Goal: Task Accomplishment & Management: Manage account settings

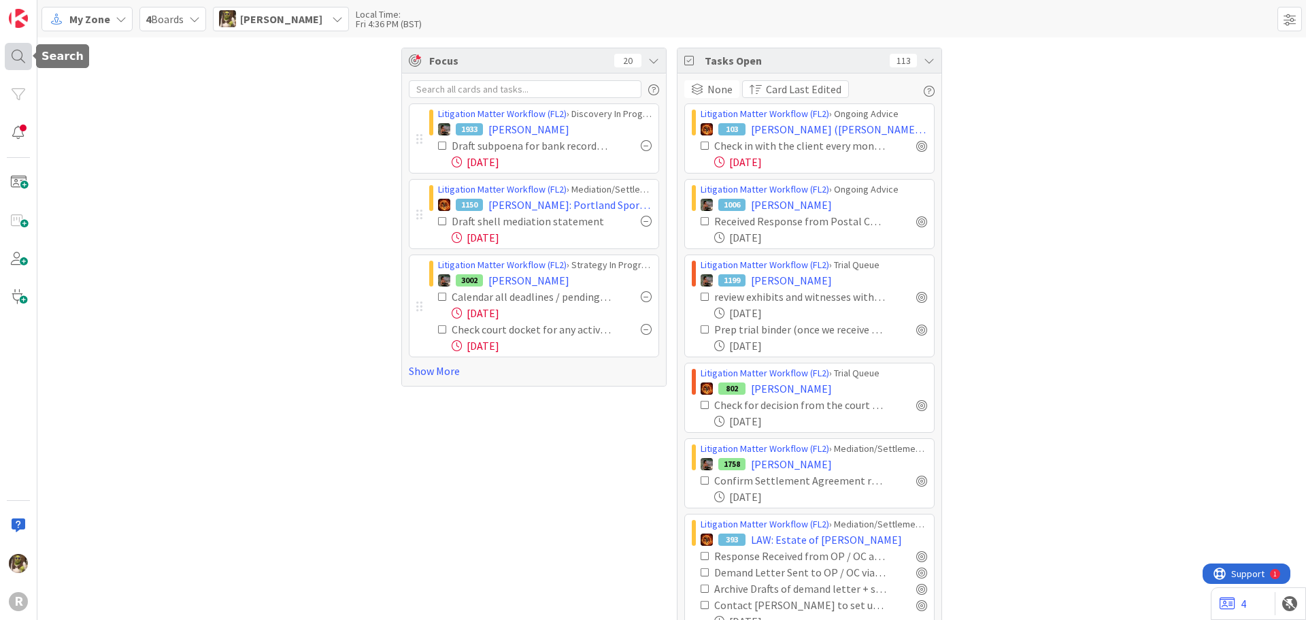
click at [18, 48] on div at bounding box center [18, 56] width 27 height 27
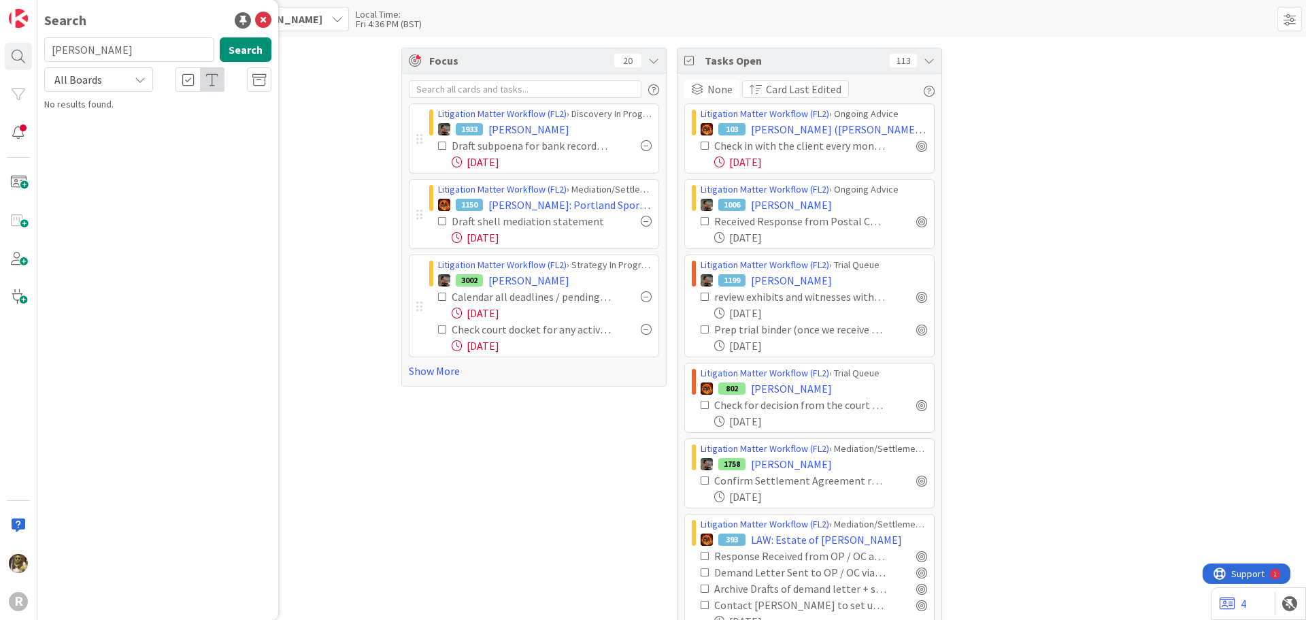
type input "[PERSON_NAME]"
click at [162, 108] on b "Litigation Matter Workflow (FL2) ›" at bounding box center [128, 106] width 131 height 10
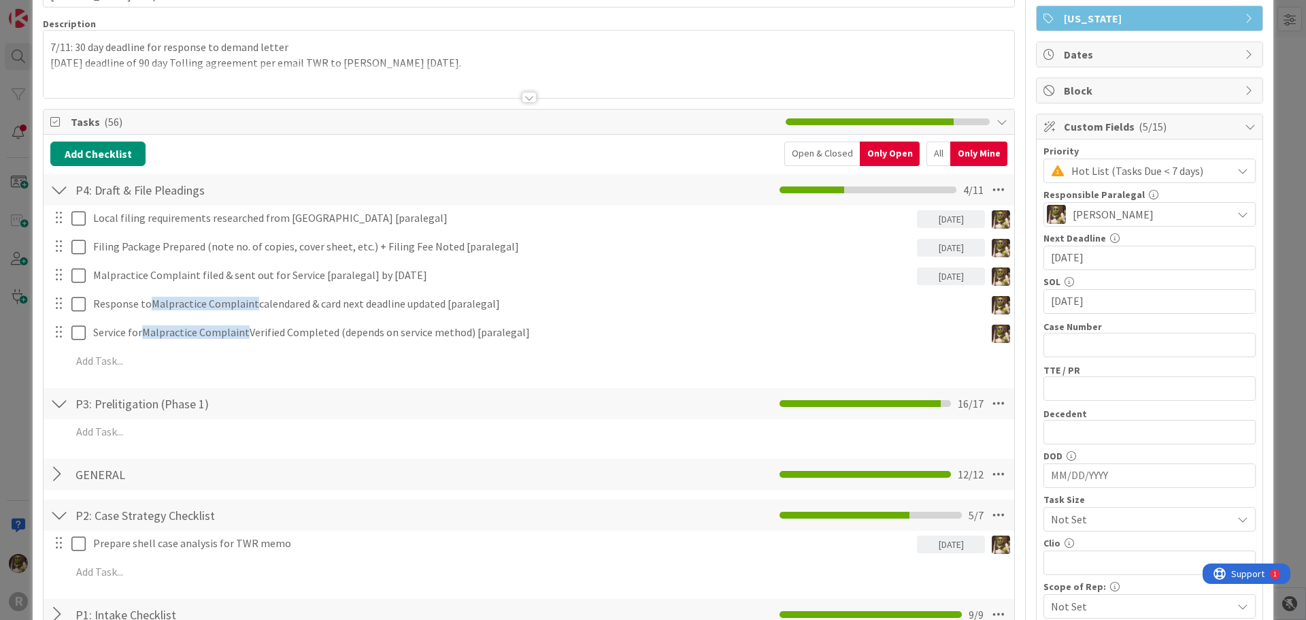
scroll to position [204, 0]
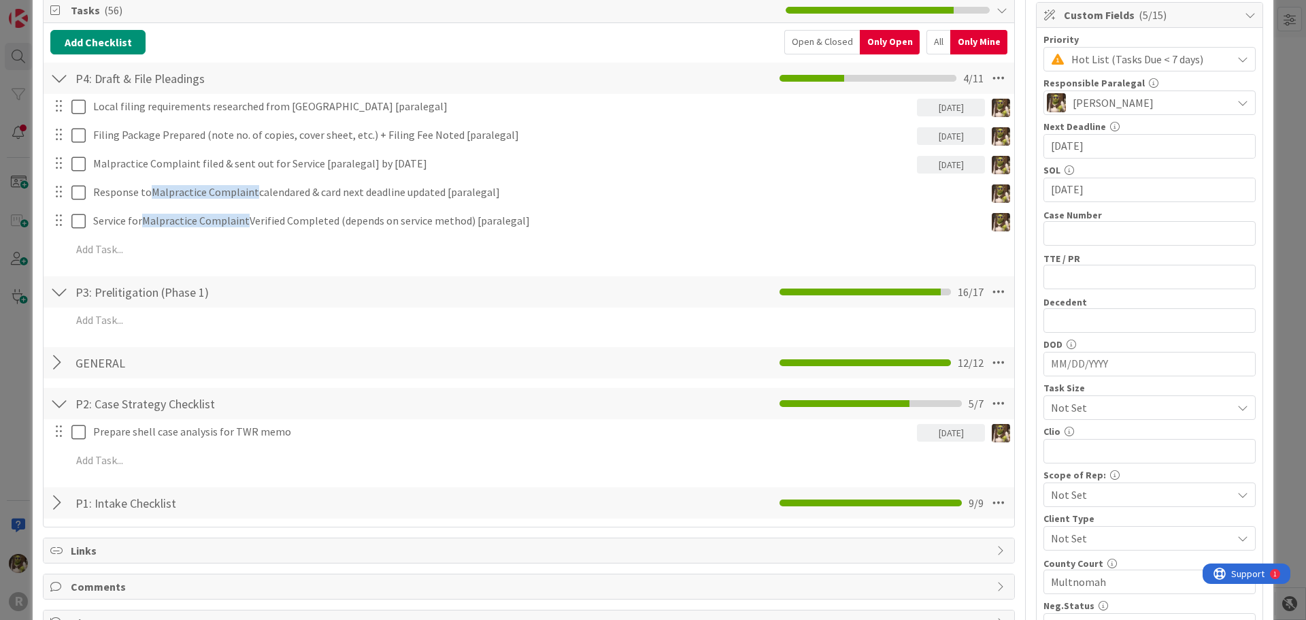
click at [927, 37] on div "All" at bounding box center [939, 42] width 24 height 24
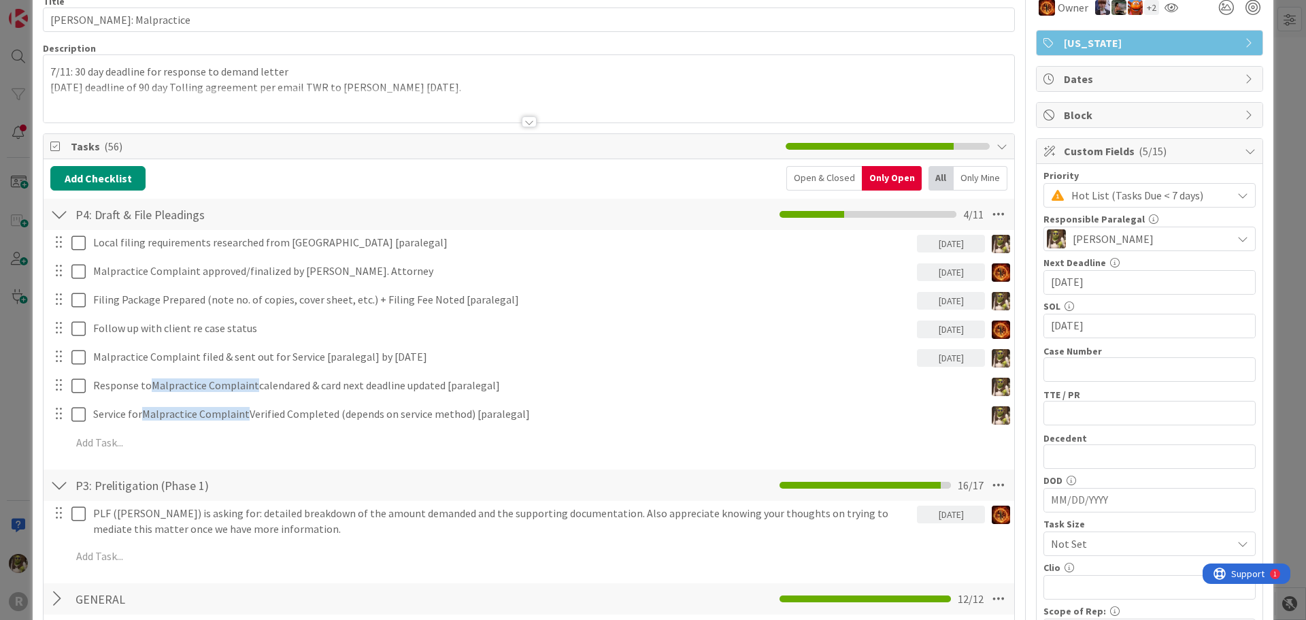
scroll to position [0, 0]
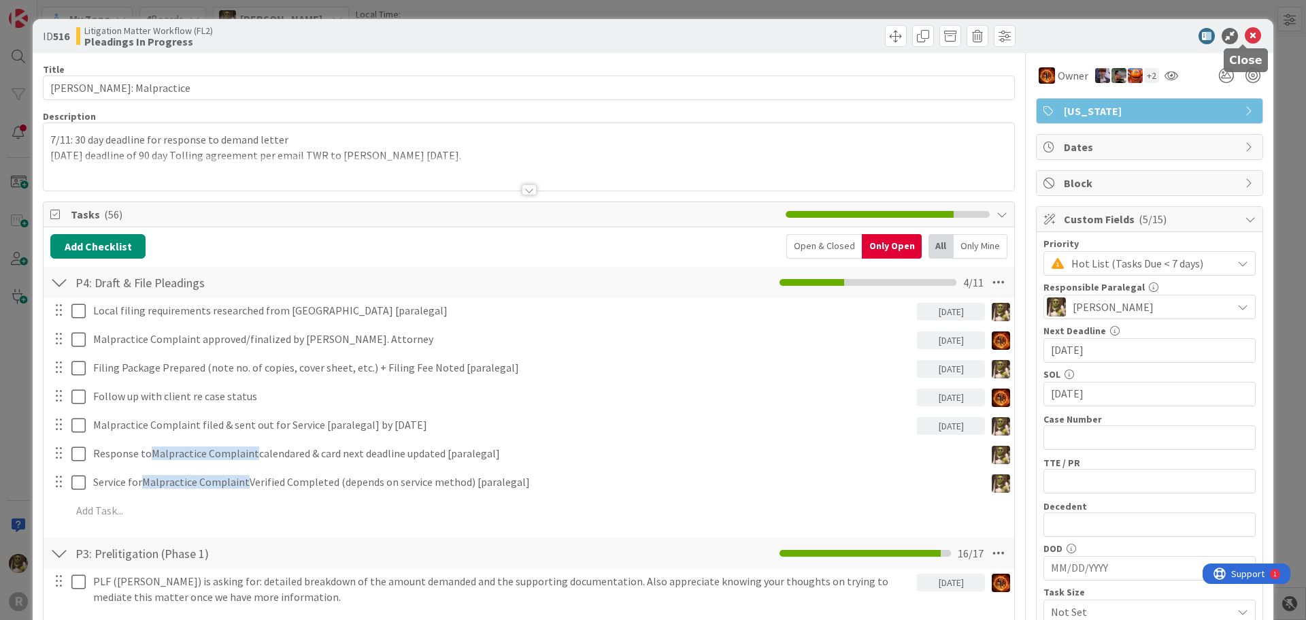
click at [1246, 32] on icon at bounding box center [1253, 36] width 16 height 16
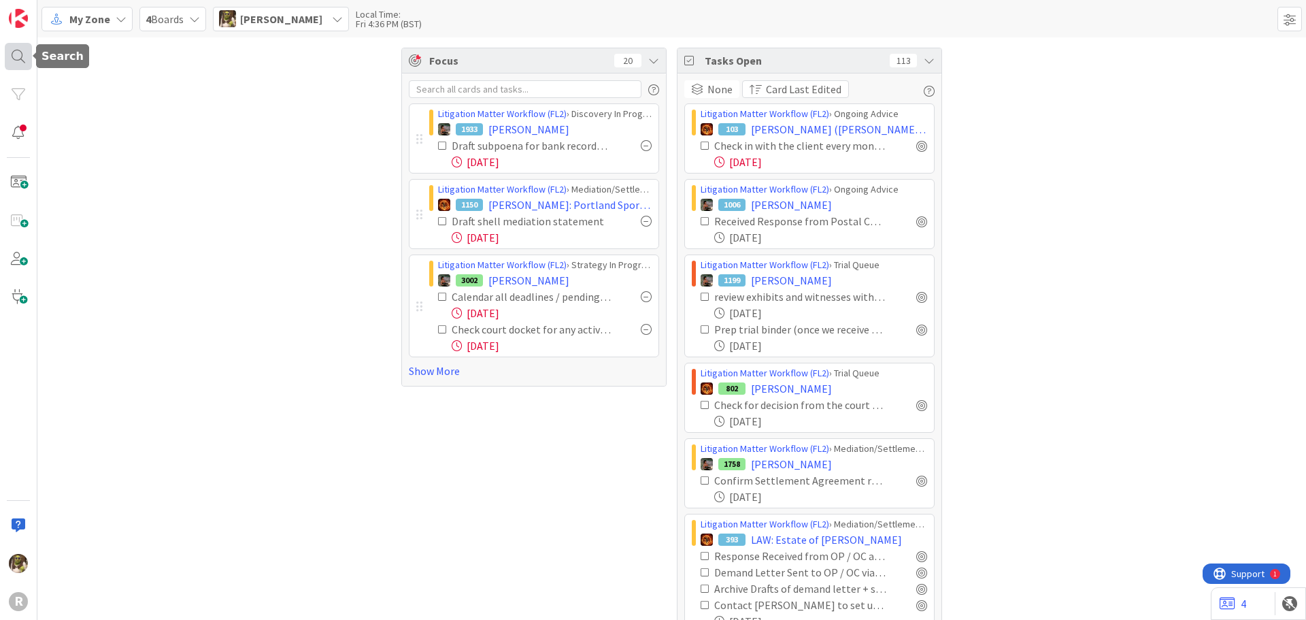
click at [13, 54] on div at bounding box center [18, 56] width 27 height 27
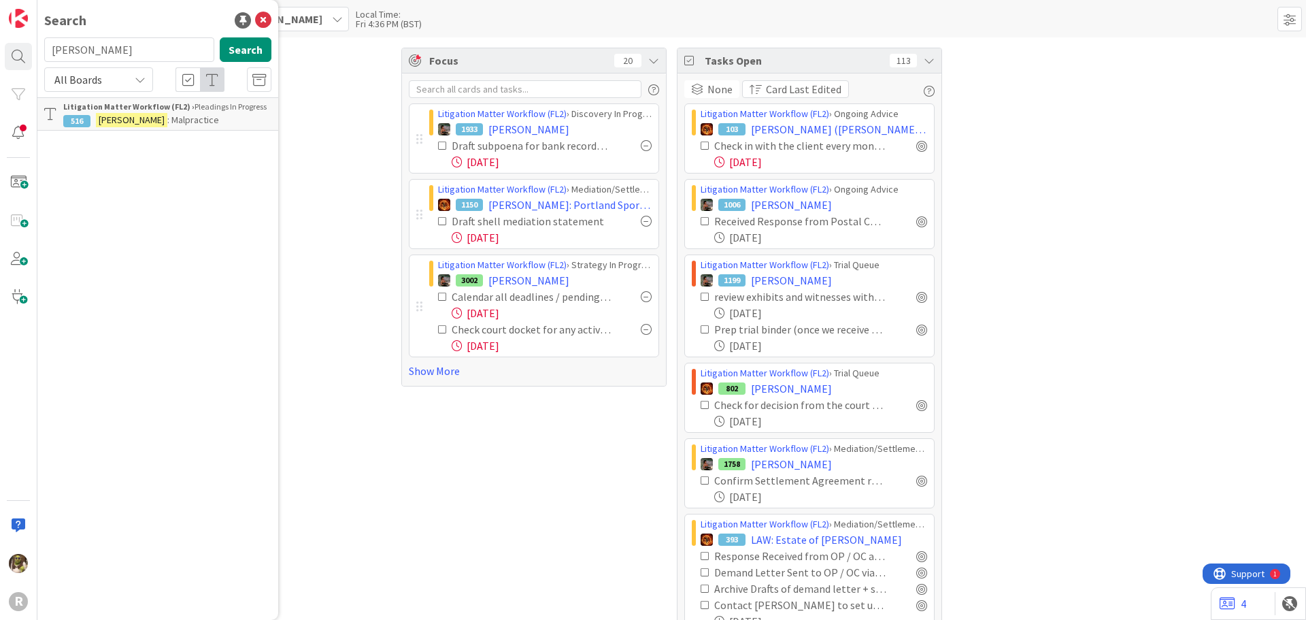
click at [152, 112] on div "Litigation Matter Workflow (FL2) › Pleadings In Progress" at bounding box center [167, 107] width 208 height 12
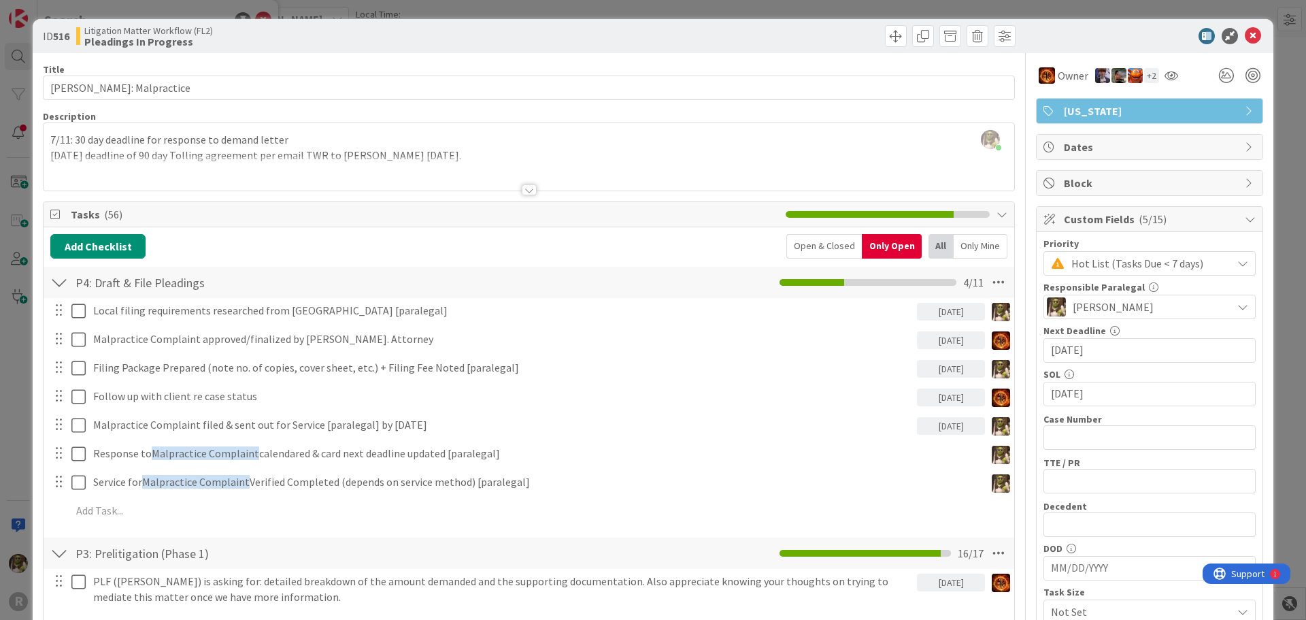
click at [1246, 33] on icon at bounding box center [1253, 36] width 16 height 16
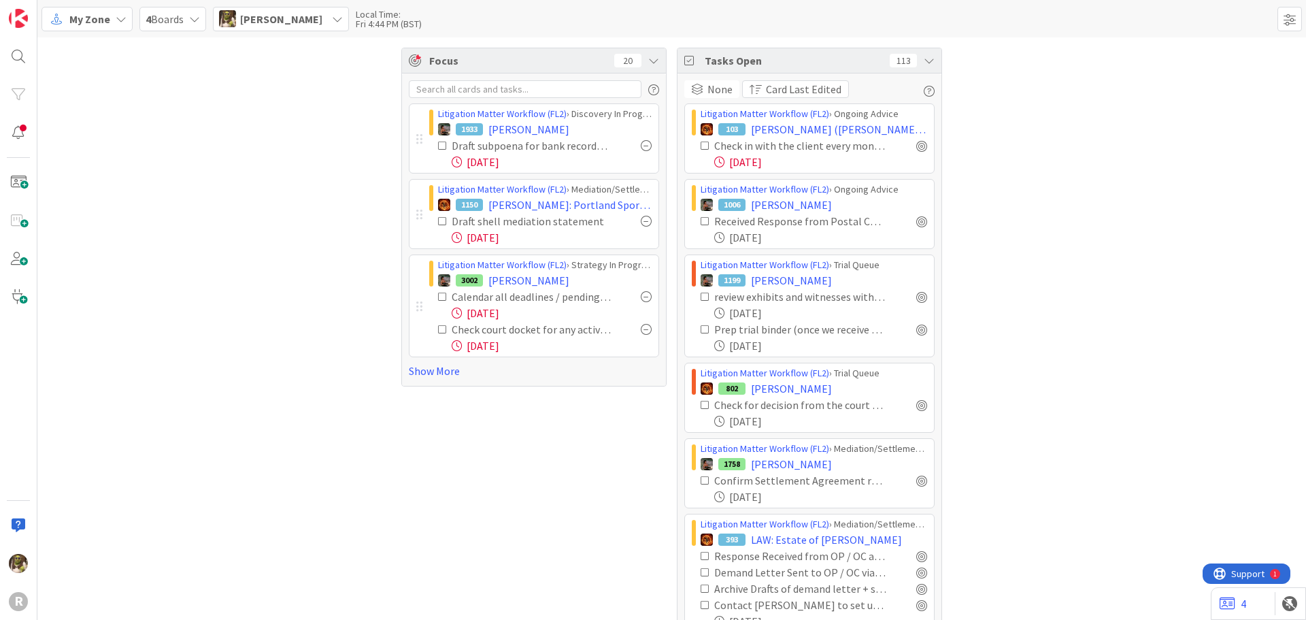
click at [643, 147] on div at bounding box center [646, 145] width 11 height 11
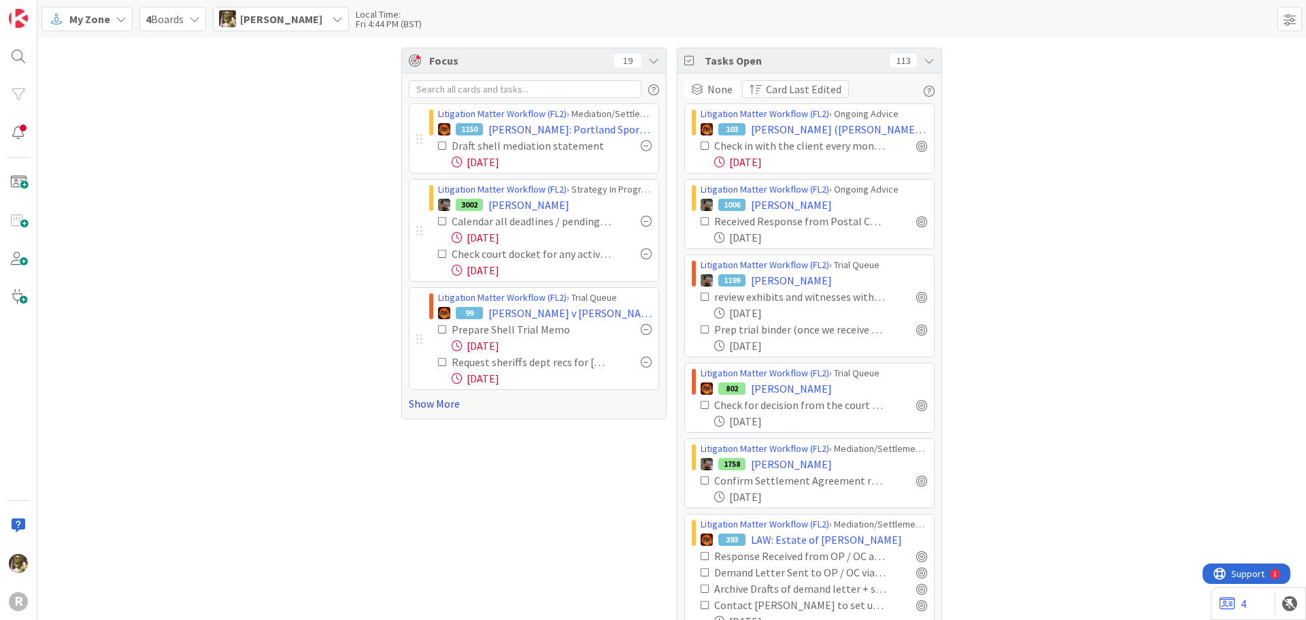
click at [435, 405] on link "Show More" at bounding box center [534, 403] width 250 height 16
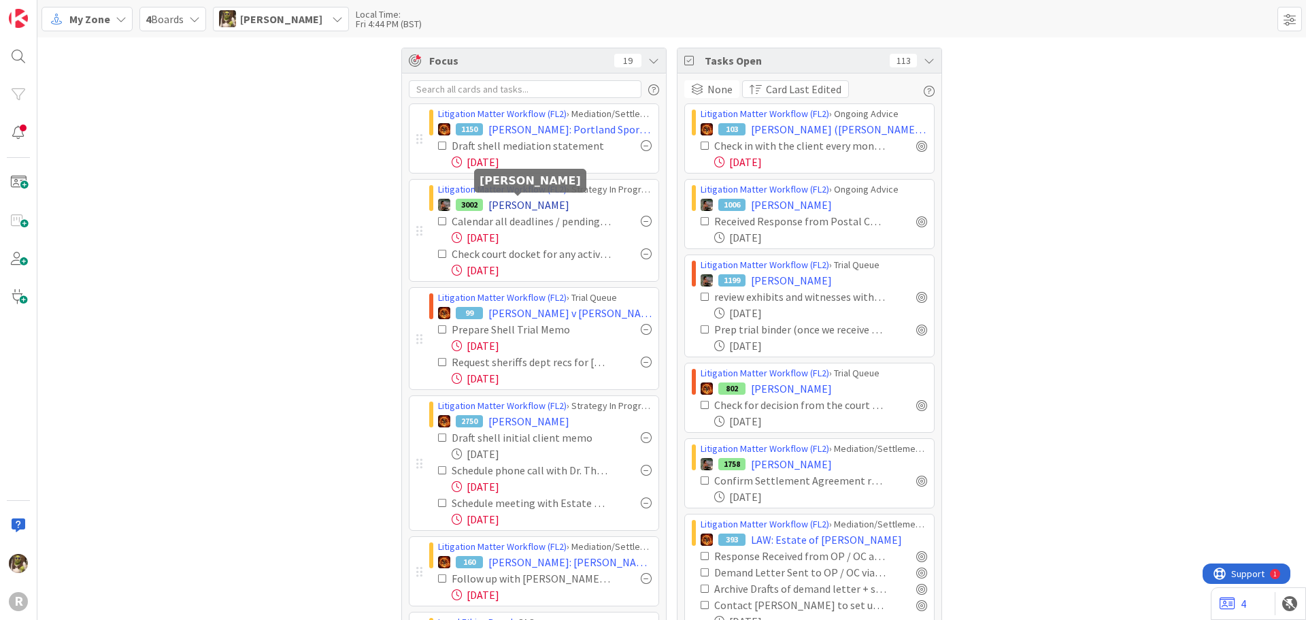
click at [500, 208] on span "[PERSON_NAME]" at bounding box center [528, 205] width 81 height 16
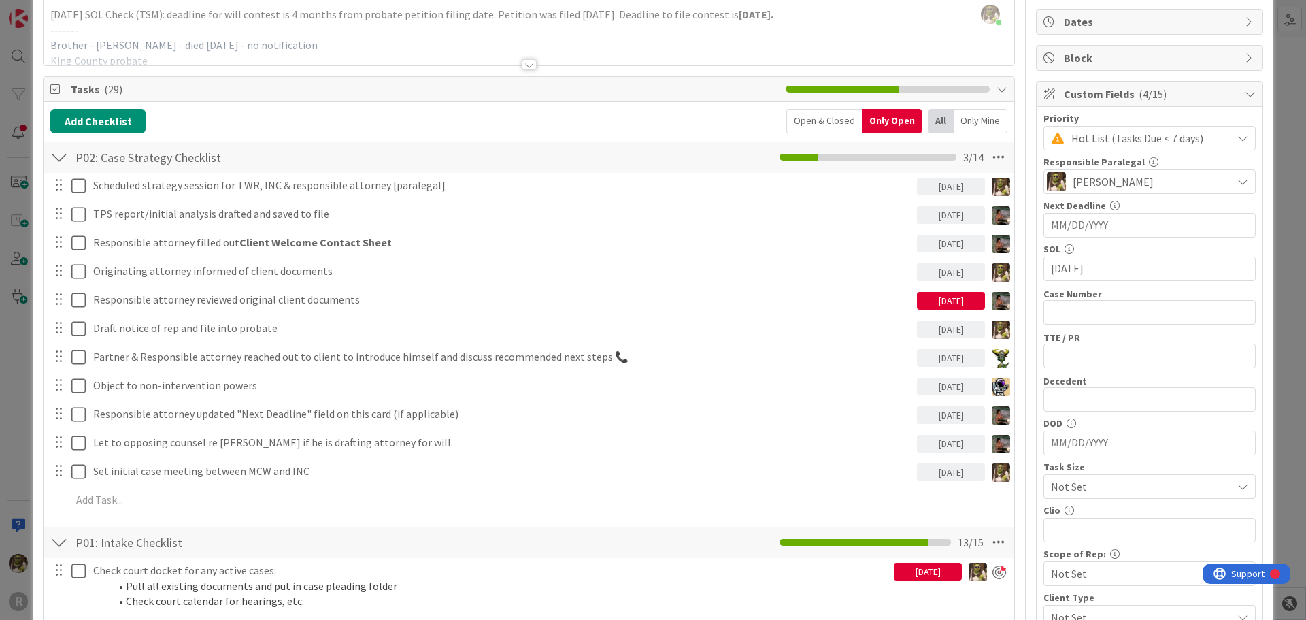
scroll to position [136, 0]
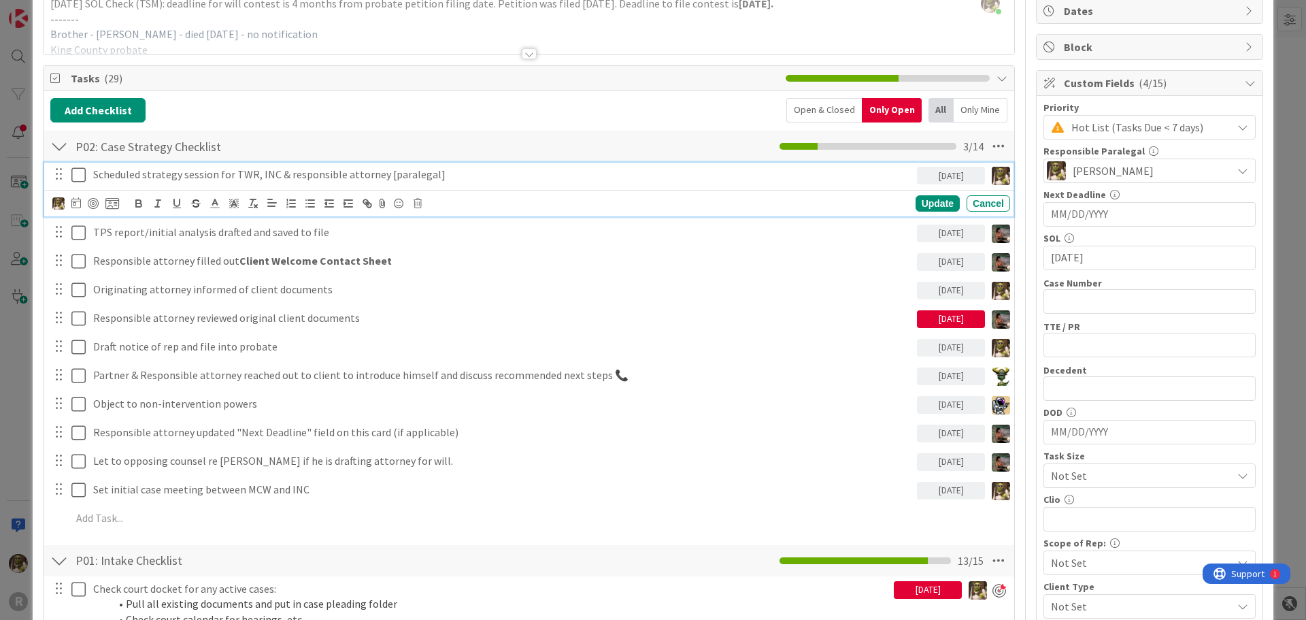
drag, startPoint x: 314, startPoint y: 172, endPoint x: 264, endPoint y: 222, distance: 70.2
click at [314, 172] on p "Scheduled strategy session for TWR, INC & responsible attorney [paralegal]" at bounding box center [502, 175] width 818 height 16
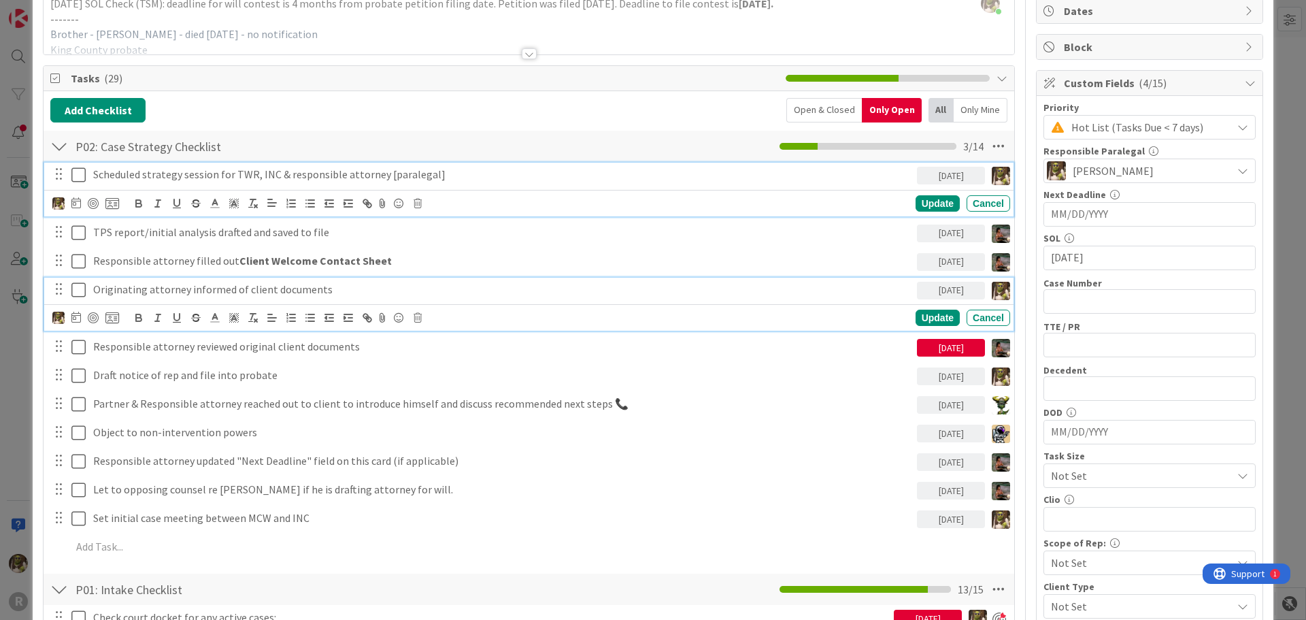
click at [324, 286] on p "Originating attorney informed of client documents" at bounding box center [502, 290] width 818 height 16
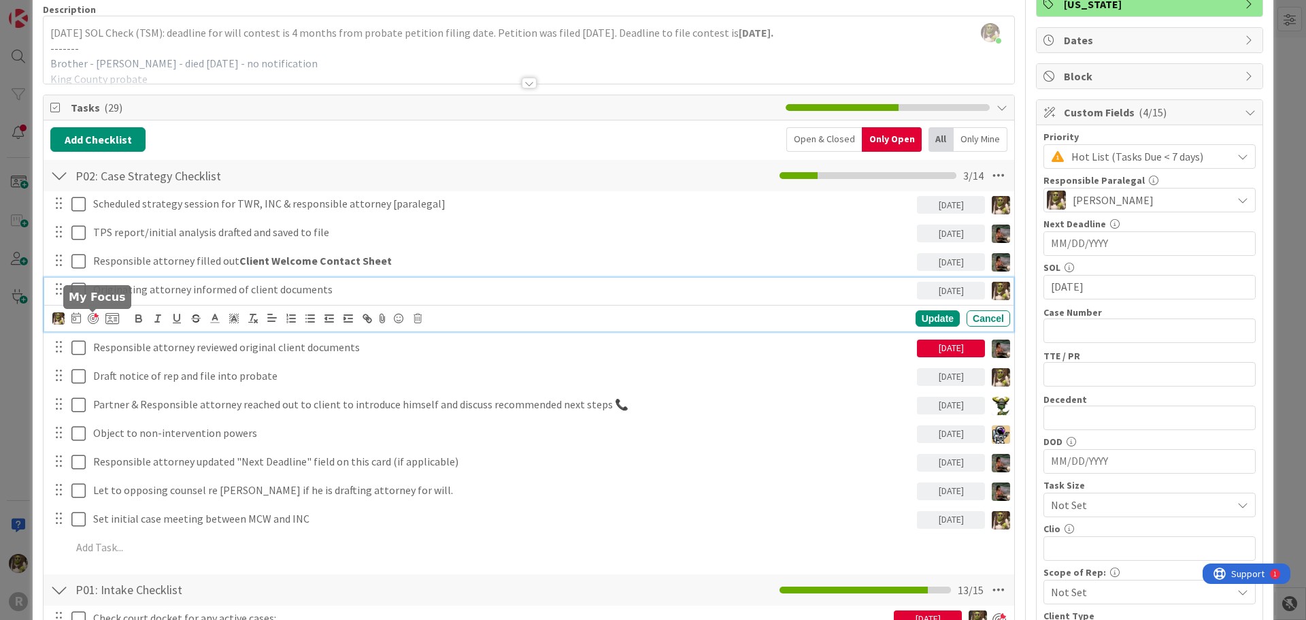
click at [92, 316] on div at bounding box center [93, 318] width 11 height 11
click at [938, 319] on div "Update" at bounding box center [938, 319] width 44 height 16
click at [216, 287] on p "Originating attorney informed of client documents" at bounding box center [490, 290] width 795 height 16
click at [56, 320] on icon at bounding box center [56, 319] width 9 height 10
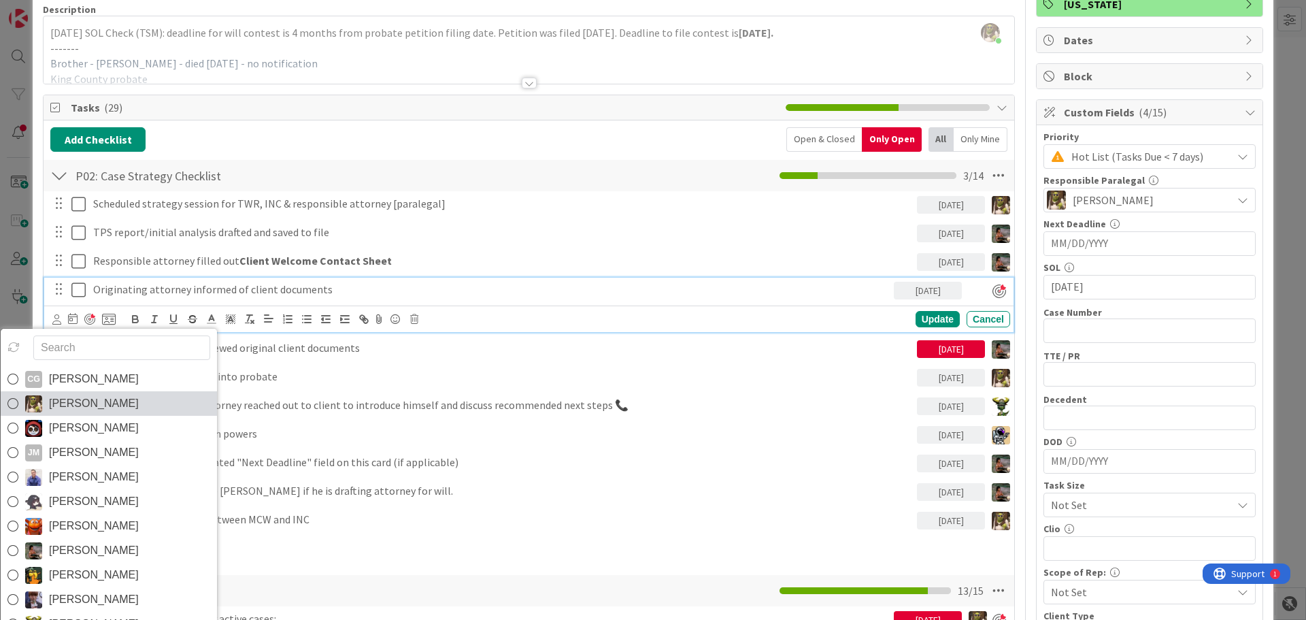
click at [14, 401] on icon at bounding box center [12, 403] width 11 height 20
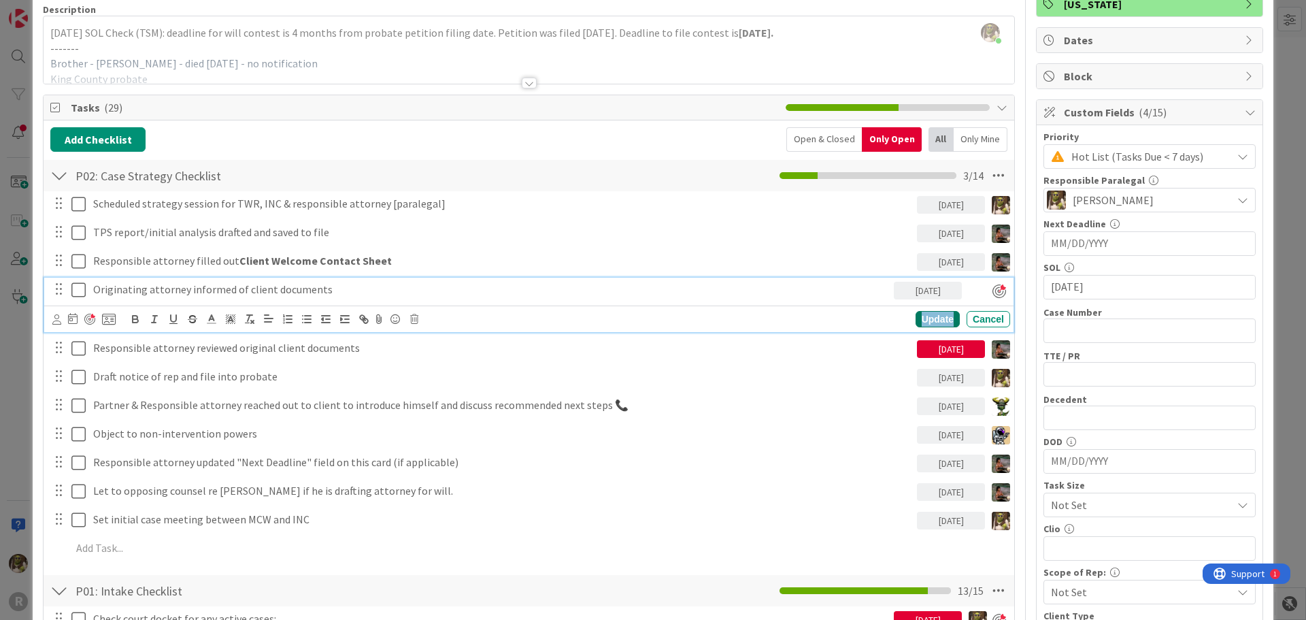
click at [931, 317] on div "Update" at bounding box center [938, 319] width 44 height 16
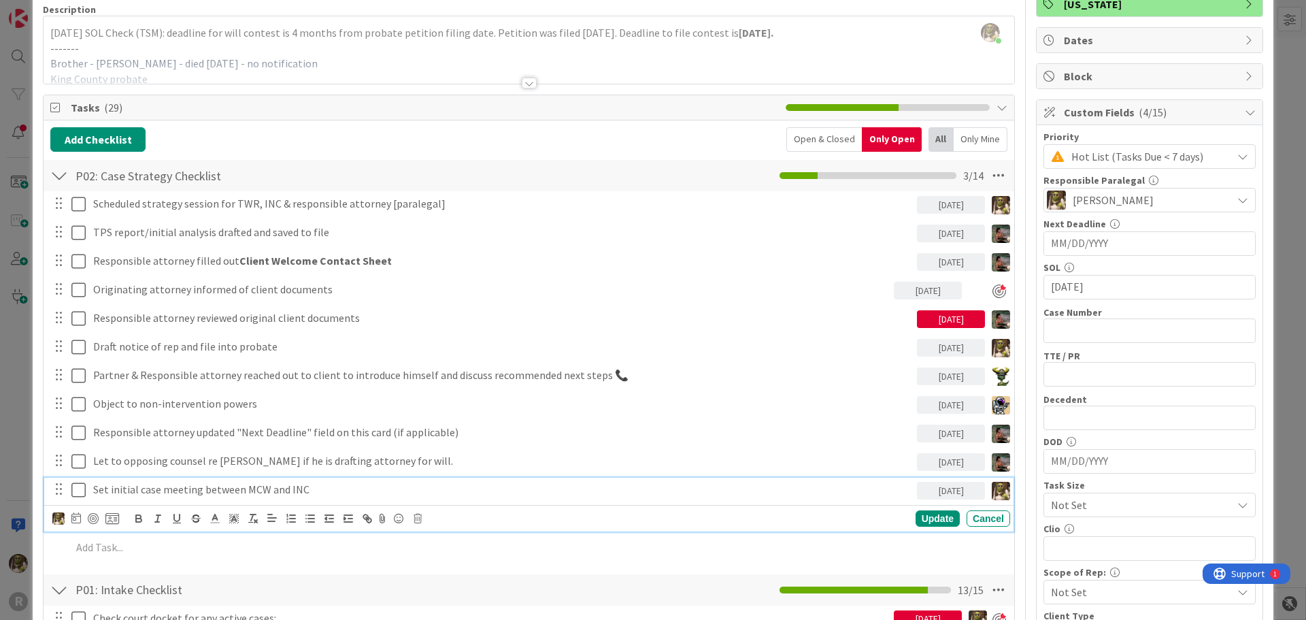
click at [229, 494] on p "Set initial case meeting between MCW and INC" at bounding box center [502, 490] width 818 height 16
click at [93, 517] on div at bounding box center [93, 518] width 11 height 11
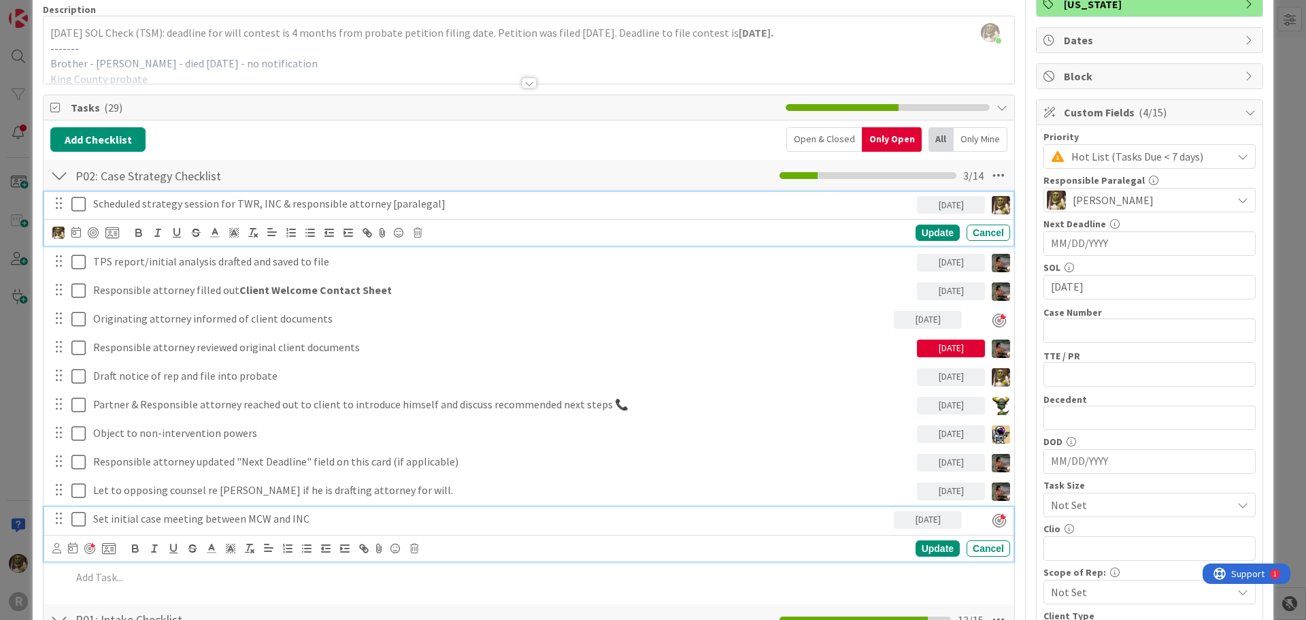
scroll to position [136, 0]
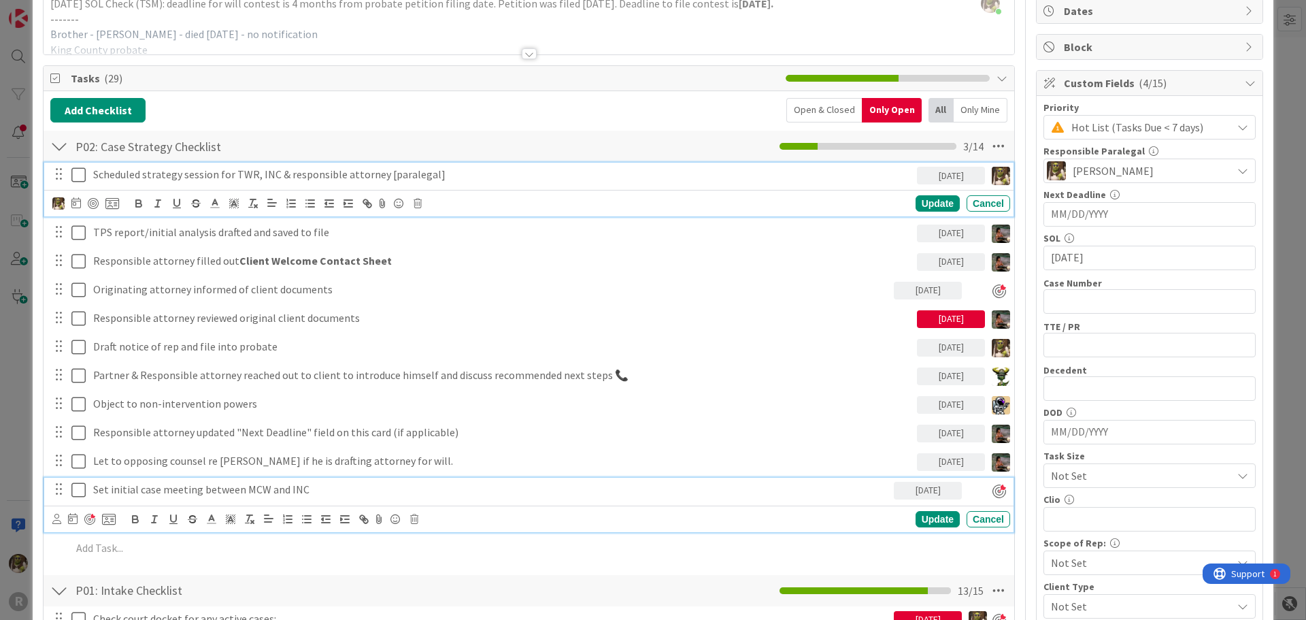
click at [407, 208] on div "Scheduled strategy session for TWR, INC & responsible attorney [paralegal] [DAT…" at bounding box center [528, 190] width 969 height 54
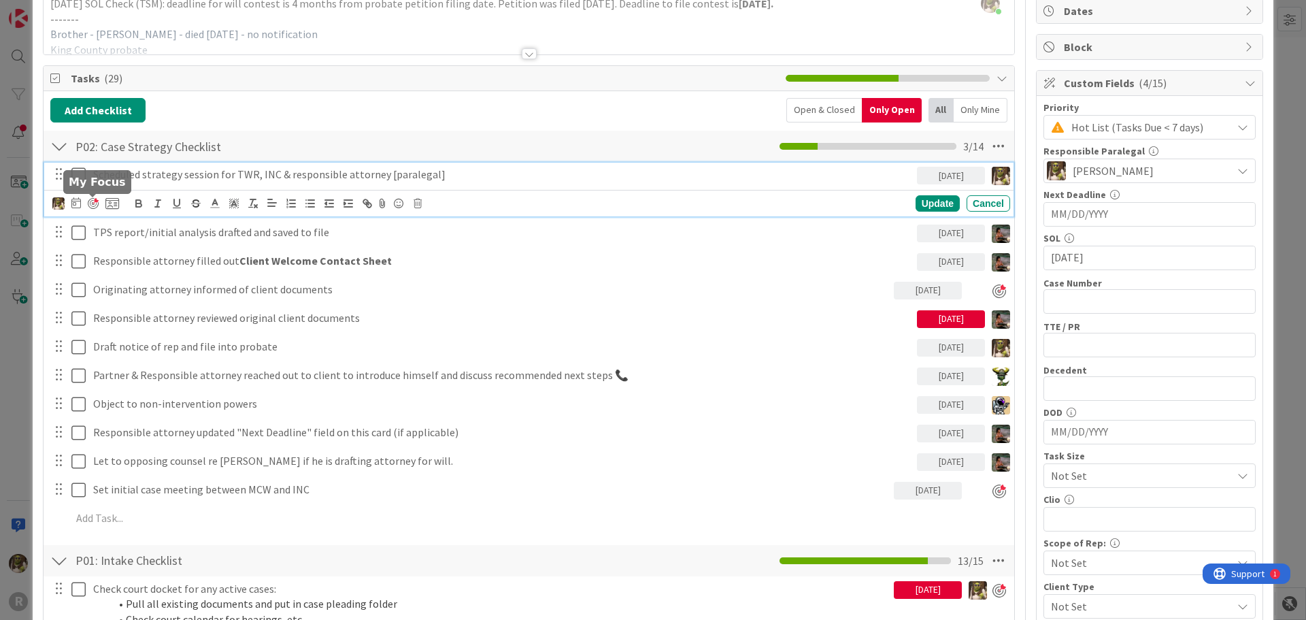
click at [90, 204] on div at bounding box center [93, 203] width 11 height 11
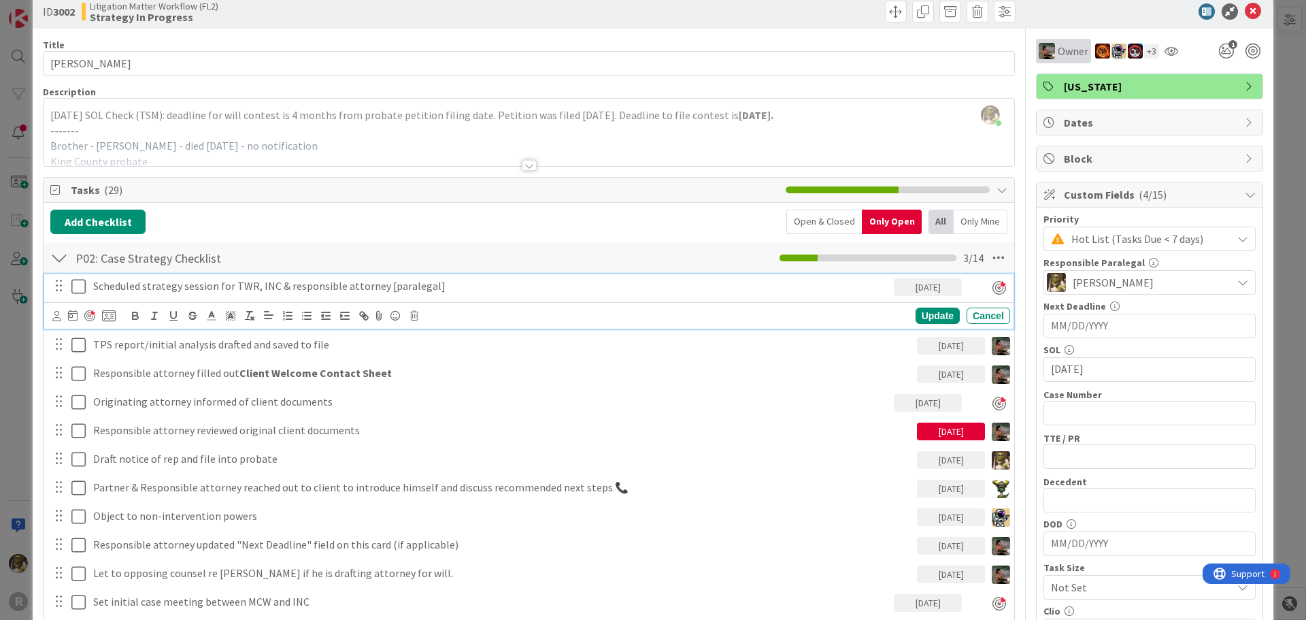
scroll to position [0, 0]
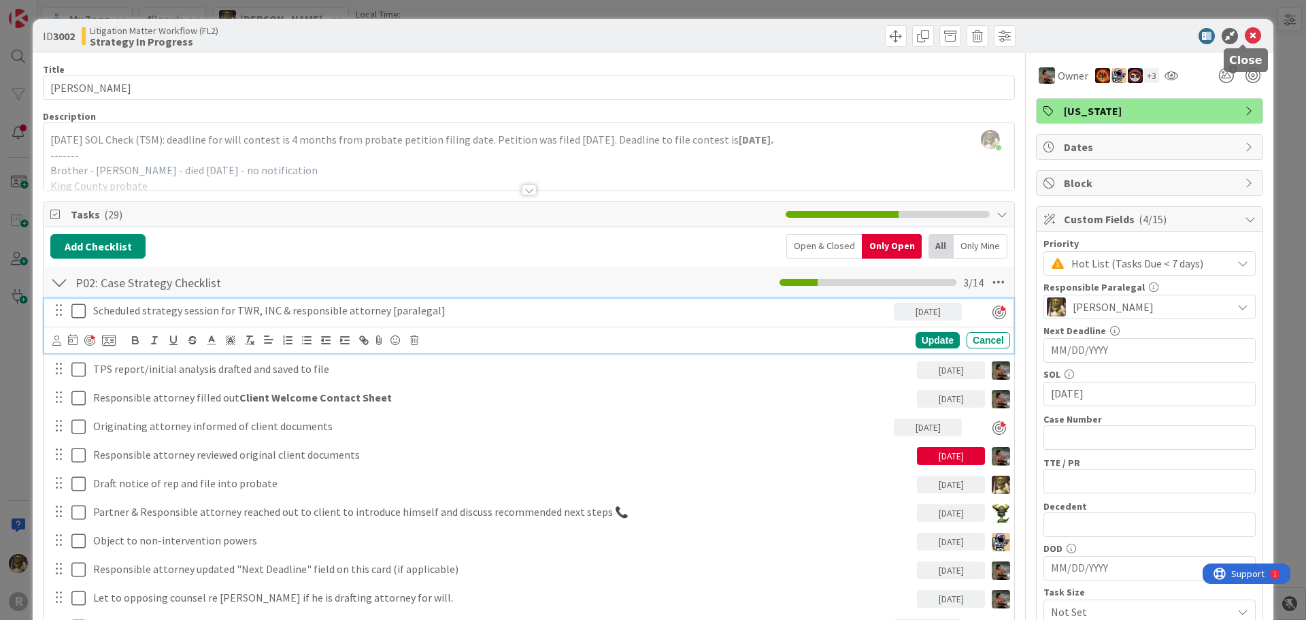
click at [1245, 30] on icon at bounding box center [1253, 36] width 16 height 16
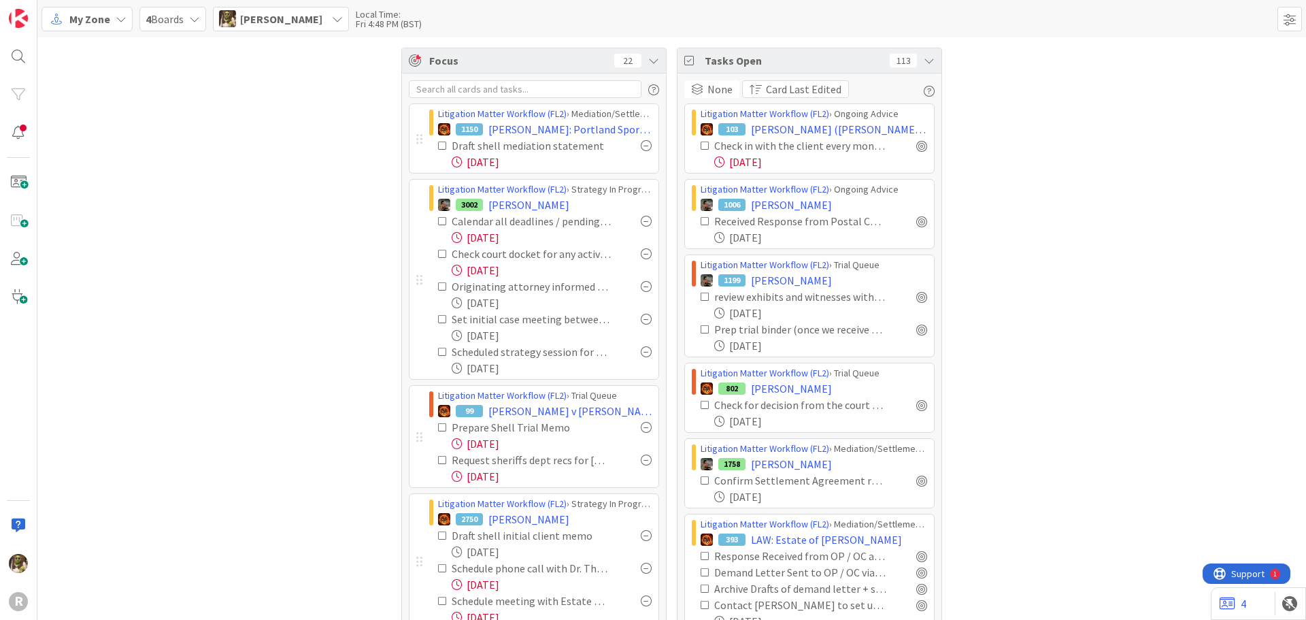
click at [641, 221] on div at bounding box center [646, 221] width 11 height 11
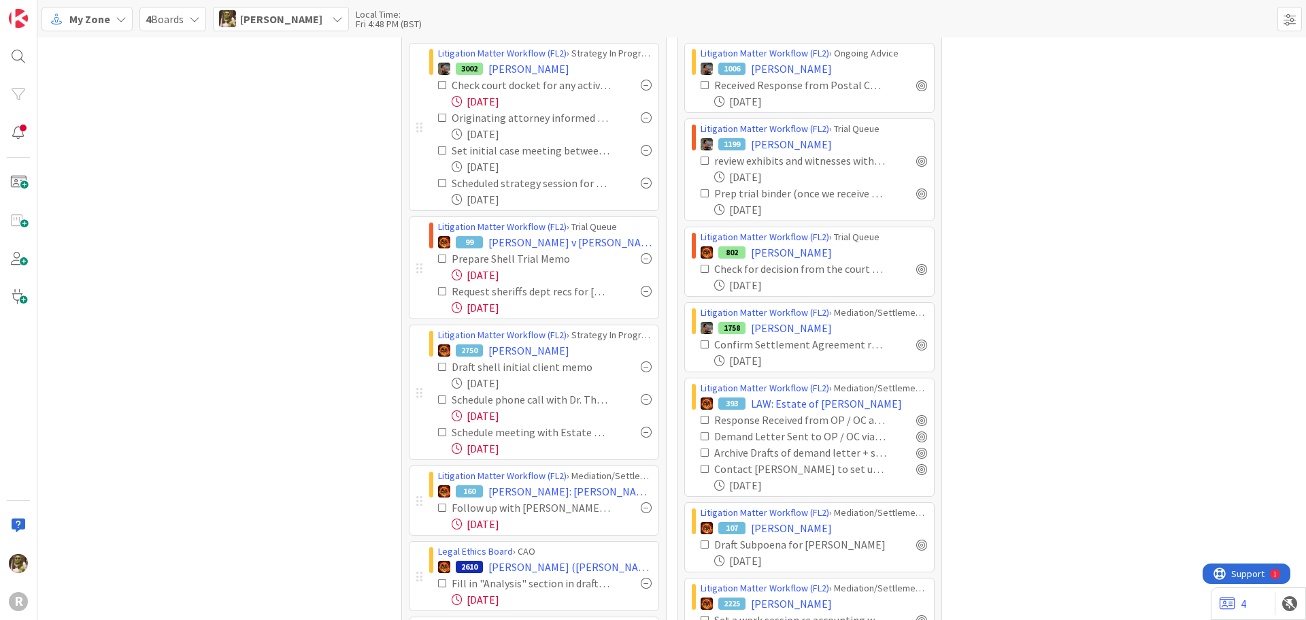
scroll to position [204, 0]
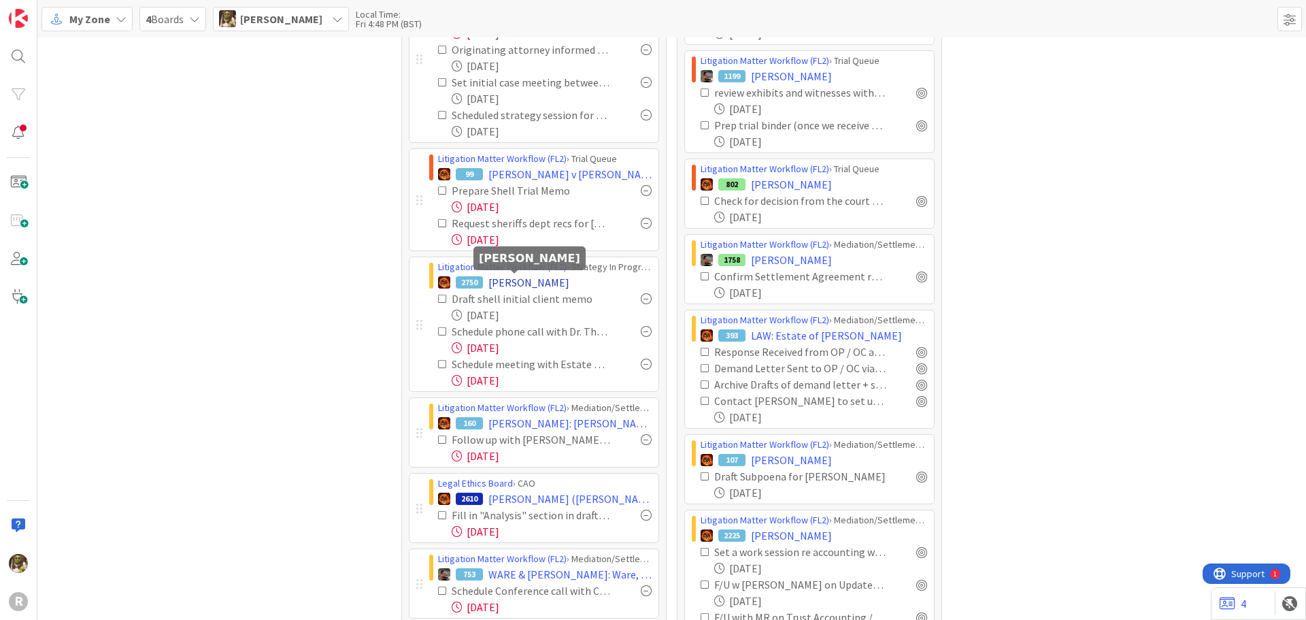
click at [531, 287] on span "[PERSON_NAME]" at bounding box center [528, 282] width 81 height 16
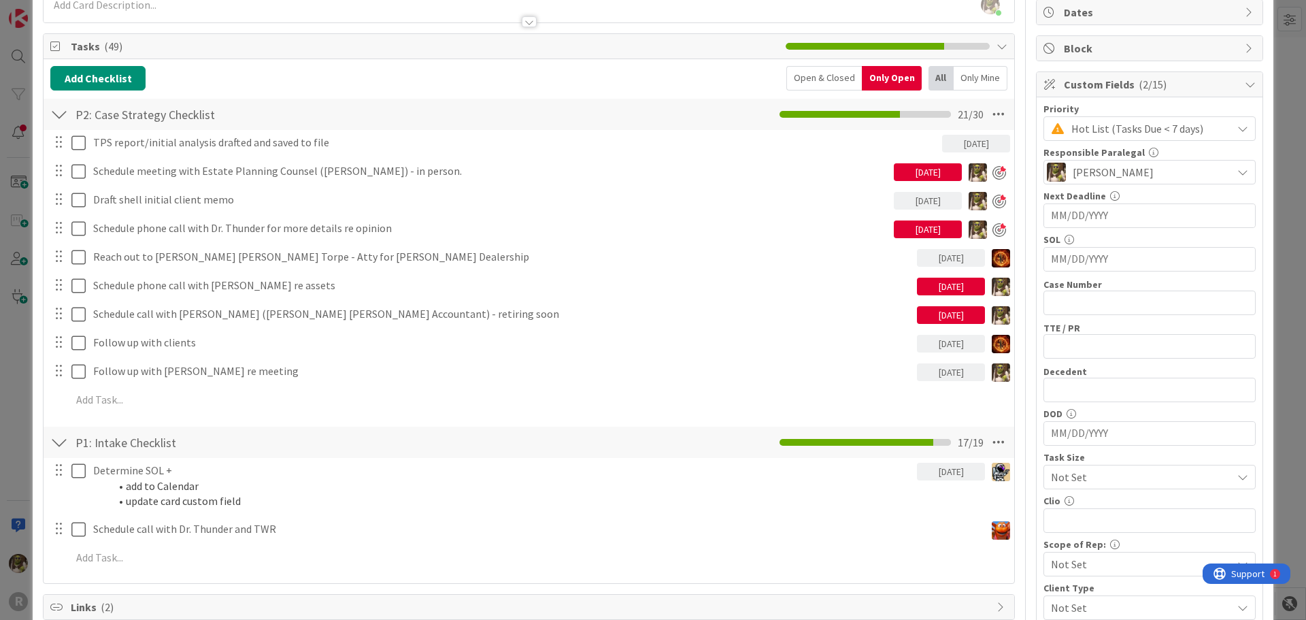
scroll to position [136, 0]
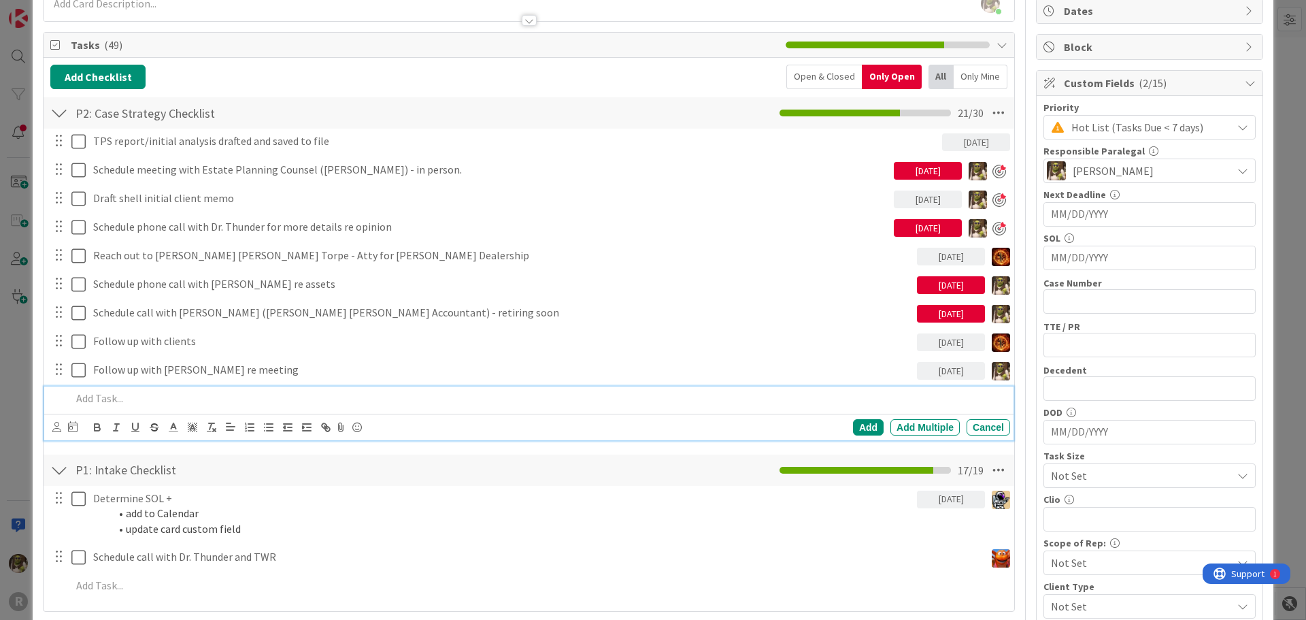
click at [147, 397] on p at bounding box center [537, 399] width 933 height 16
click at [209, 404] on p at bounding box center [537, 399] width 933 height 16
click at [58, 432] on icon at bounding box center [56, 427] width 9 height 10
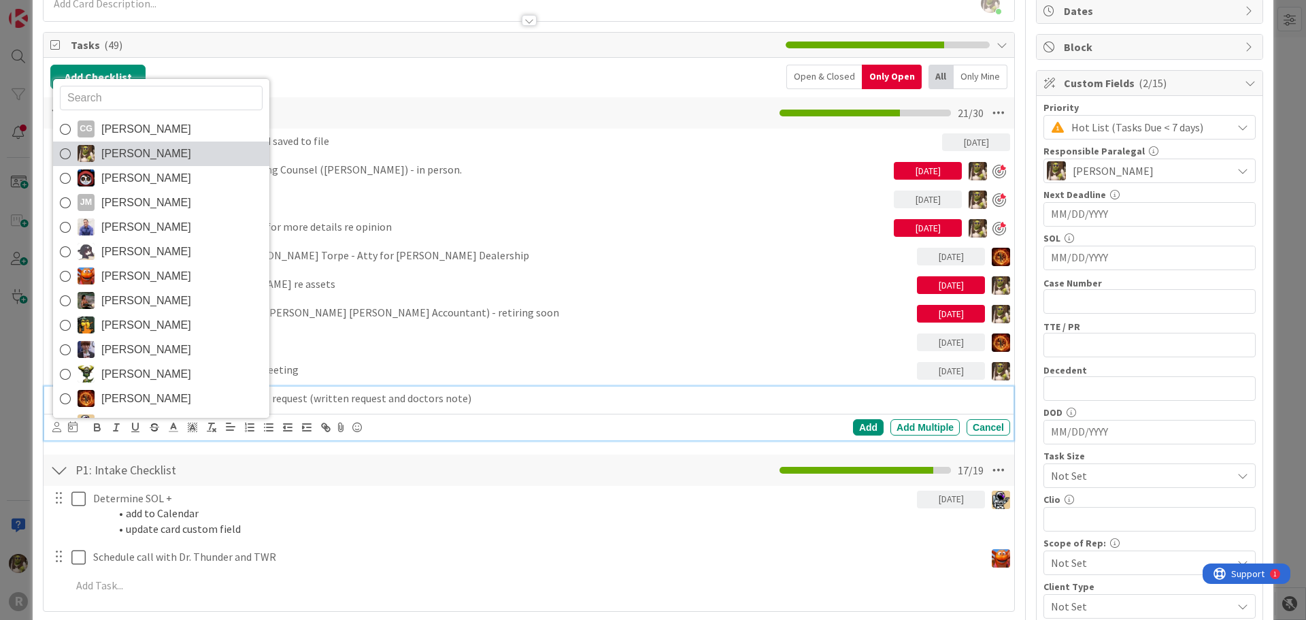
click at [110, 161] on span "[PERSON_NAME]" at bounding box center [146, 154] width 90 height 20
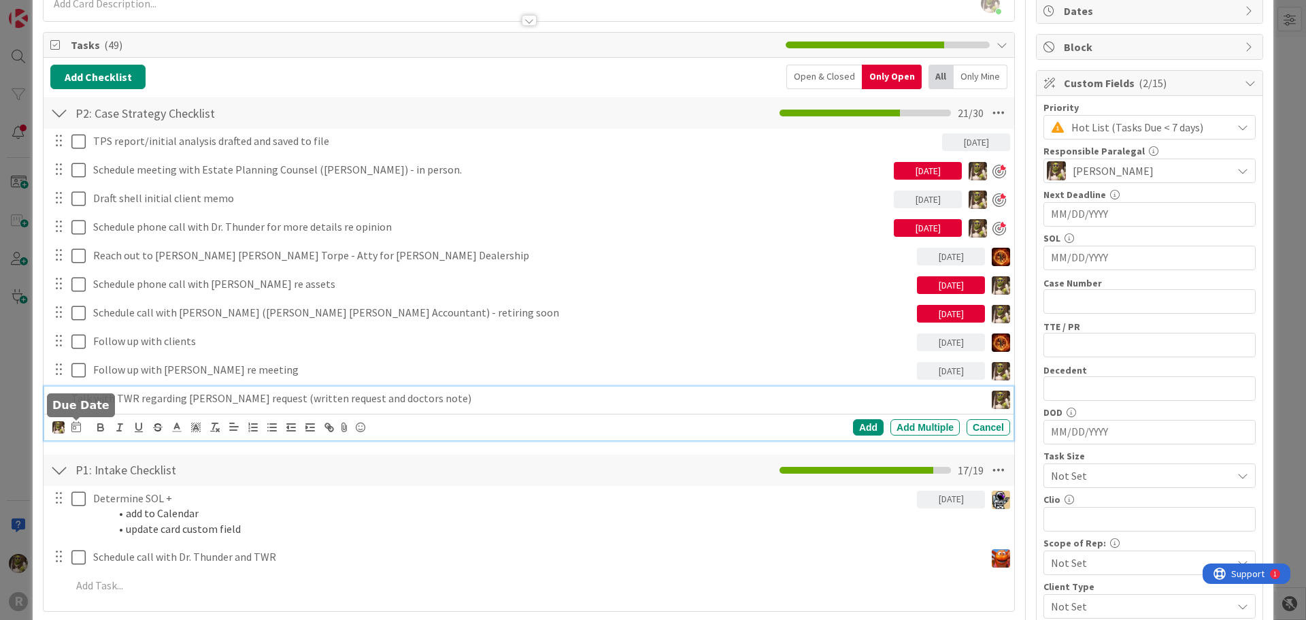
click at [79, 428] on icon at bounding box center [76, 426] width 10 height 11
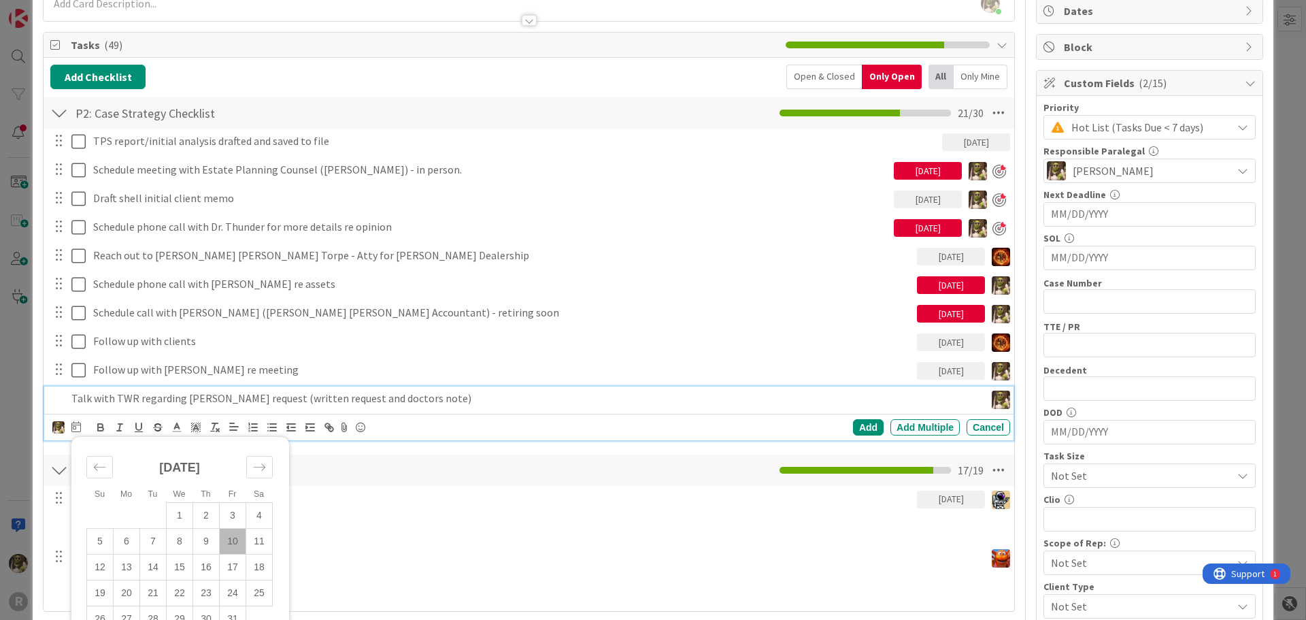
click at [231, 536] on td "10" at bounding box center [233, 541] width 27 height 26
type input "[DATE]"
click at [860, 427] on div "Add" at bounding box center [868, 427] width 31 height 16
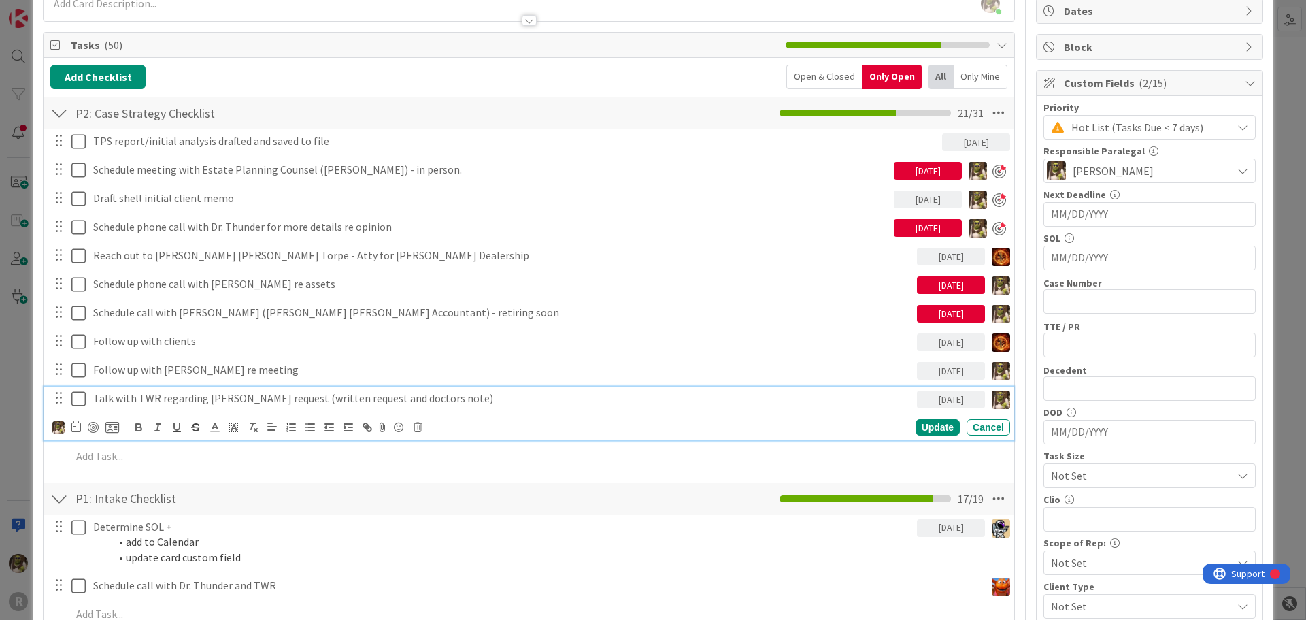
click at [148, 397] on p "Talk with TWR regarding [PERSON_NAME] request (written request and doctors note)" at bounding box center [502, 399] width 818 height 16
click at [94, 428] on div at bounding box center [93, 427] width 11 height 11
click at [939, 430] on div "Update" at bounding box center [938, 428] width 44 height 16
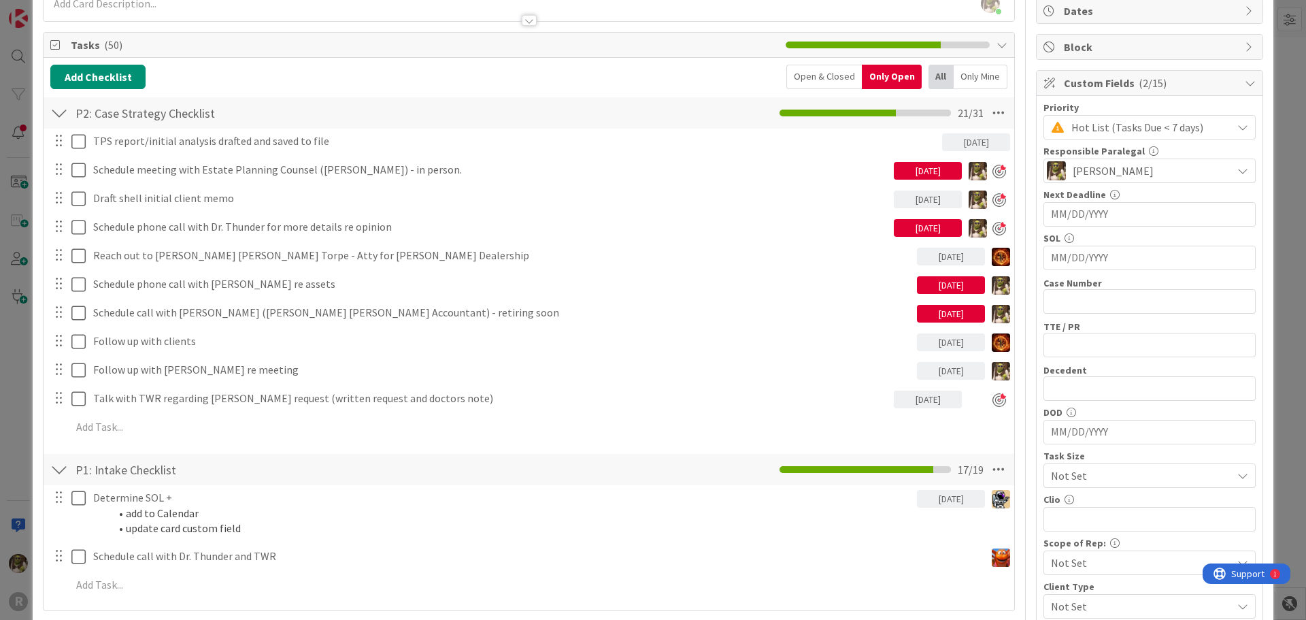
scroll to position [0, 0]
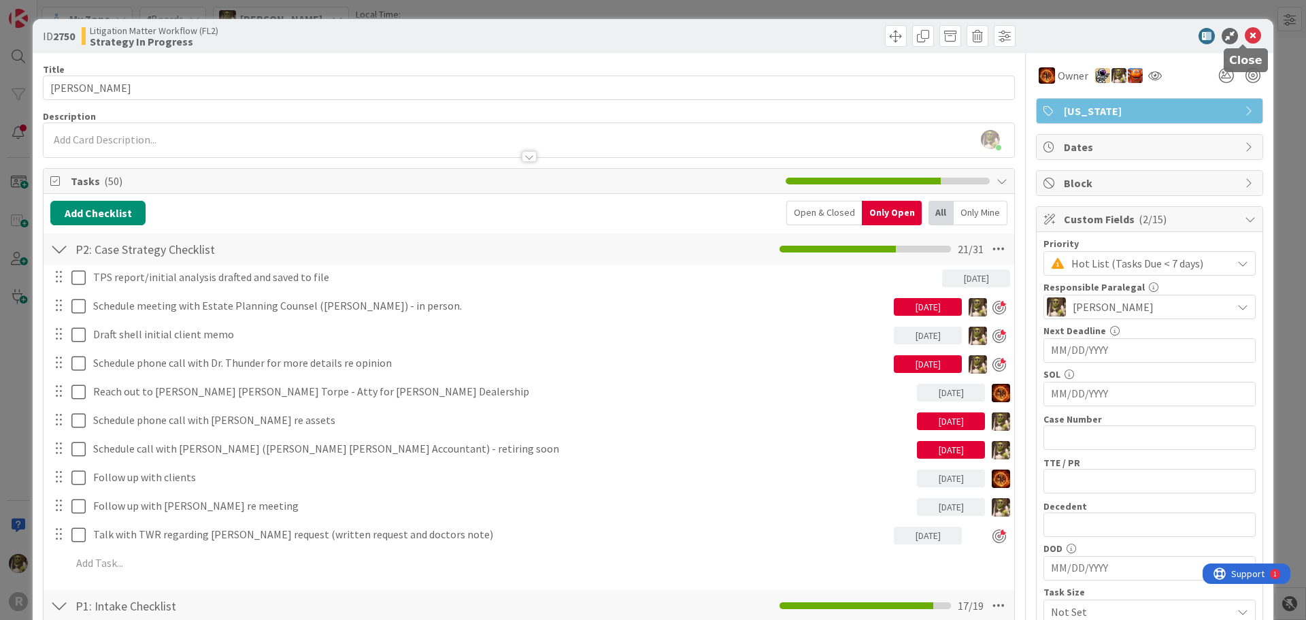
click at [1245, 35] on icon at bounding box center [1253, 36] width 16 height 16
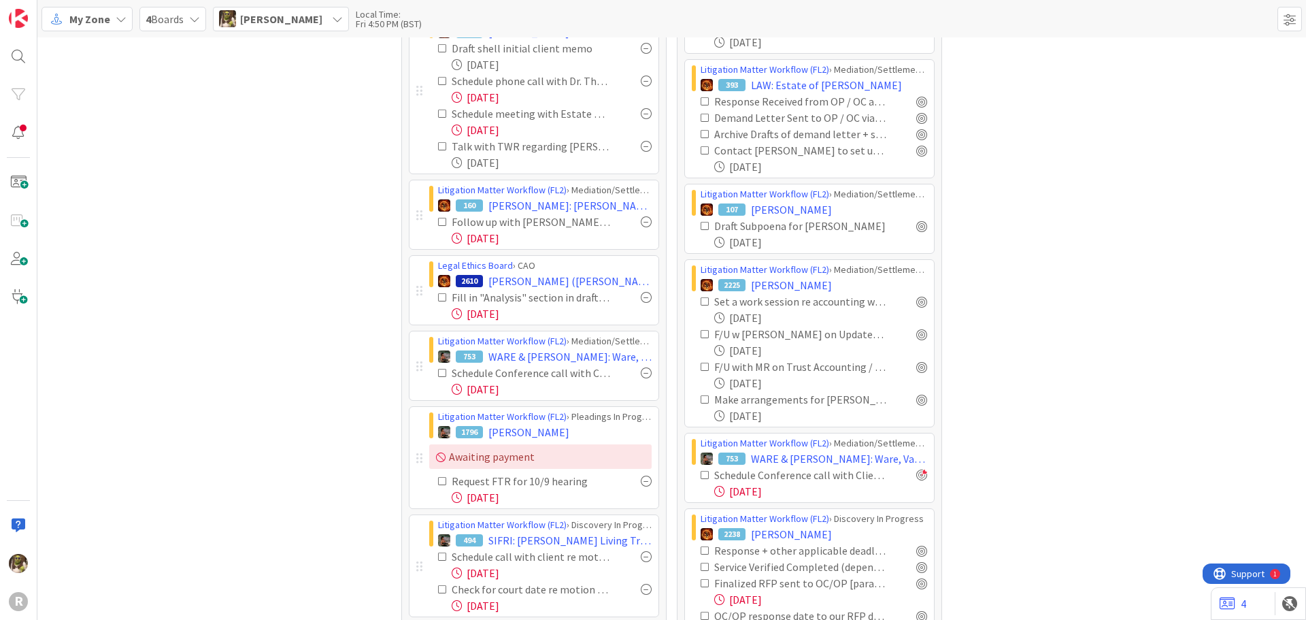
scroll to position [476, 0]
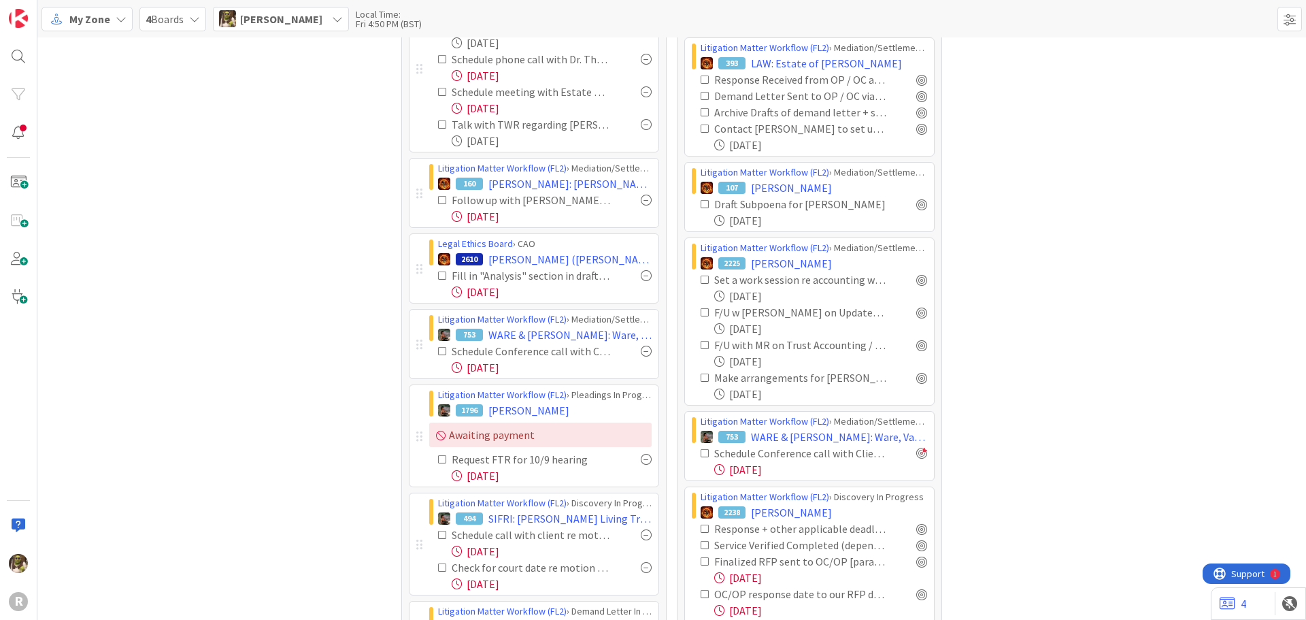
click at [643, 351] on div at bounding box center [646, 351] width 11 height 11
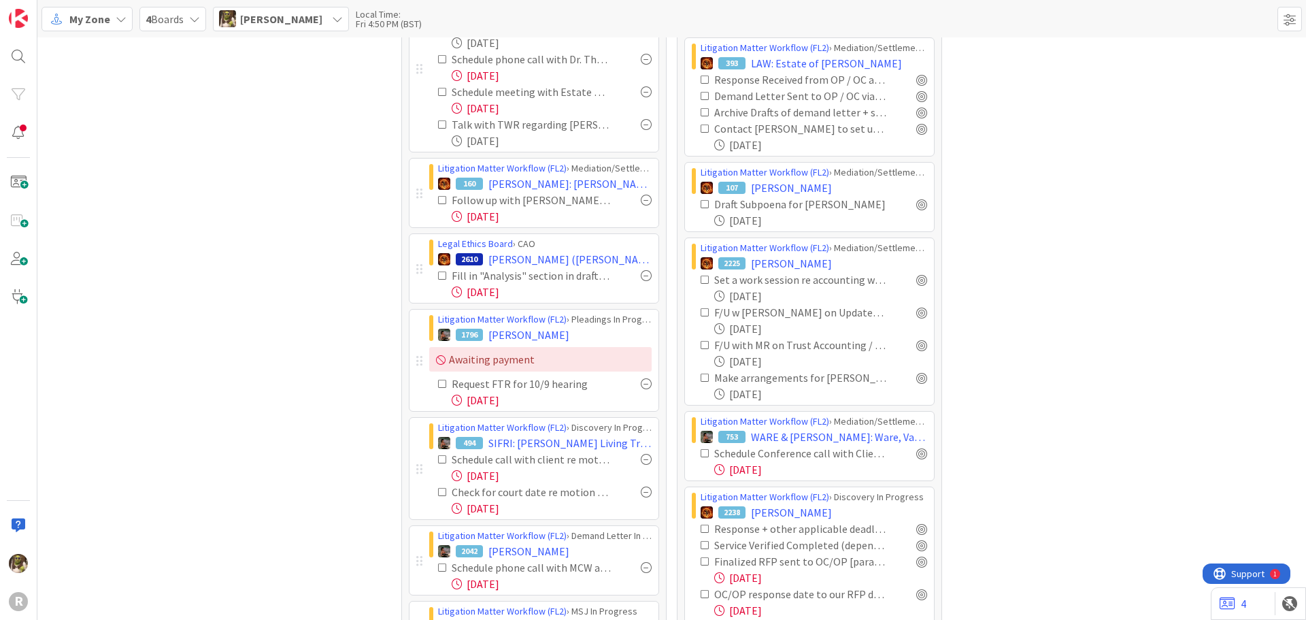
click at [644, 381] on div at bounding box center [646, 383] width 11 height 11
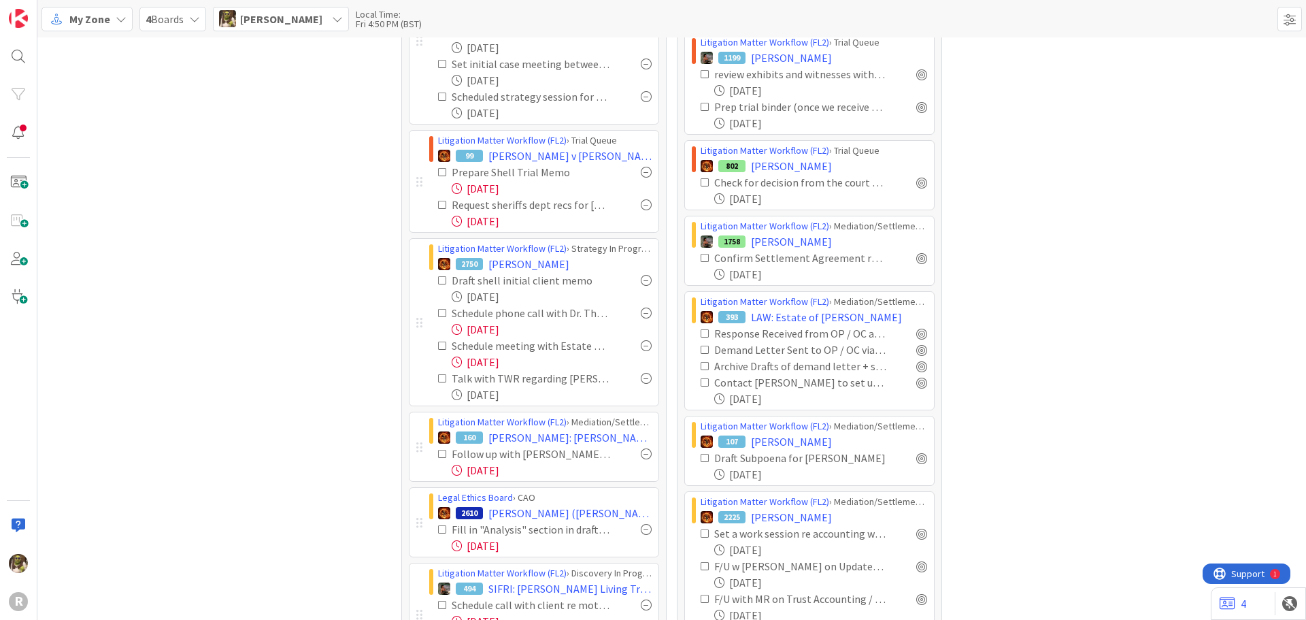
scroll to position [599, 0]
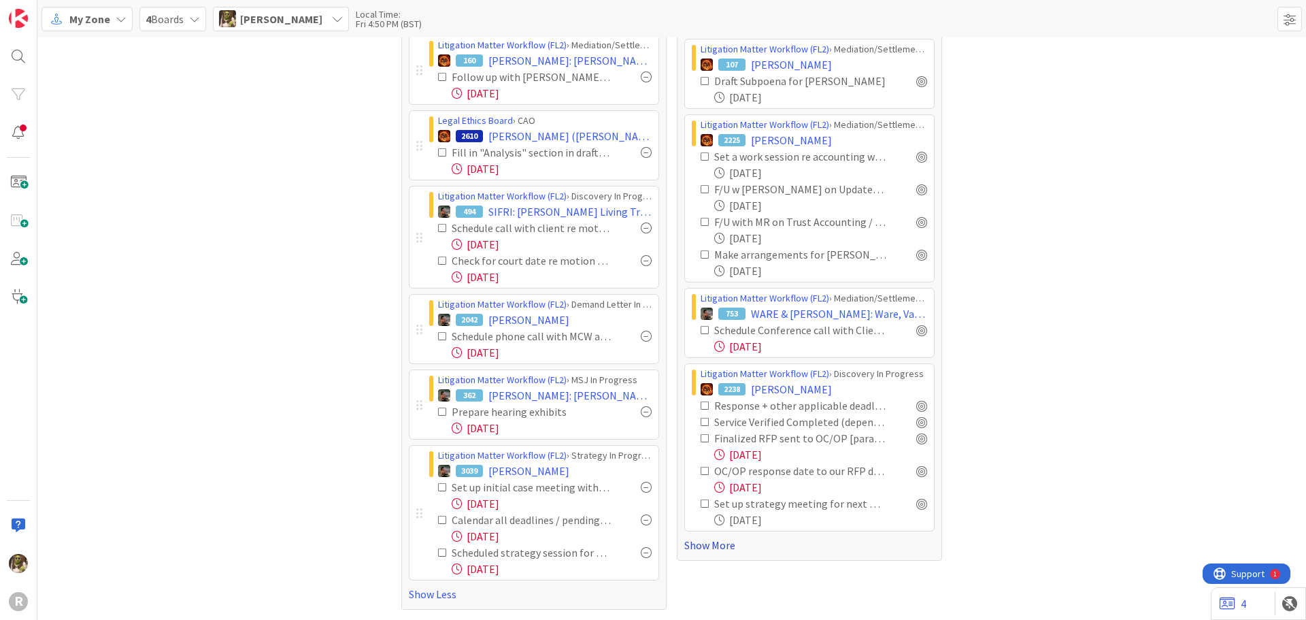
click at [699, 544] on link "Show More" at bounding box center [809, 545] width 250 height 16
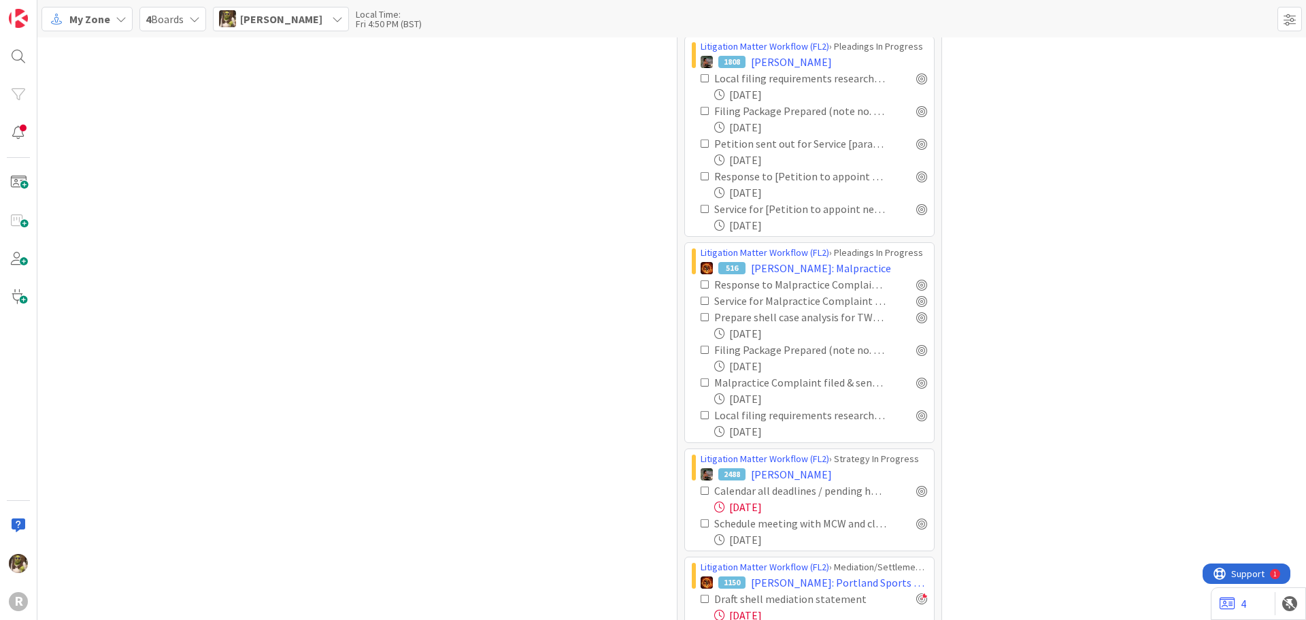
scroll to position [1484, 0]
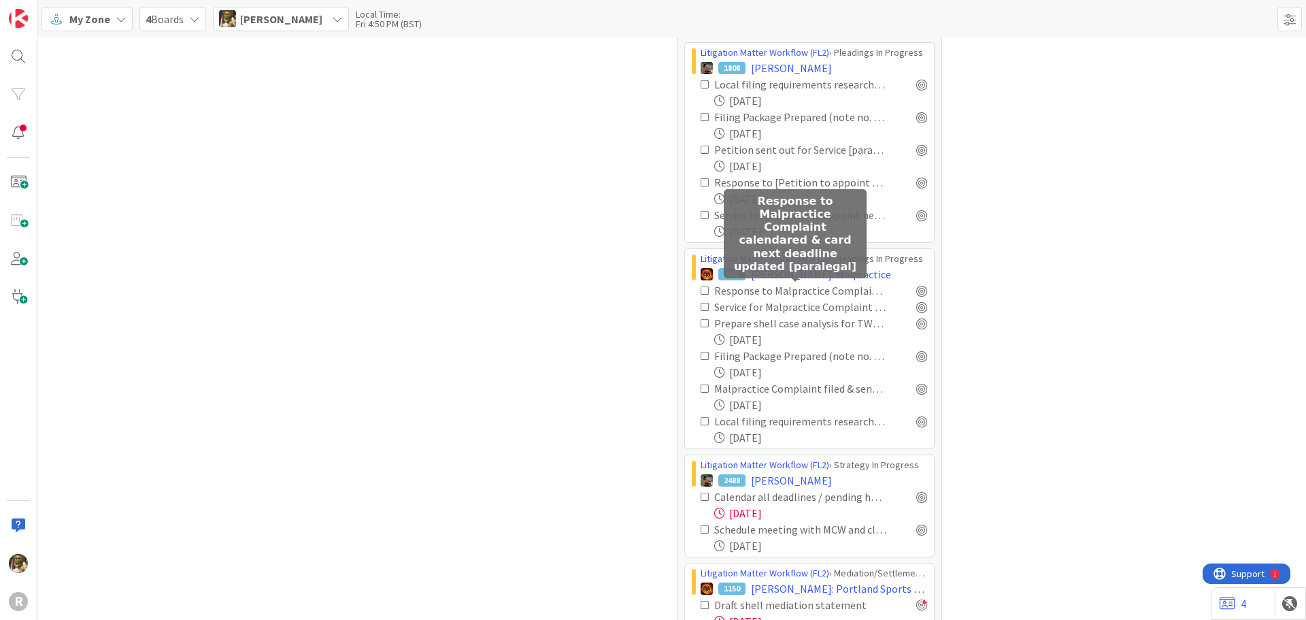
click at [807, 290] on div "Response to Malpractice Complaint calendared & card next deadline updated [para…" at bounding box center [800, 290] width 172 height 16
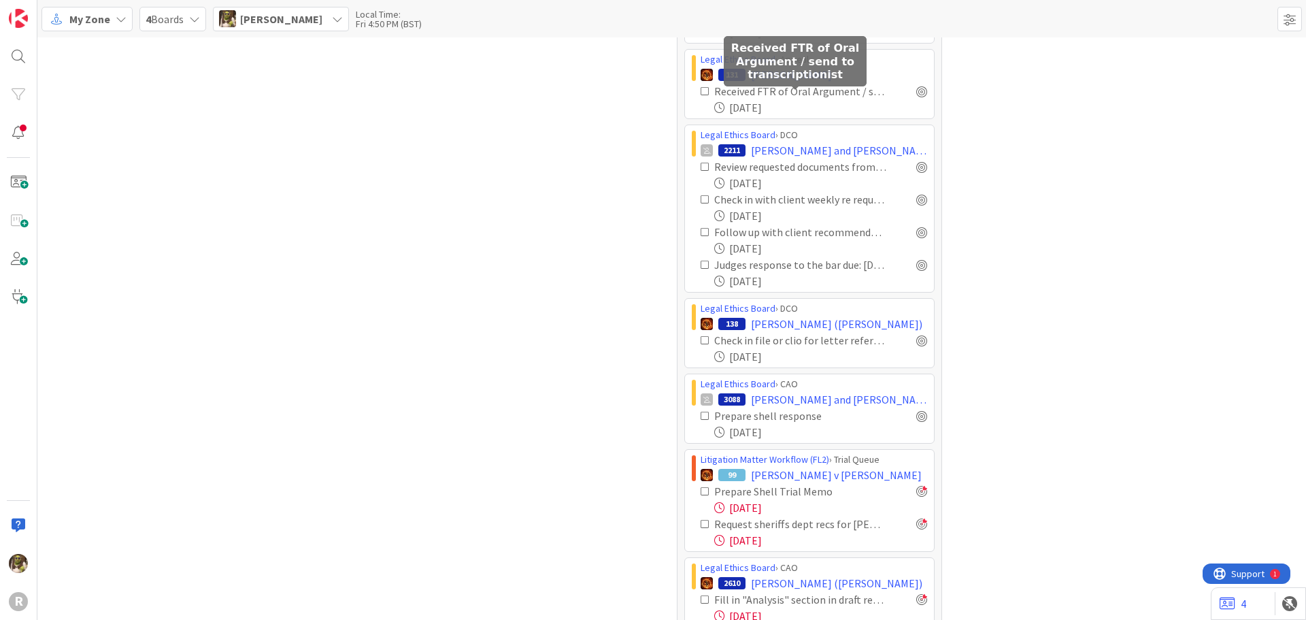
scroll to position [3253, 0]
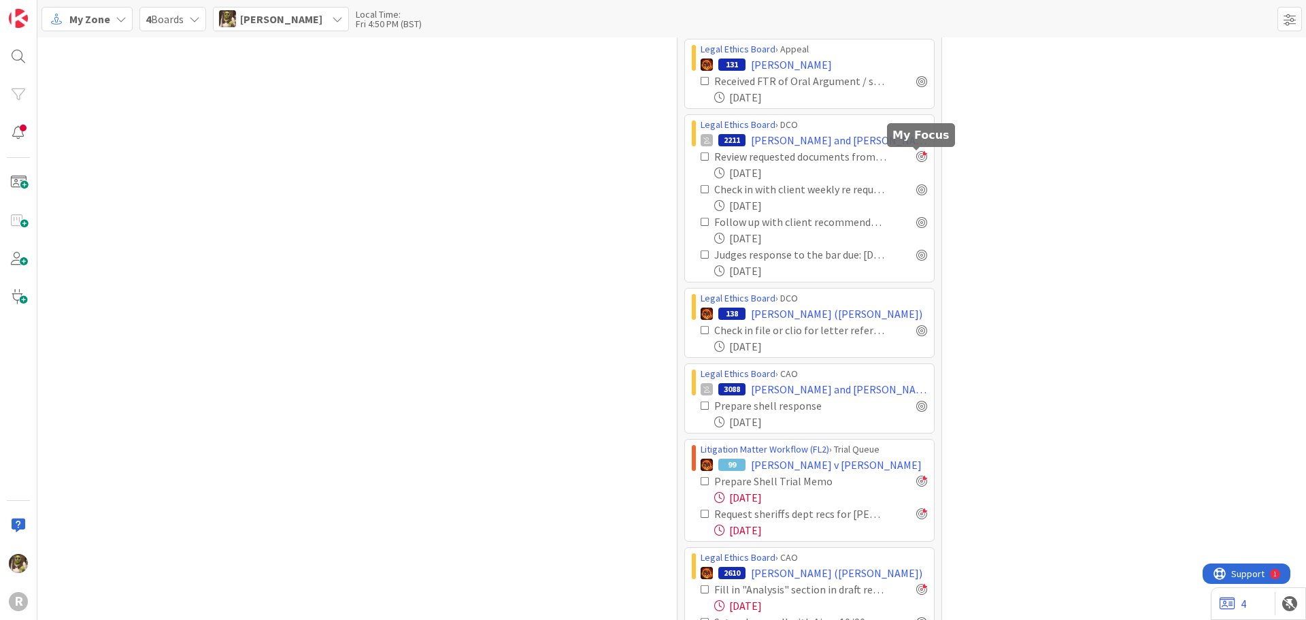
click at [916, 154] on div at bounding box center [921, 156] width 11 height 11
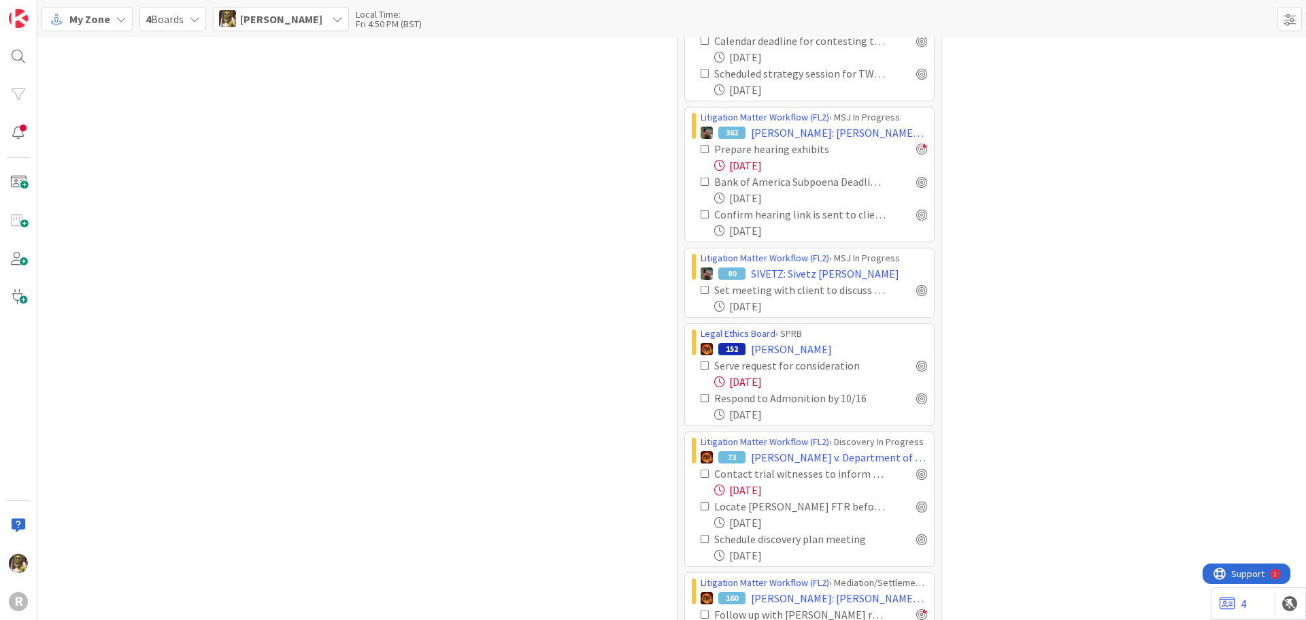
scroll to position [3933, 0]
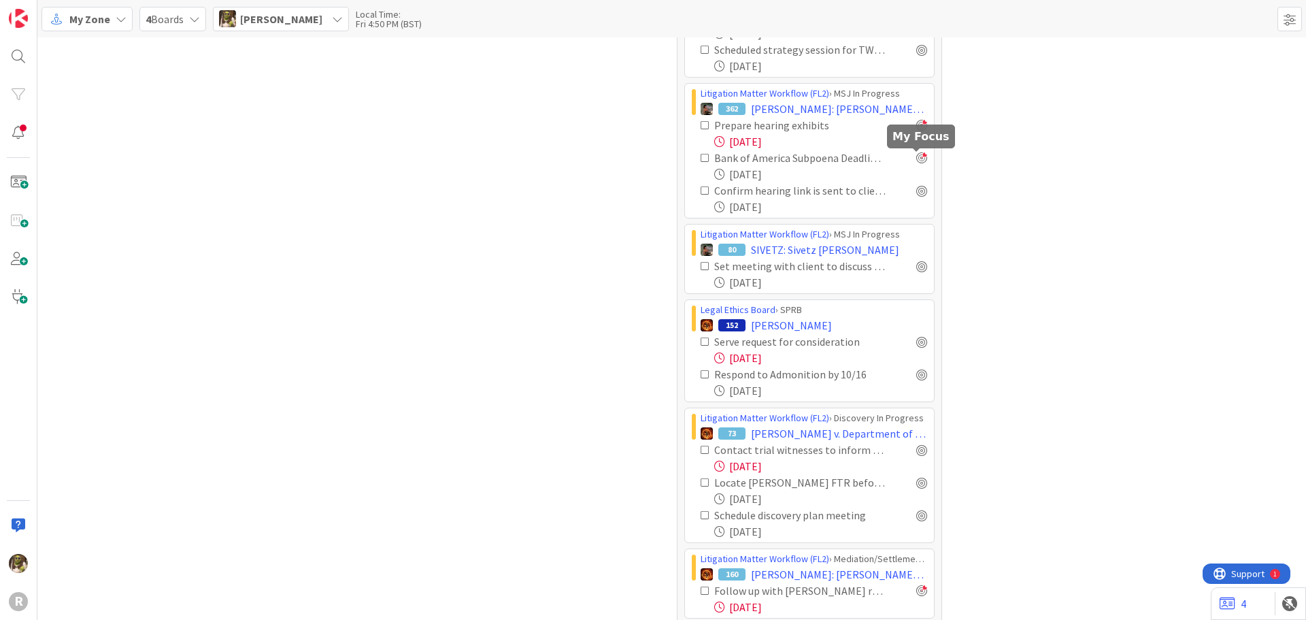
click at [918, 161] on div at bounding box center [921, 157] width 11 height 11
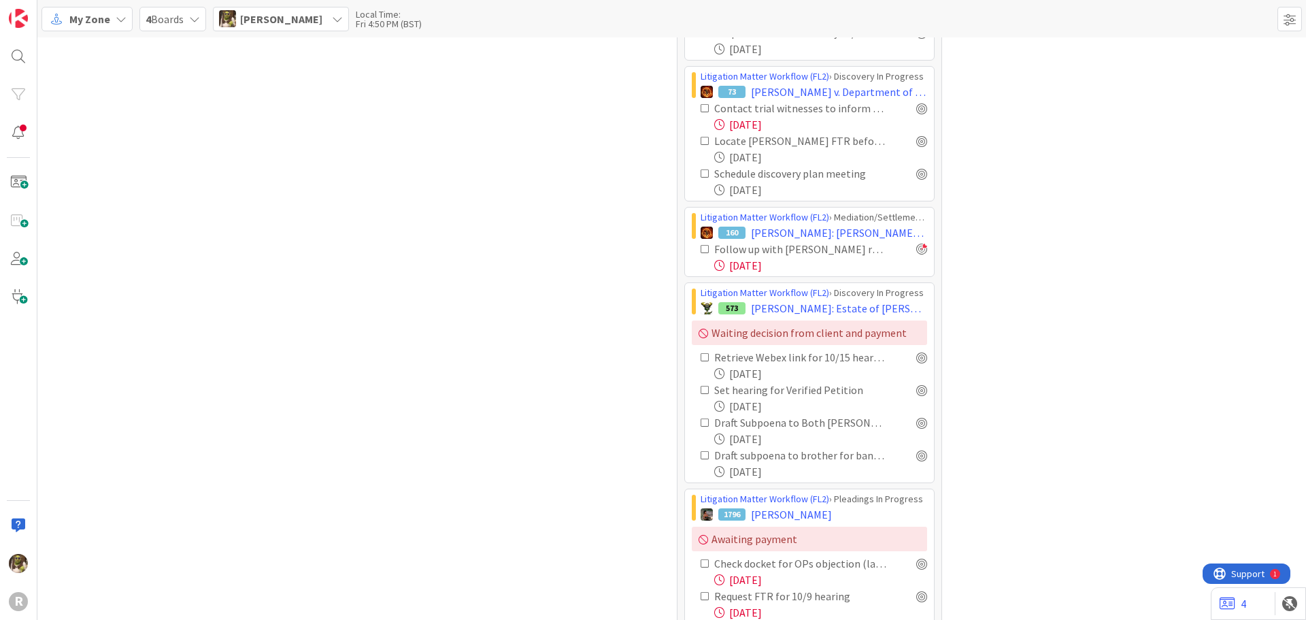
scroll to position [4273, 0]
click at [745, 111] on div "Contact trial witnesses to inform of no trial?" at bounding box center [800, 109] width 172 height 16
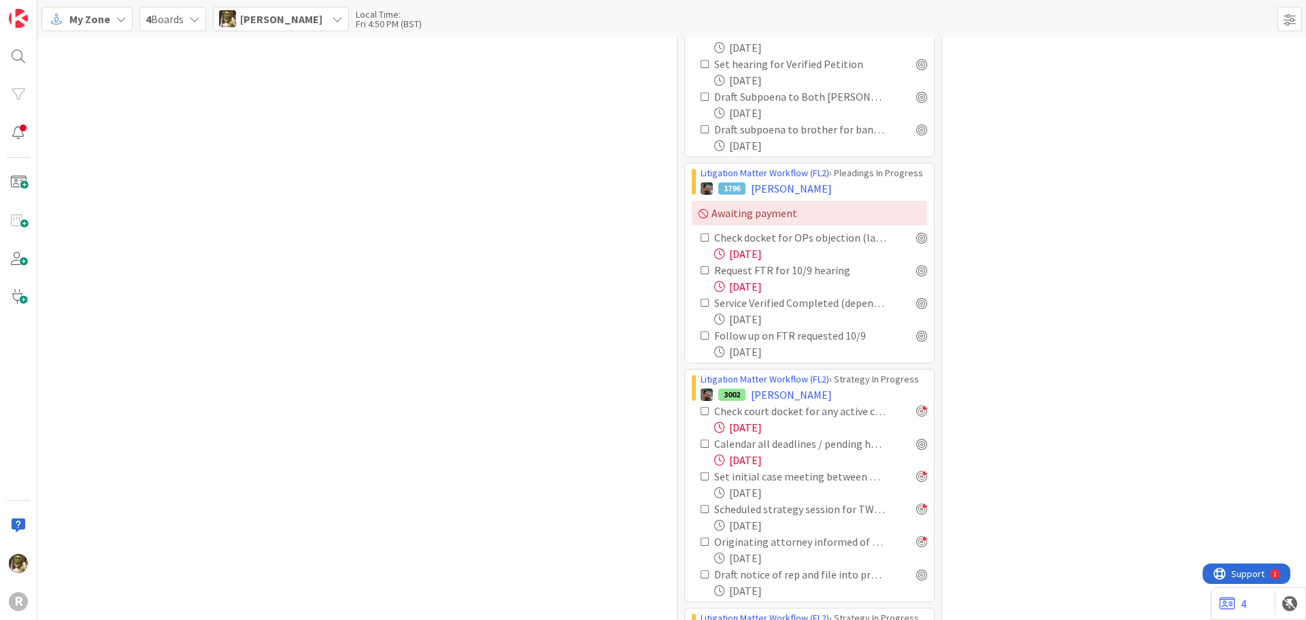
scroll to position [4613, 0]
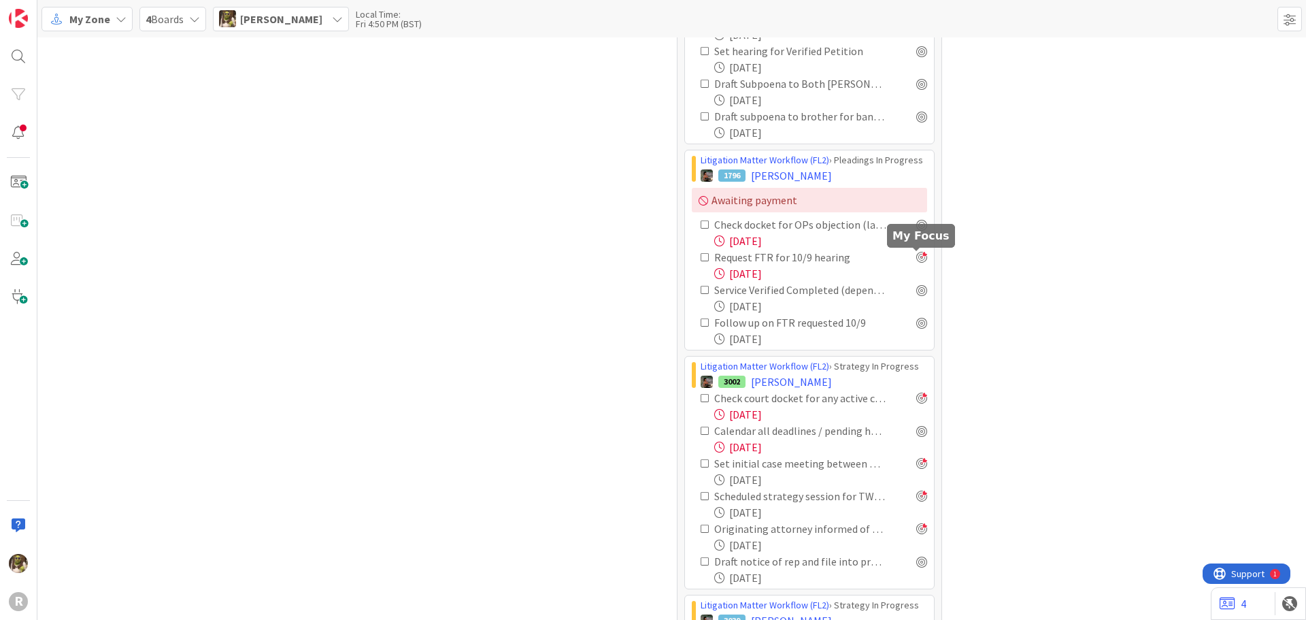
click at [916, 260] on div at bounding box center [921, 257] width 11 height 11
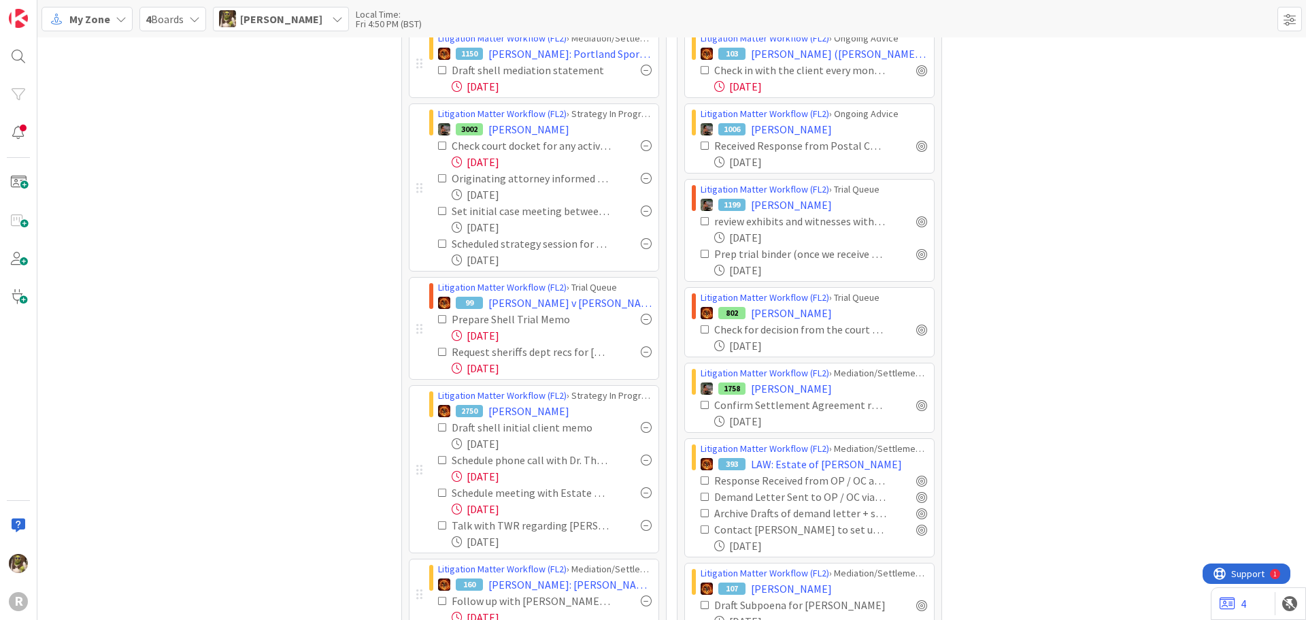
scroll to position [0, 0]
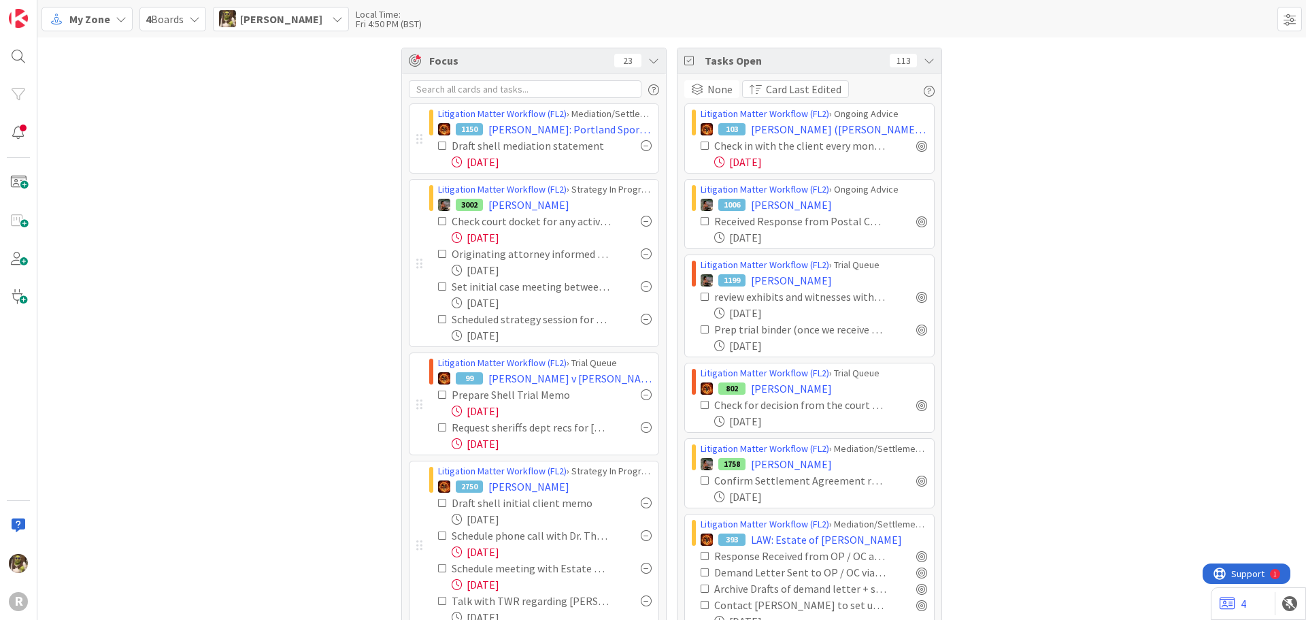
click at [642, 143] on div at bounding box center [646, 145] width 11 height 11
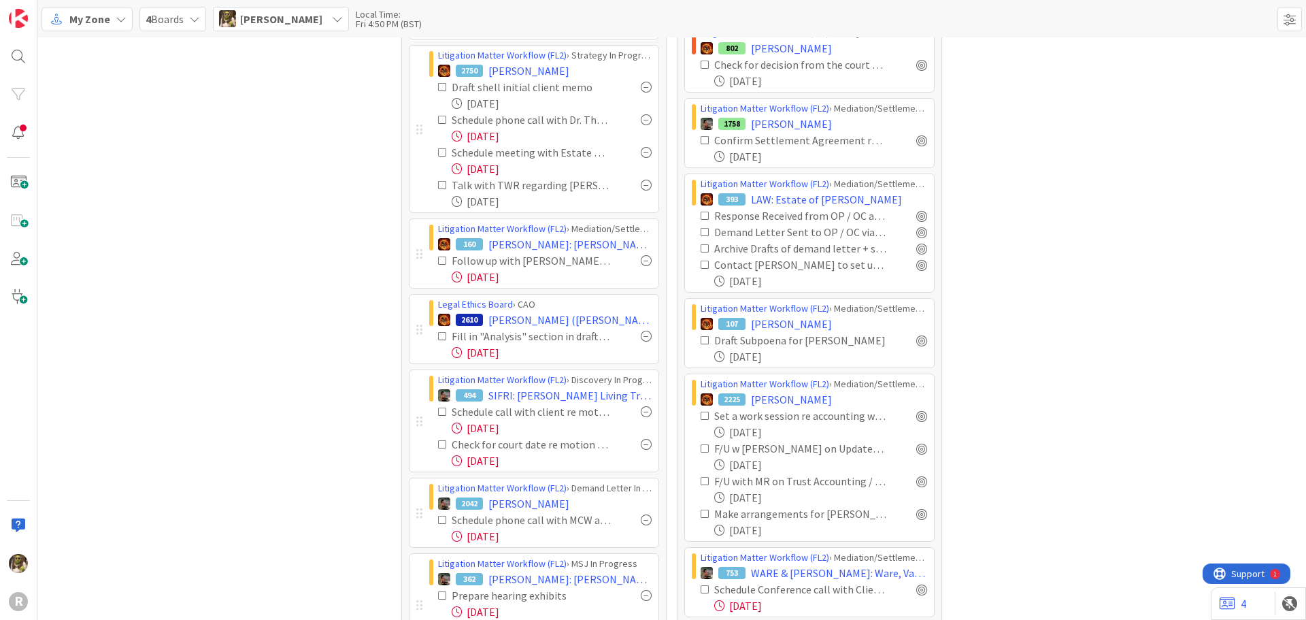
scroll to position [408, 0]
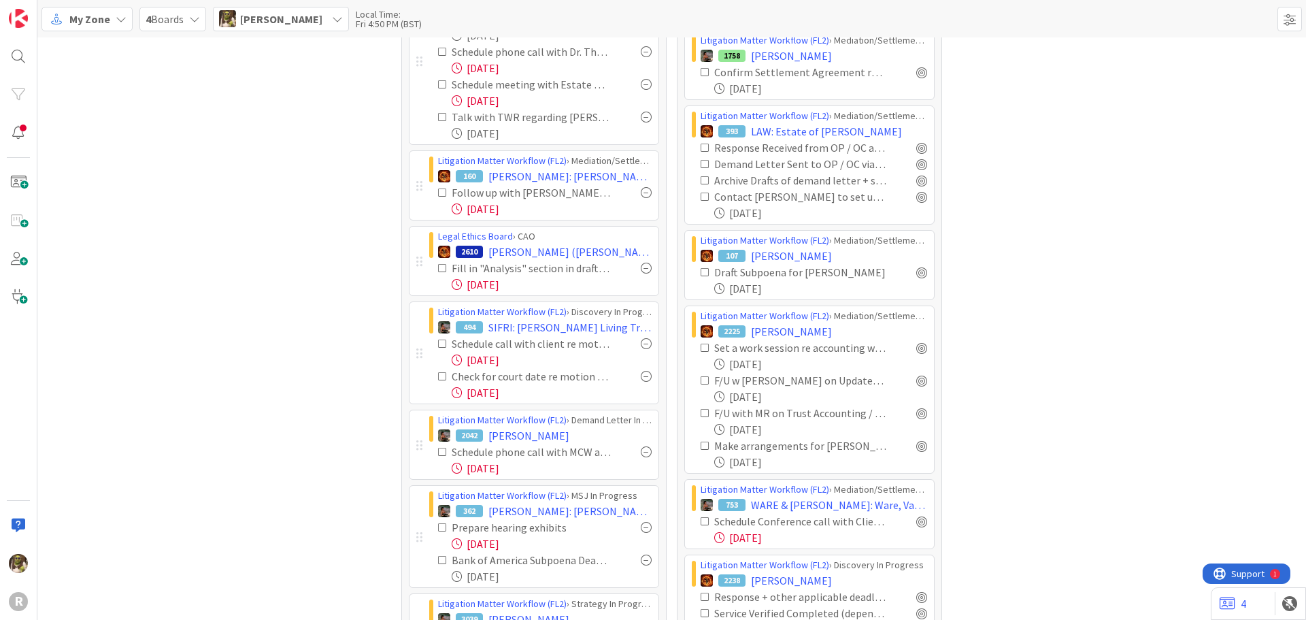
click at [644, 375] on div at bounding box center [646, 376] width 11 height 11
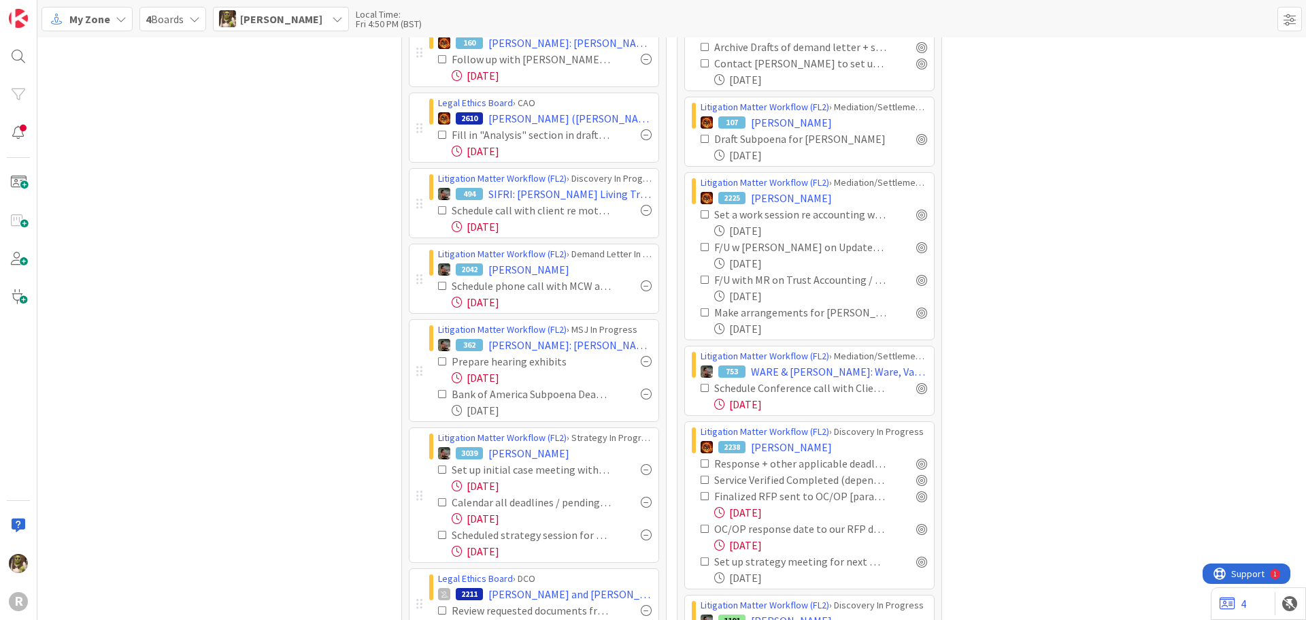
scroll to position [544, 0]
click at [644, 280] on div at bounding box center [646, 283] width 11 height 11
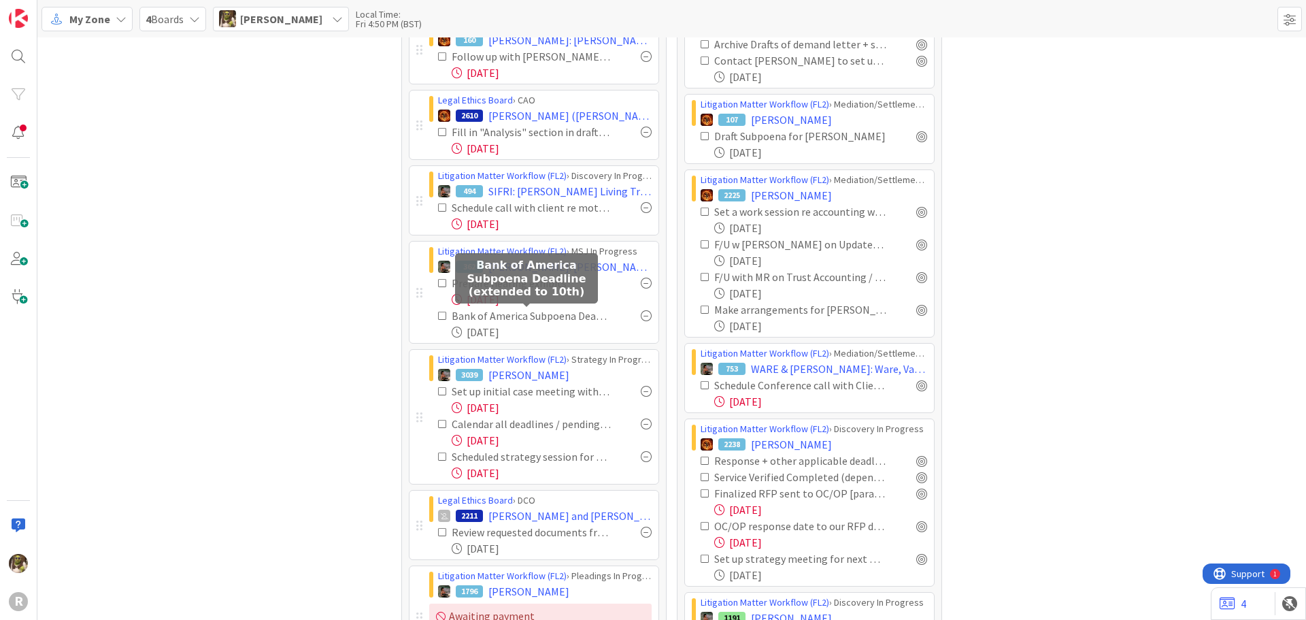
scroll to position [612, 0]
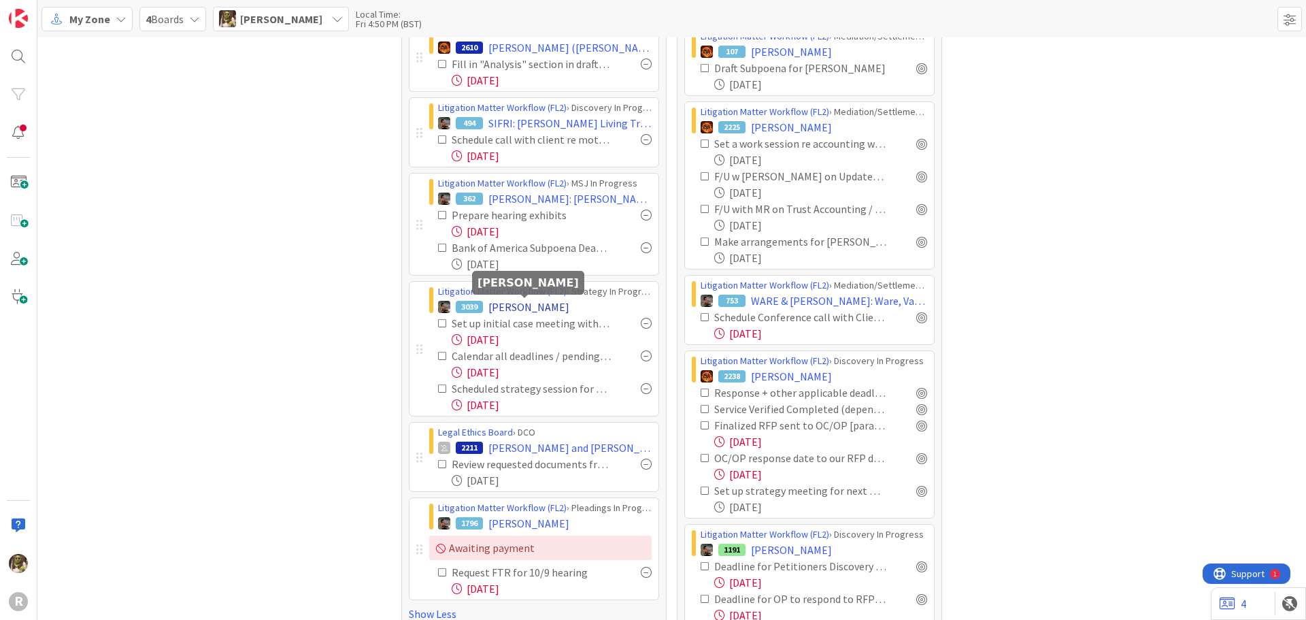
click at [536, 308] on span "[PERSON_NAME]" at bounding box center [528, 307] width 81 height 16
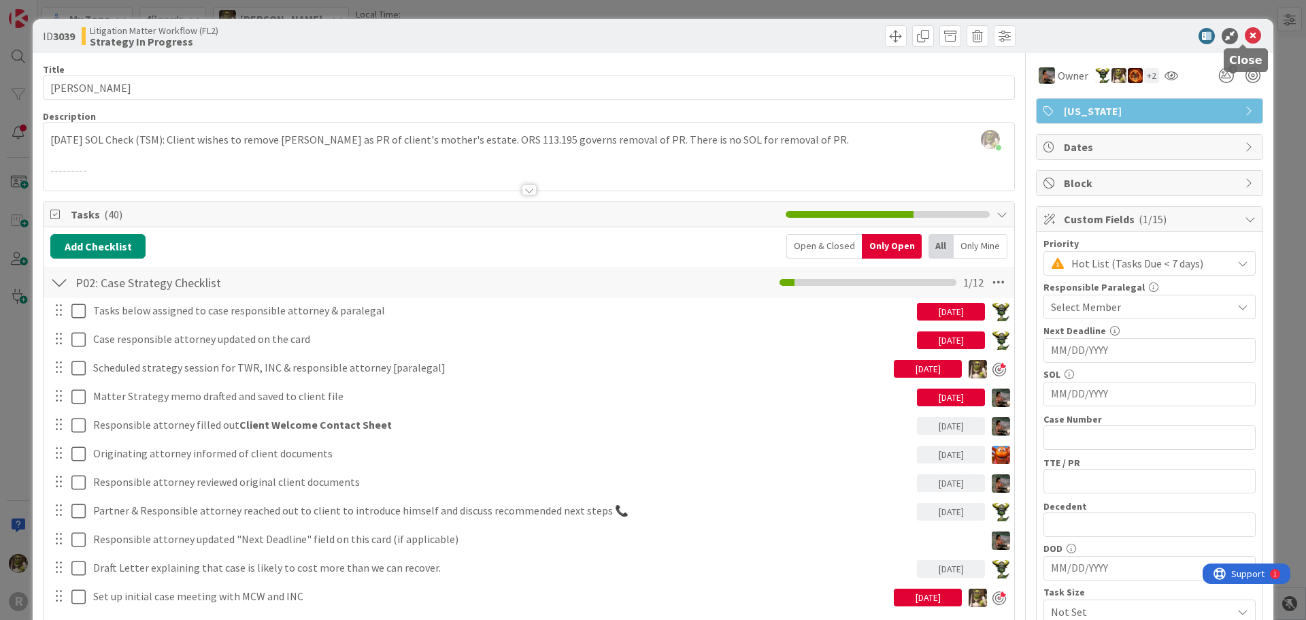
click at [1245, 32] on icon at bounding box center [1253, 36] width 16 height 16
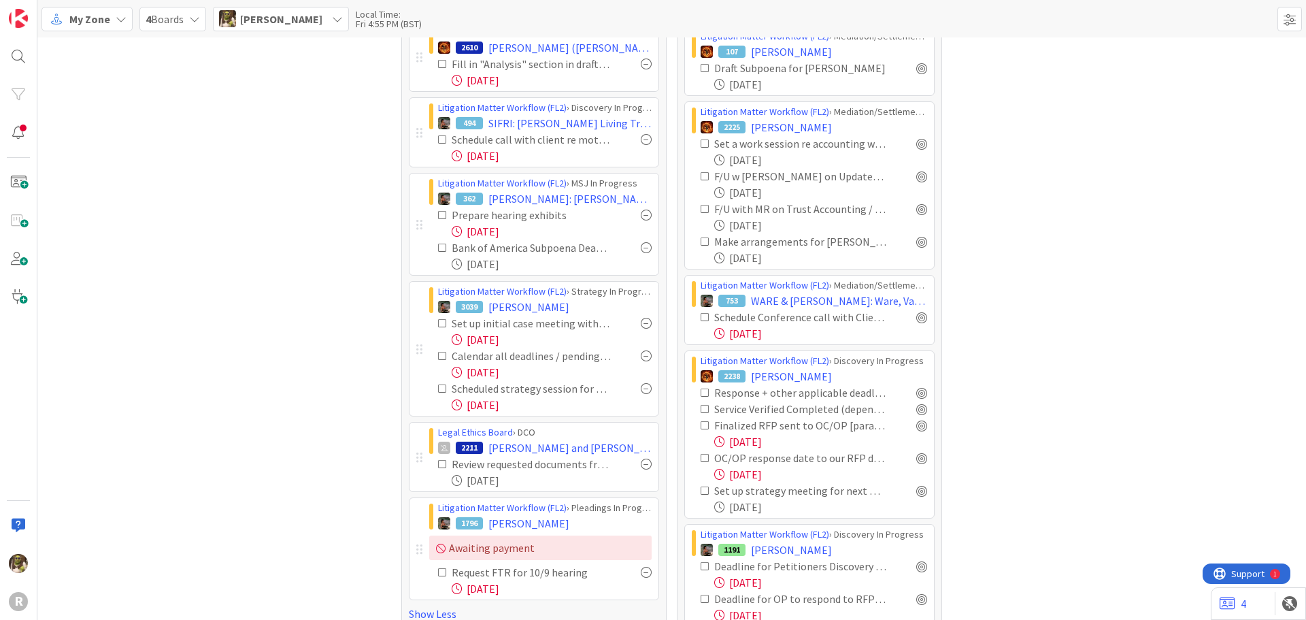
click at [644, 359] on div at bounding box center [646, 355] width 11 height 11
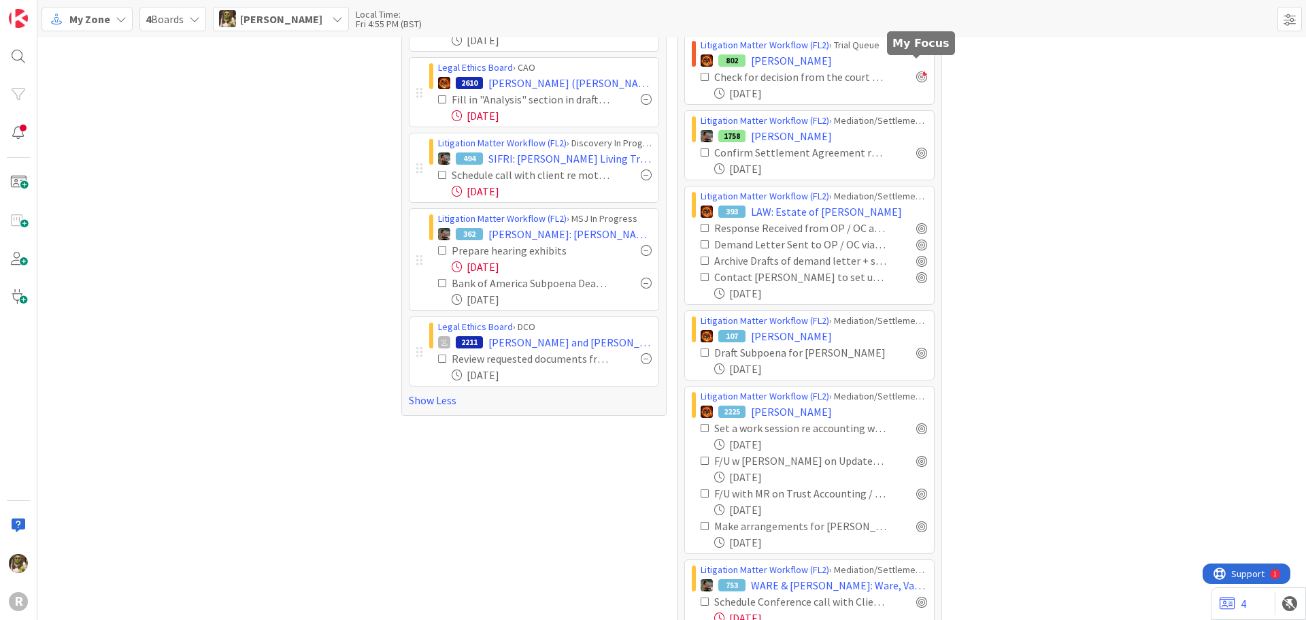
scroll to position [340, 0]
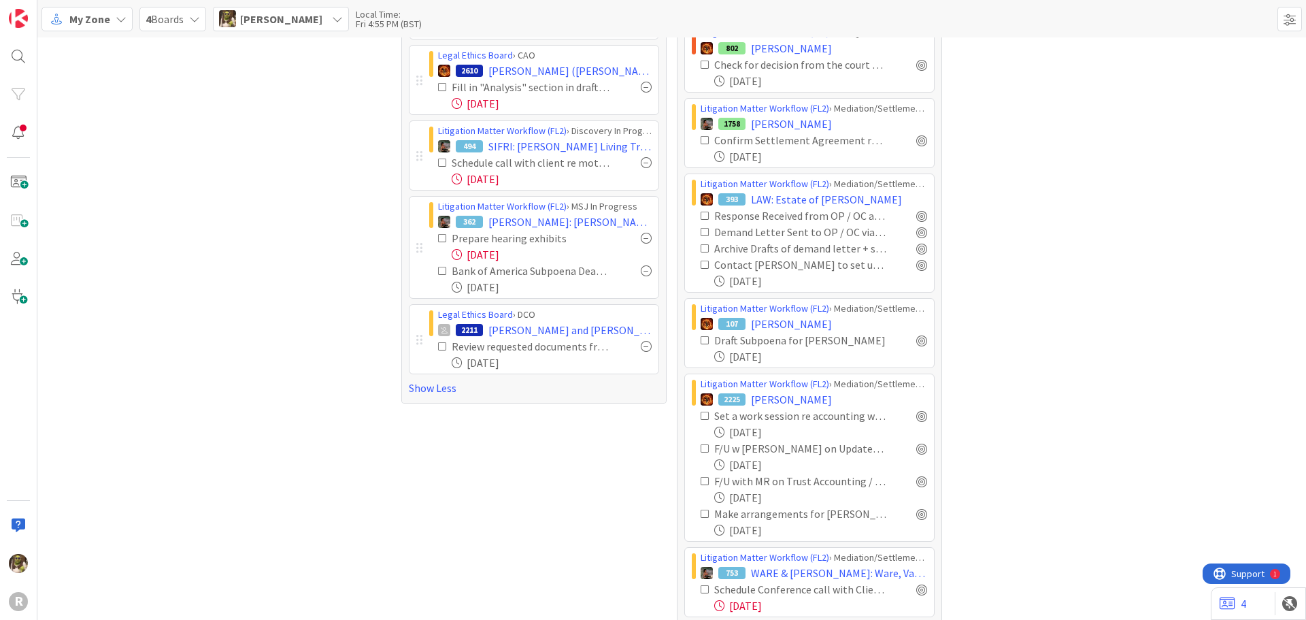
click at [915, 134] on div "Confirm Settlement Agreement received" at bounding box center [814, 140] width 227 height 16
click at [916, 139] on div at bounding box center [921, 140] width 11 height 11
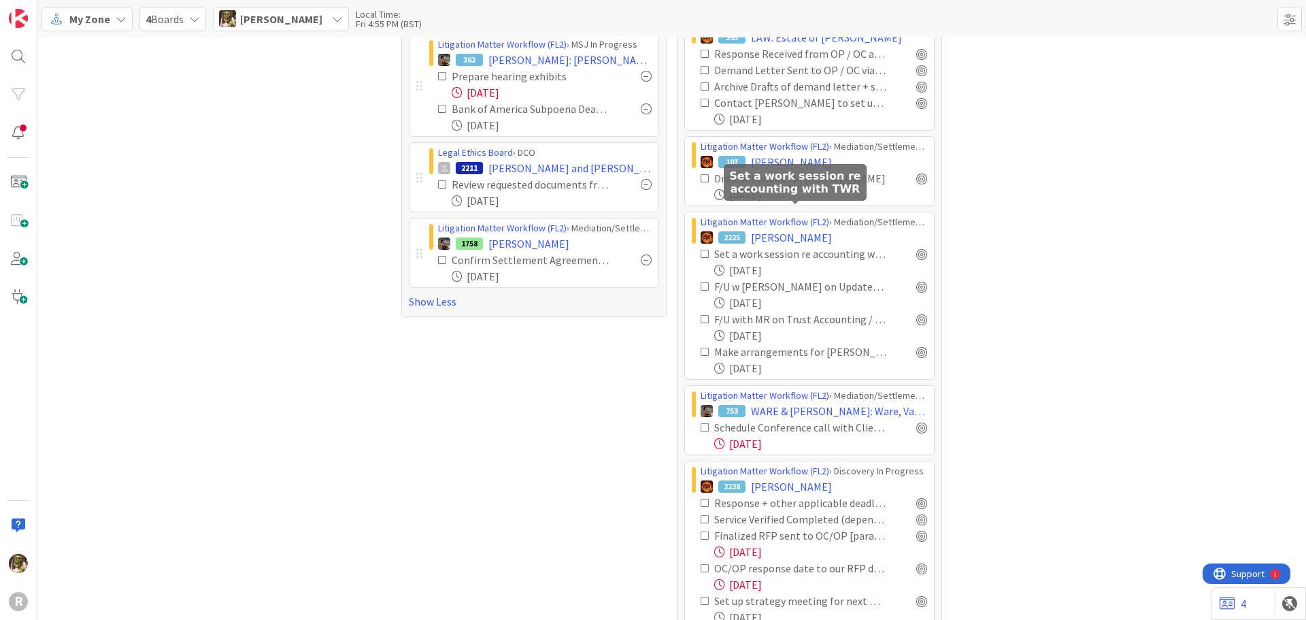
scroll to position [544, 0]
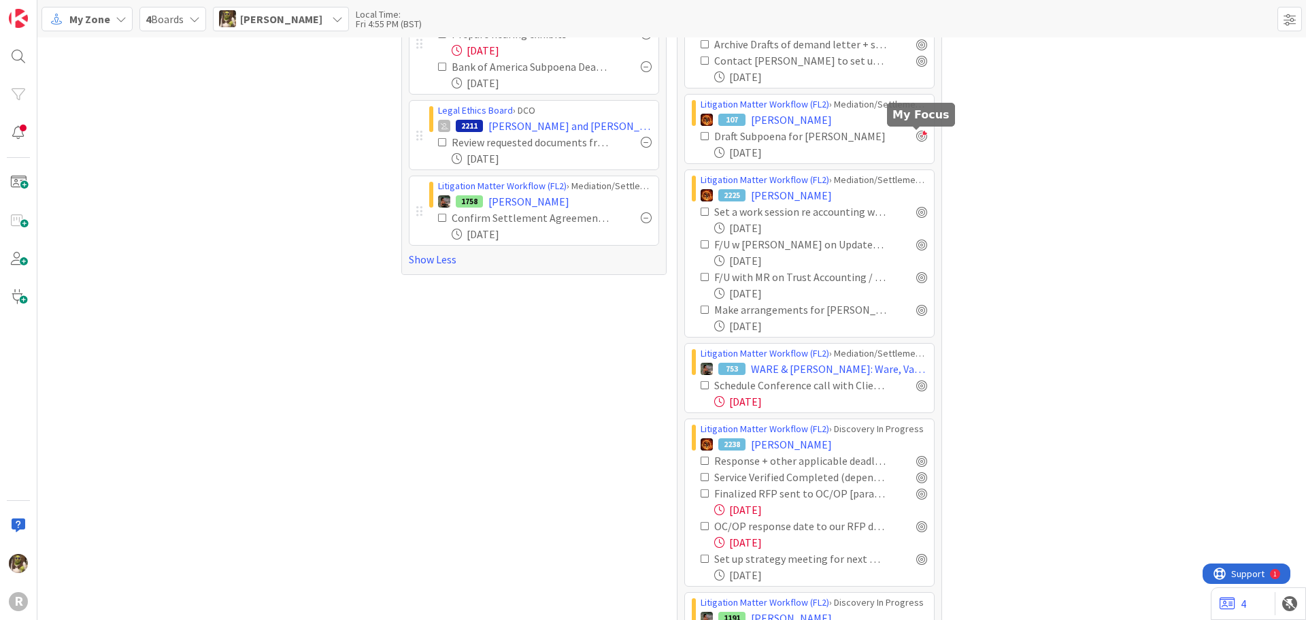
click at [919, 135] on div at bounding box center [921, 136] width 11 height 11
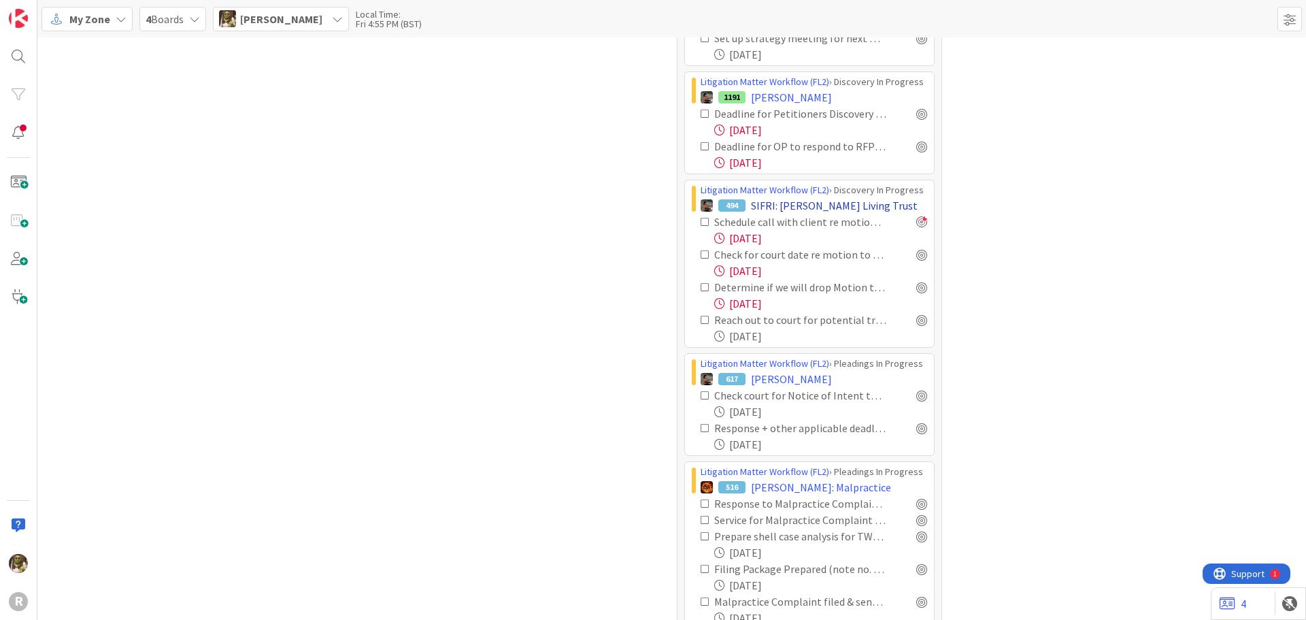
scroll to position [1089, 0]
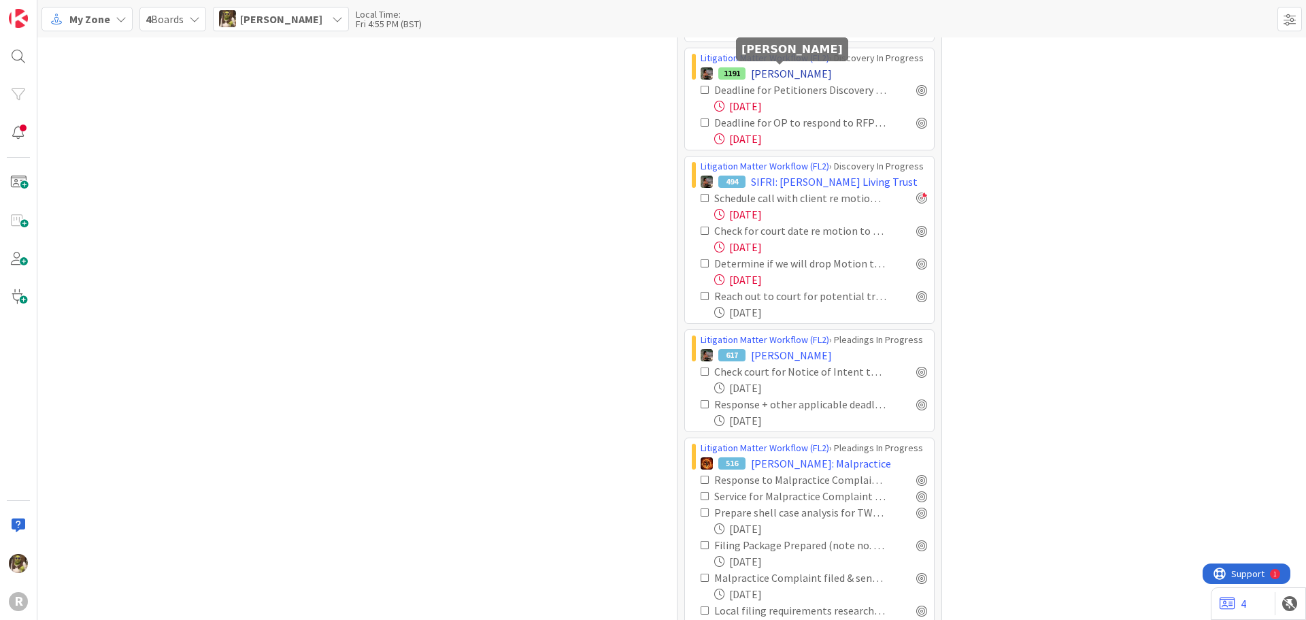
click at [795, 73] on span "[PERSON_NAME]" at bounding box center [791, 73] width 81 height 16
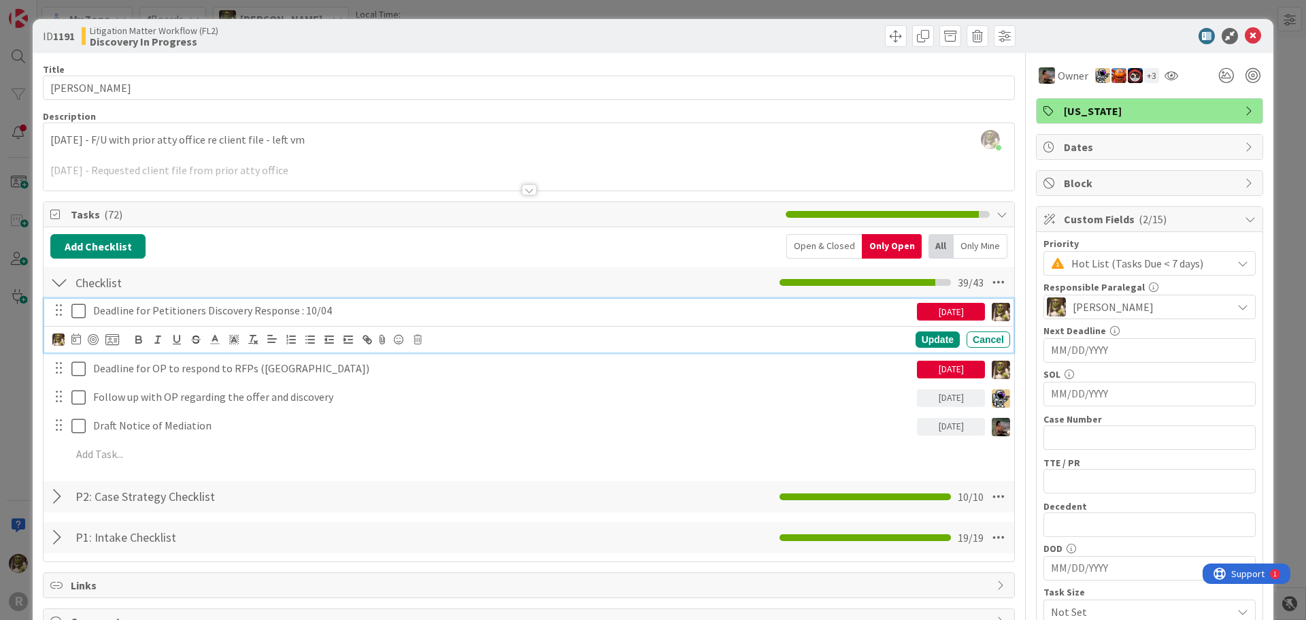
click at [83, 310] on icon at bounding box center [78, 311] width 14 height 16
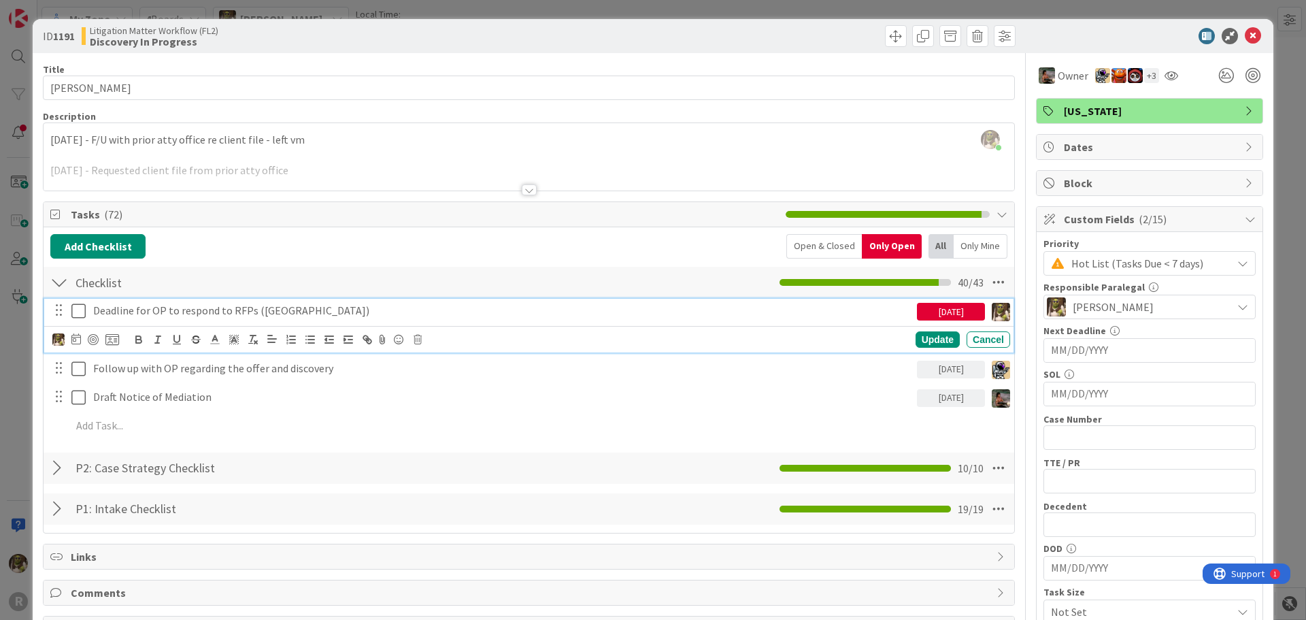
click at [83, 310] on icon at bounding box center [78, 311] width 14 height 16
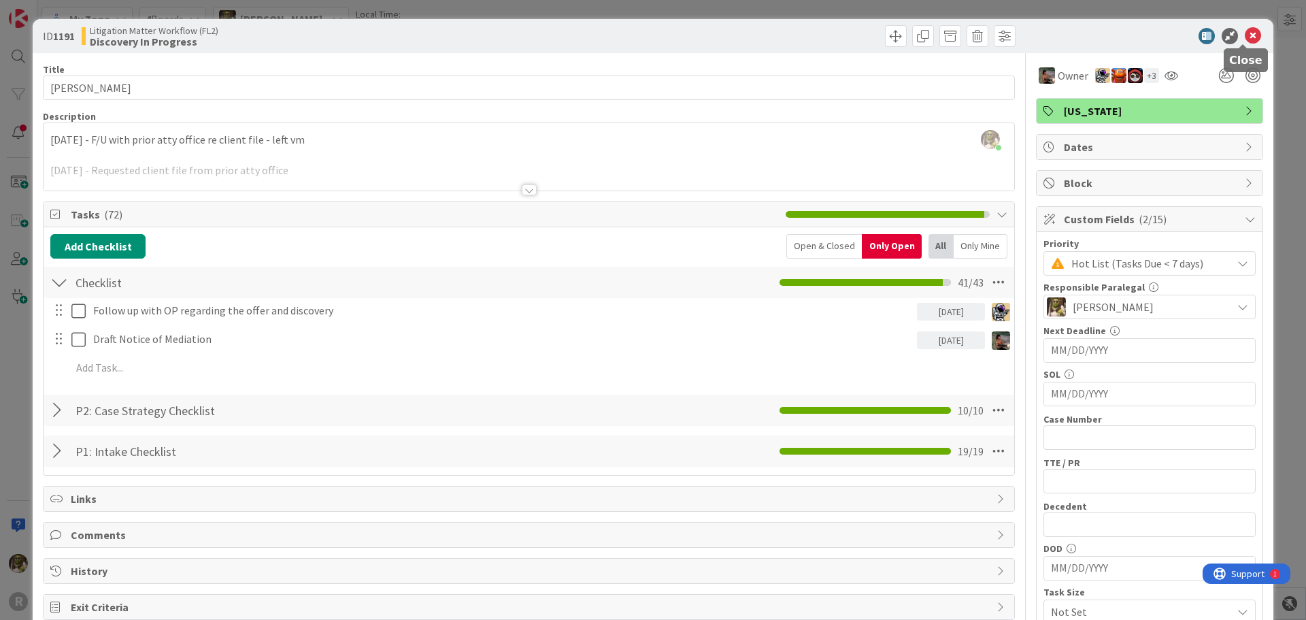
click at [1245, 40] on icon at bounding box center [1253, 36] width 16 height 16
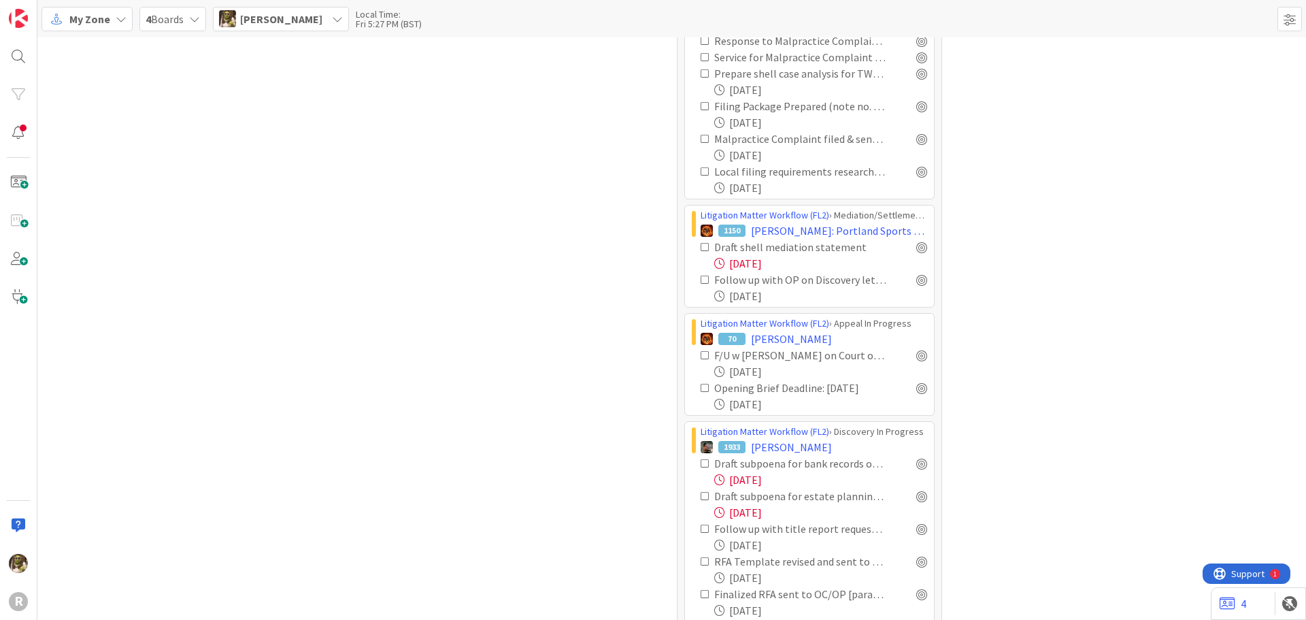
scroll to position [1429, 0]
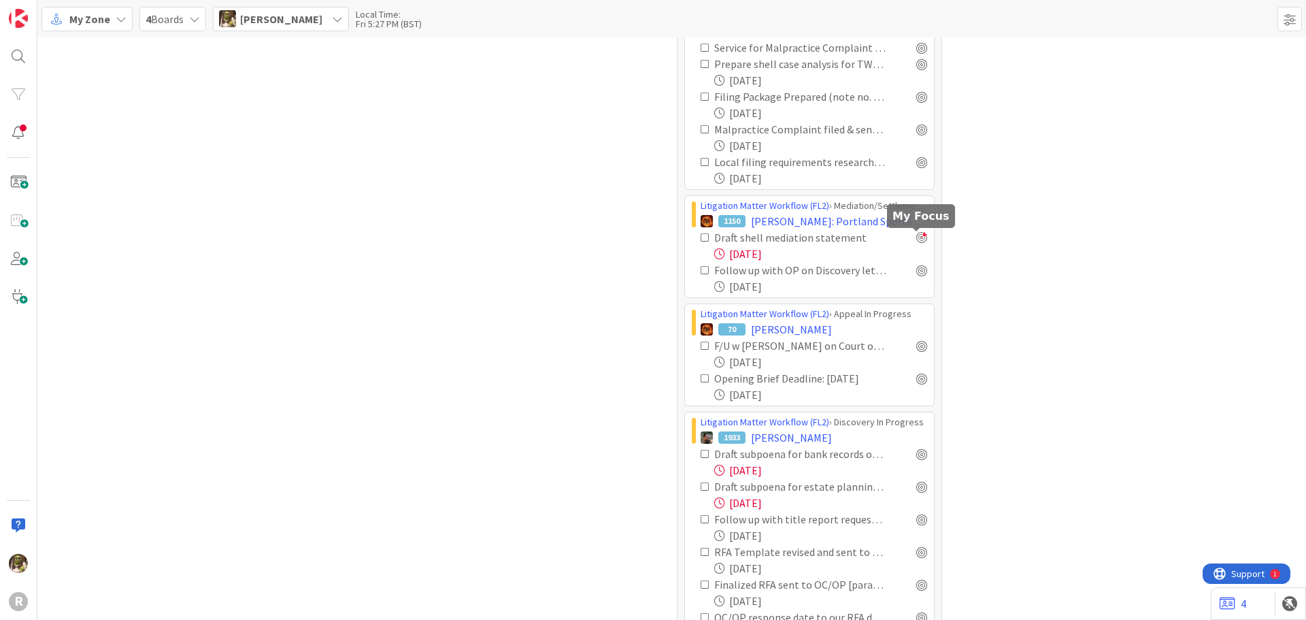
click at [917, 239] on div at bounding box center [921, 237] width 11 height 11
click at [920, 273] on div at bounding box center [921, 270] width 11 height 11
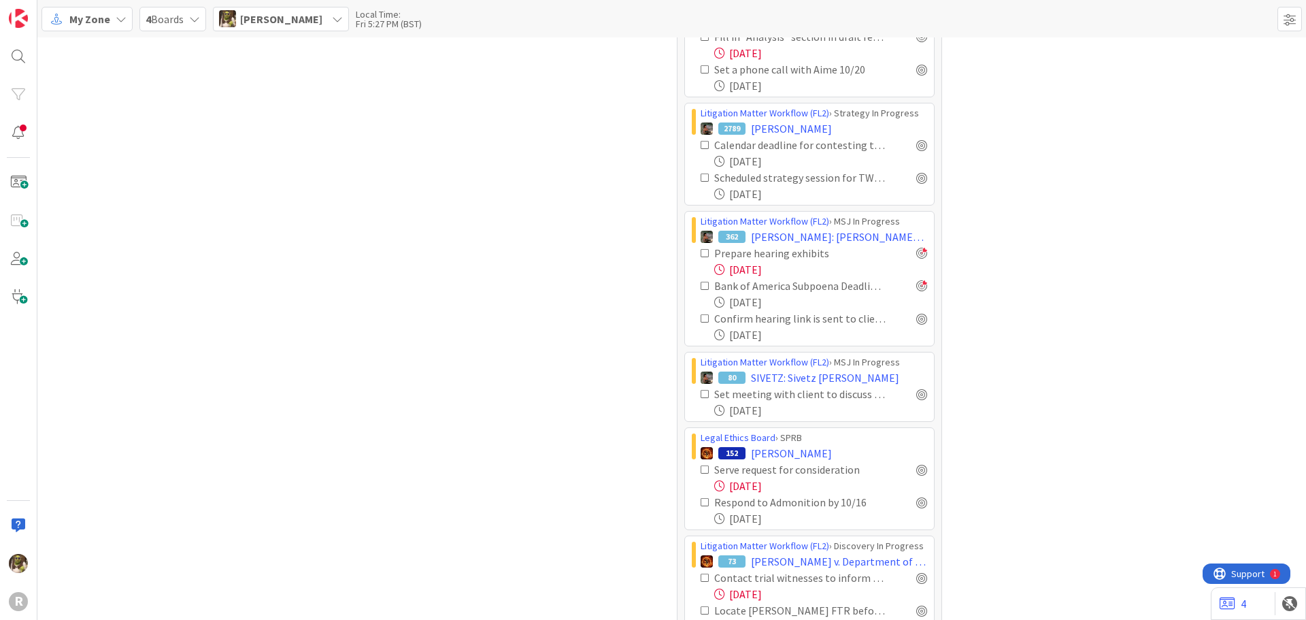
scroll to position [3061, 0]
click at [918, 142] on div at bounding box center [921, 141] width 11 height 11
click at [916, 173] on div at bounding box center [921, 174] width 11 height 11
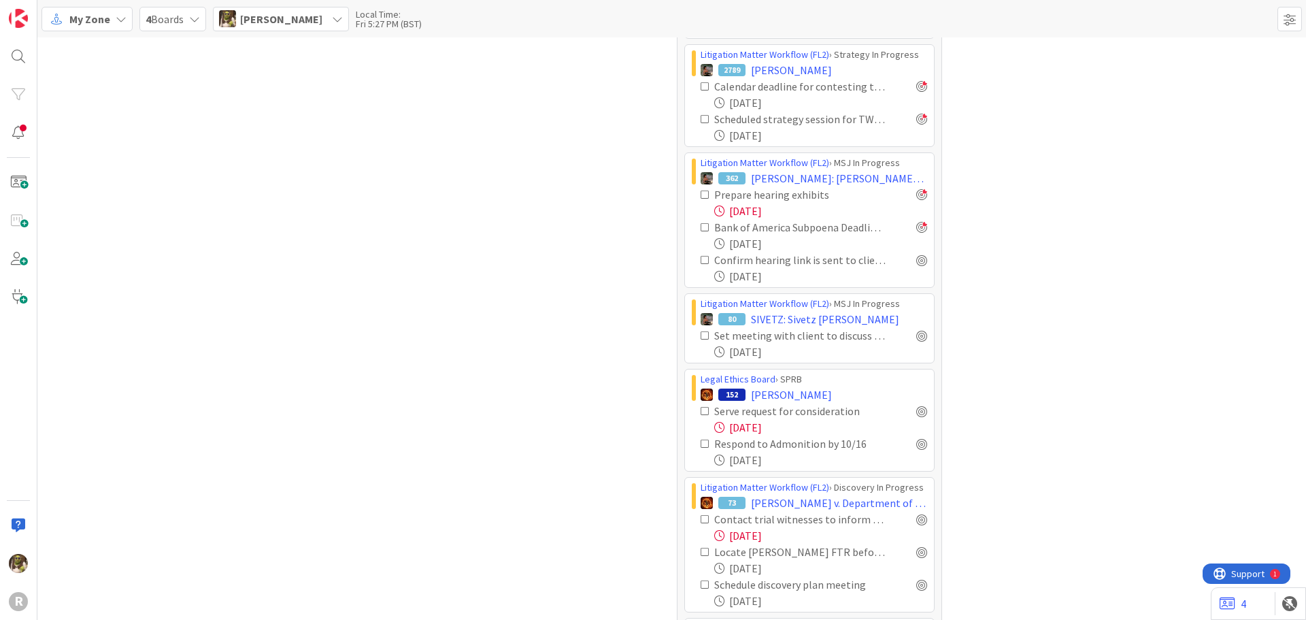
scroll to position [3198, 0]
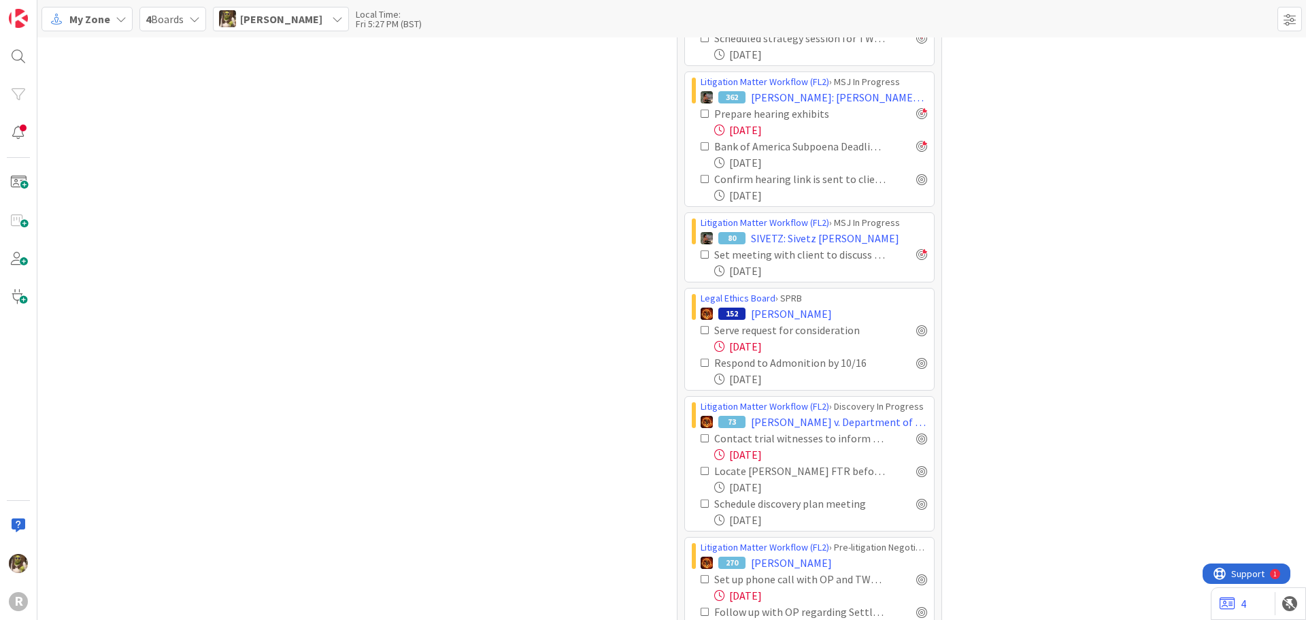
click at [920, 255] on div "Litigation Matter Workflow (FL2) › MSJ In Progress 80 SIVETZ: Sivetz [PERSON_NA…" at bounding box center [809, 247] width 250 height 70
click at [919, 255] on div at bounding box center [921, 254] width 11 height 11
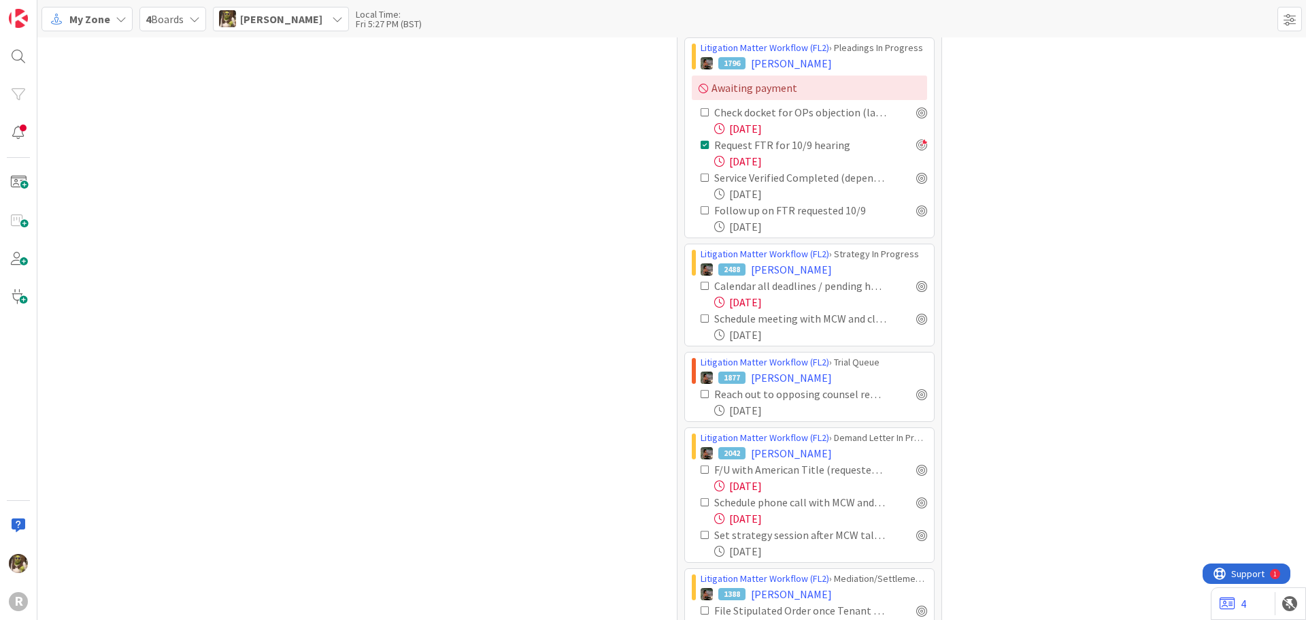
scroll to position [4286, 0]
click at [918, 314] on div at bounding box center [921, 315] width 11 height 11
click at [920, 313] on div at bounding box center [921, 315] width 11 height 11
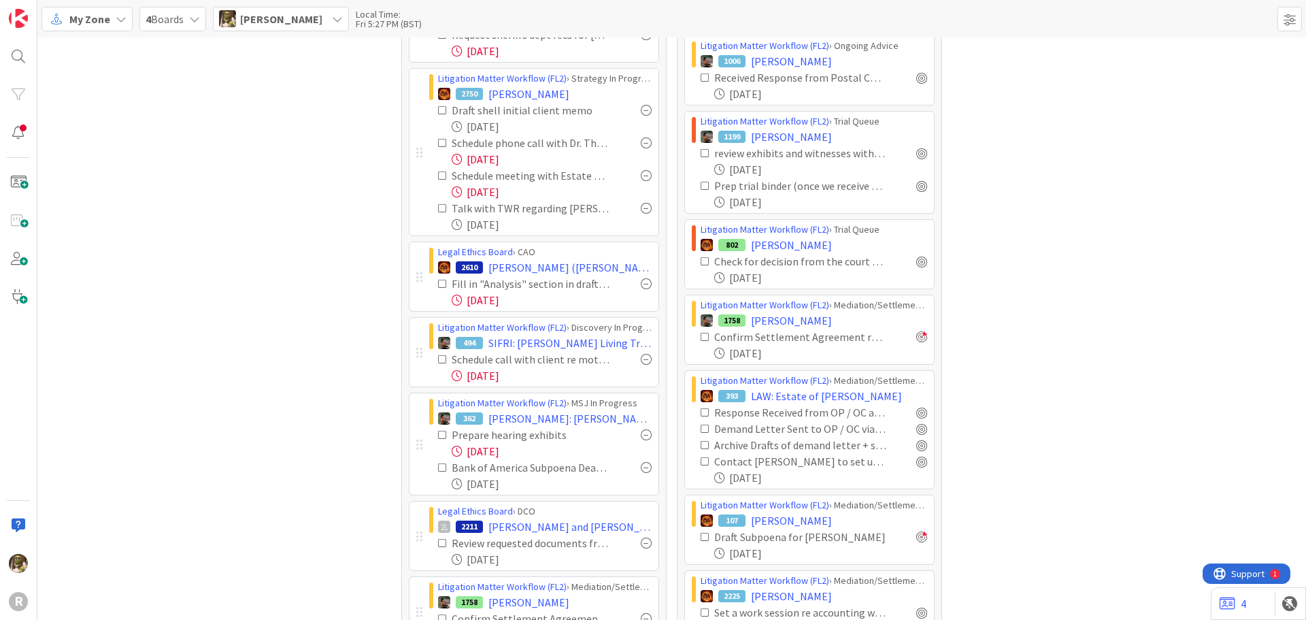
scroll to position [0, 0]
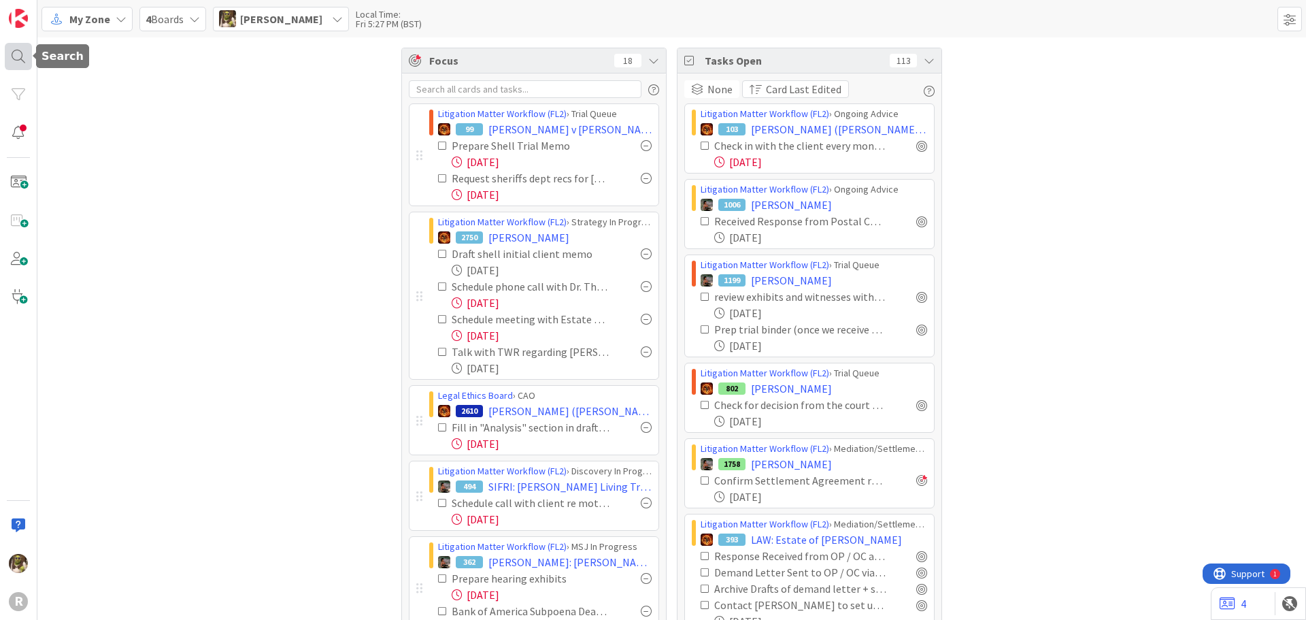
click at [7, 55] on div at bounding box center [18, 56] width 27 height 27
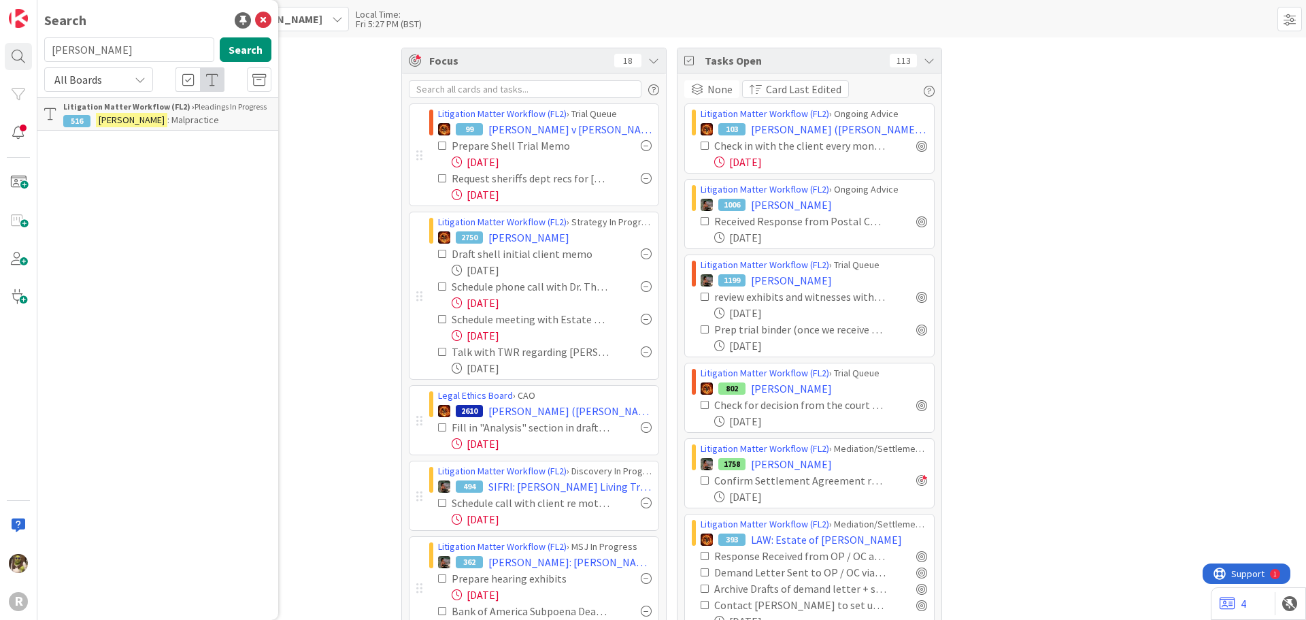
drag, startPoint x: 110, startPoint y: 49, endPoint x: -31, endPoint y: 59, distance: 141.9
click at [0, 59] on html "R Search [PERSON_NAME] Search All Boards Litigation Matter Workflow (FL2) › Ple…" at bounding box center [653, 310] width 1306 height 620
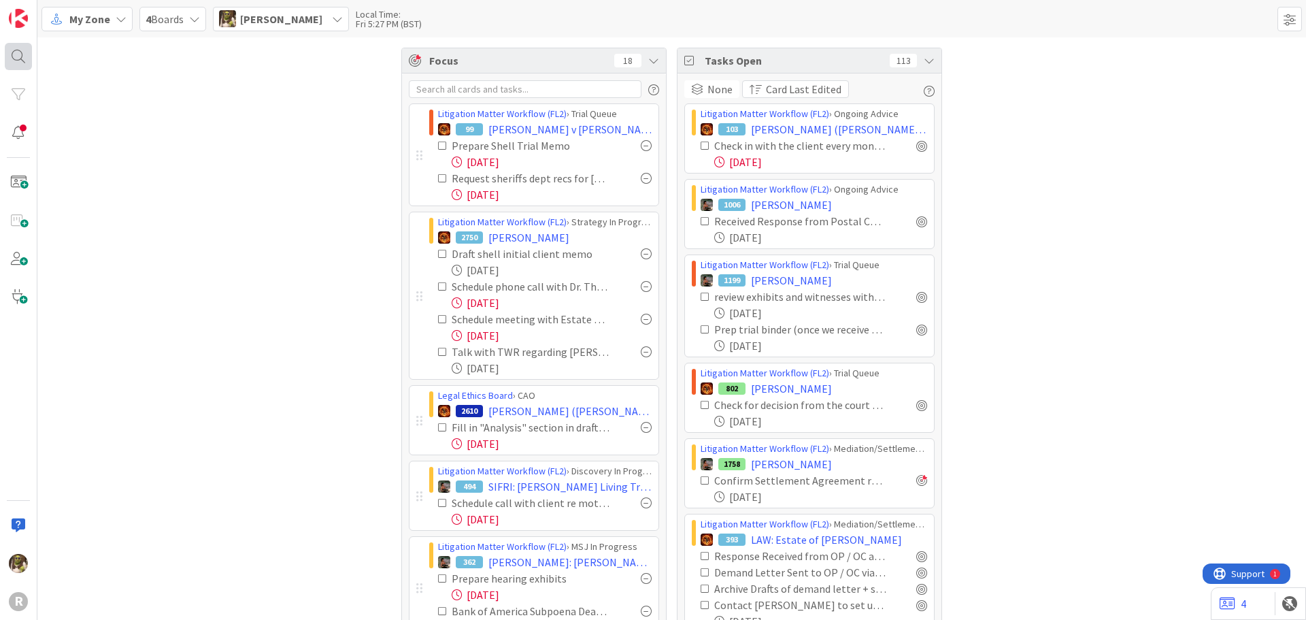
click at [10, 59] on div at bounding box center [18, 56] width 27 height 27
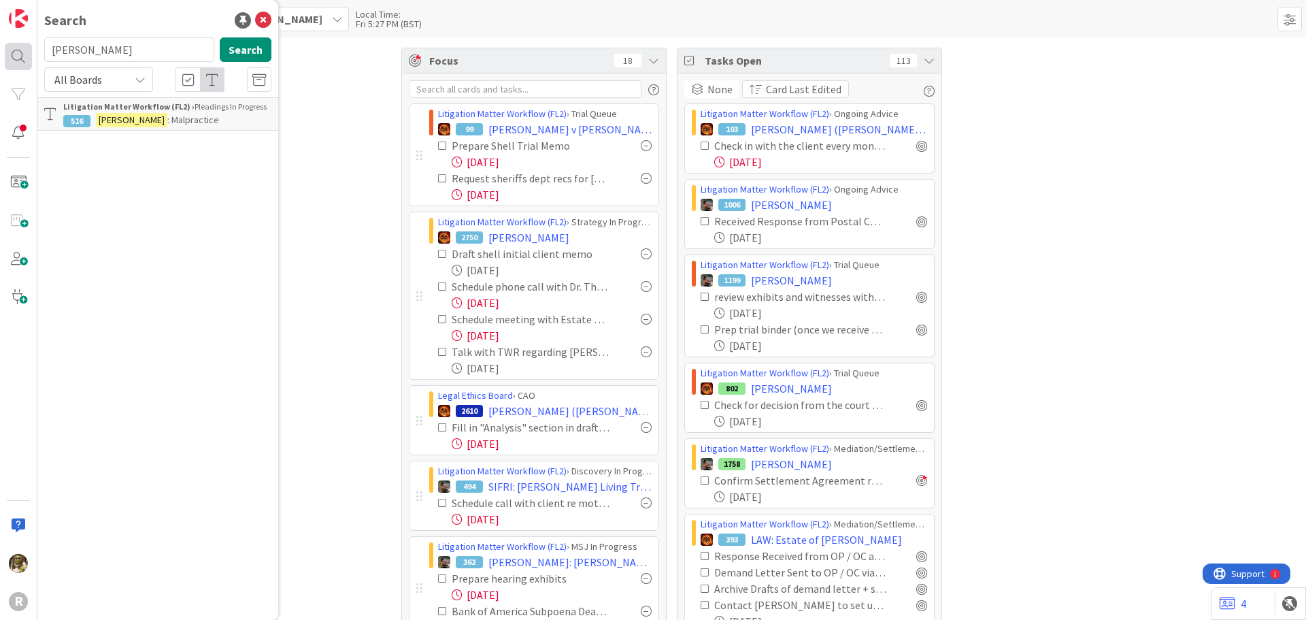
drag, startPoint x: 83, startPoint y: 50, endPoint x: 23, endPoint y: 49, distance: 59.9
click at [23, 49] on div "R Search [PERSON_NAME] Search All Boards Litigation Matter Workflow (FL2) › Ple…" at bounding box center [18, 310] width 37 height 620
type input "[PERSON_NAME]"
click at [166, 120] on span ", [PERSON_NAME] and [PERSON_NAME]" at bounding box center [159, 127] width 192 height 27
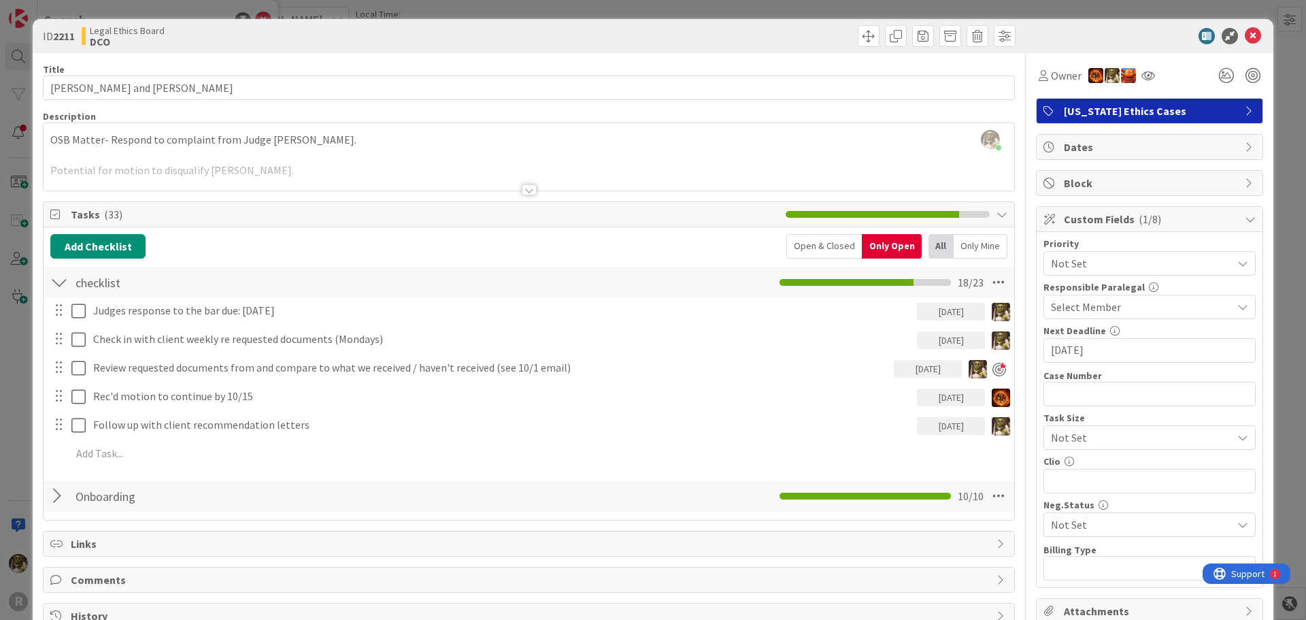
click at [821, 244] on div "Open & Closed" at bounding box center [824, 246] width 76 height 24
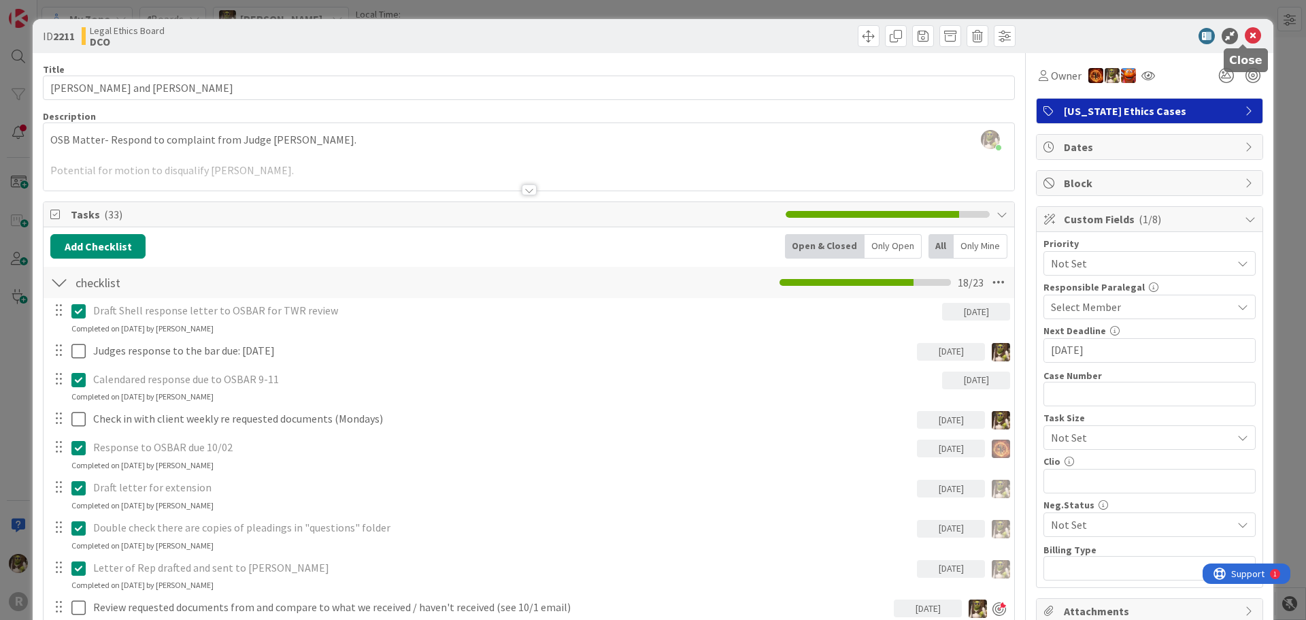
click at [1245, 39] on icon at bounding box center [1253, 36] width 16 height 16
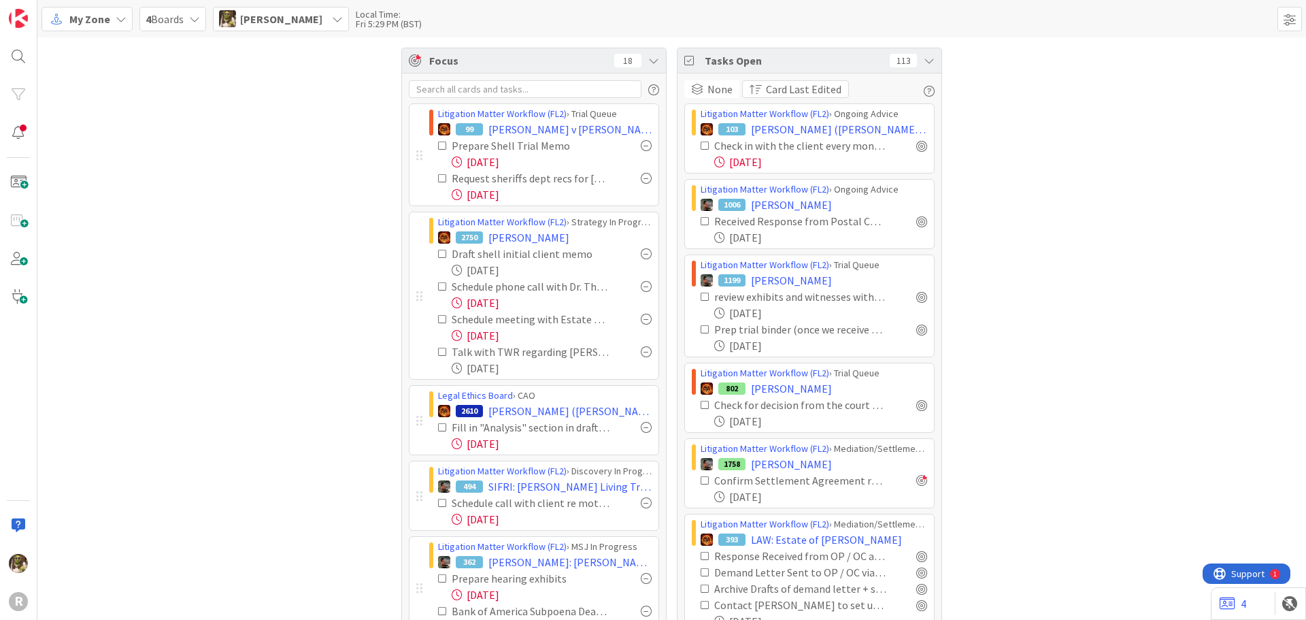
click at [3, 56] on div "R" at bounding box center [18, 310] width 37 height 620
click at [13, 53] on div at bounding box center [18, 56] width 27 height 27
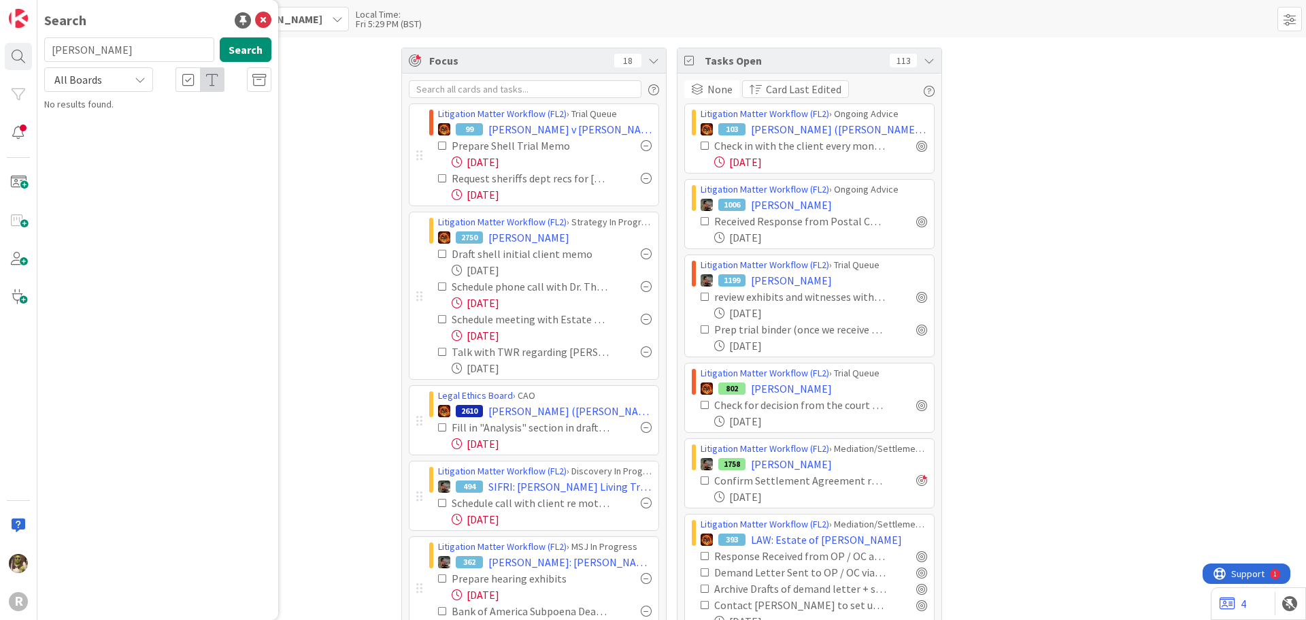
drag, startPoint x: 114, startPoint y: 56, endPoint x: -85, endPoint y: 73, distance: 199.3
click at [0, 73] on html "R Search [PERSON_NAME] Search All Boards No results found. My Zone 4 Boards [PE…" at bounding box center [653, 310] width 1306 height 620
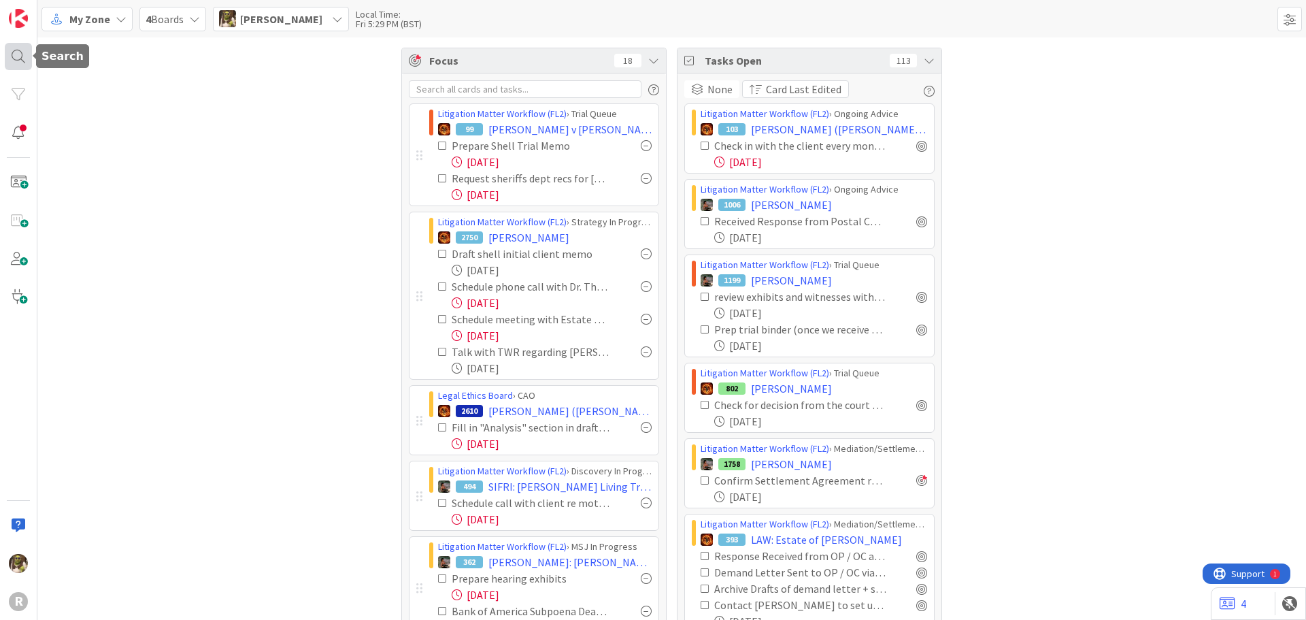
click at [19, 50] on div at bounding box center [18, 56] width 27 height 27
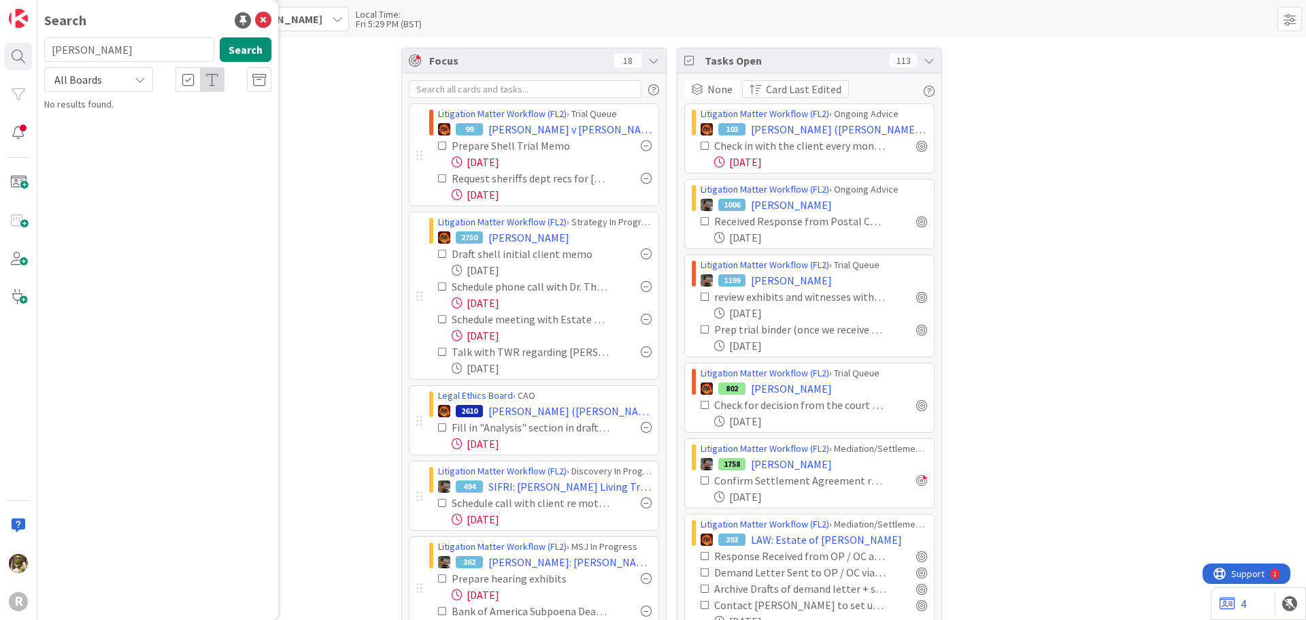
drag, startPoint x: 74, startPoint y: 52, endPoint x: 59, endPoint y: 56, distance: 16.0
click at [57, 56] on input "[PERSON_NAME]" at bounding box center [129, 49] width 170 height 24
drag, startPoint x: 84, startPoint y: 50, endPoint x: 16, endPoint y: 60, distance: 68.7
click at [16, 60] on div "R Search [PERSON_NAME] Search All Boards No results found." at bounding box center [18, 310] width 37 height 620
type input "[PERSON_NAME]"
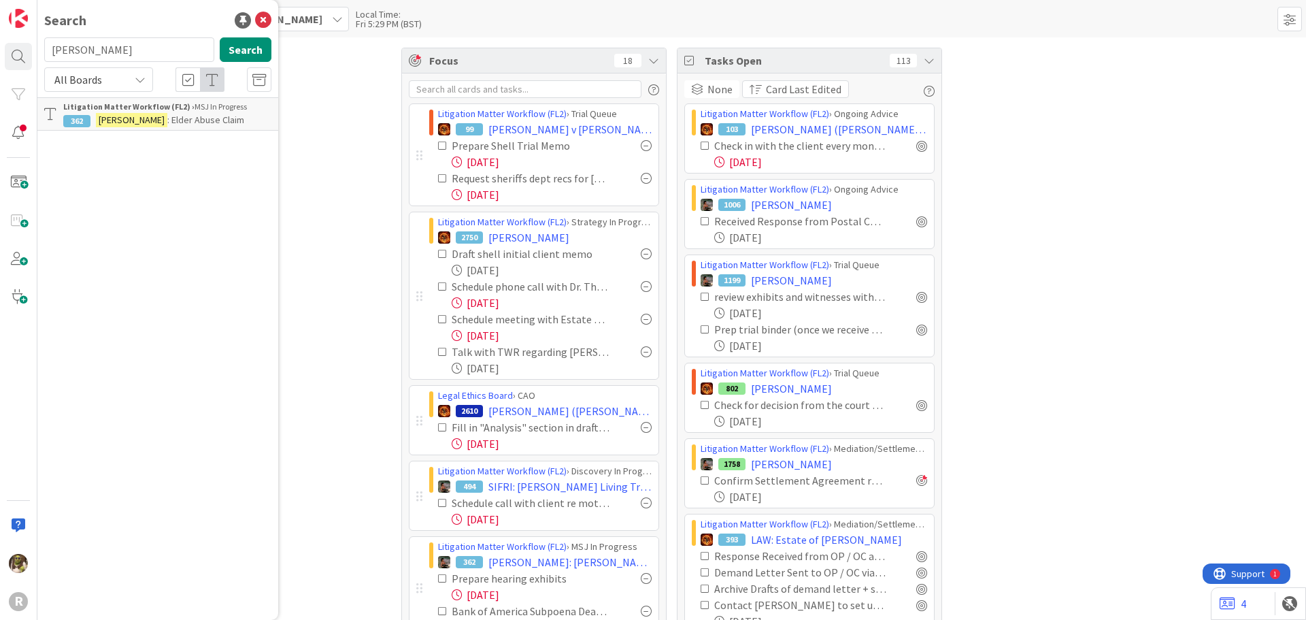
click at [199, 117] on span ": Elder Abuse Claim" at bounding box center [205, 120] width 77 height 12
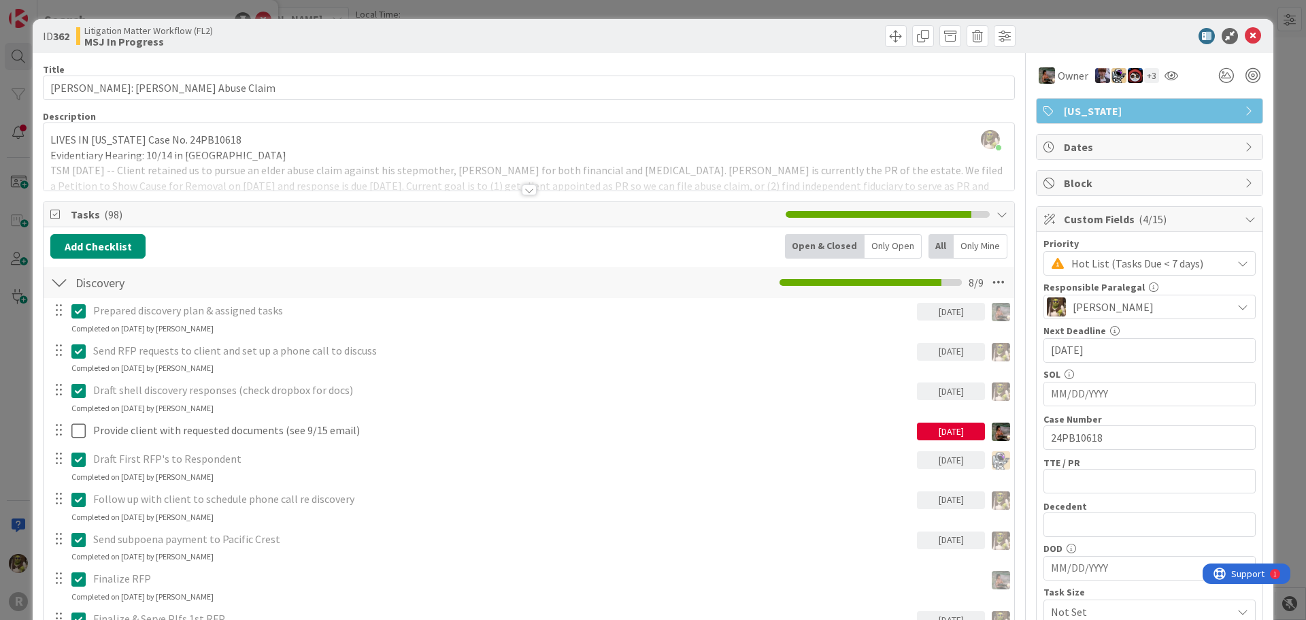
click at [889, 238] on div "Only Open" at bounding box center [893, 246] width 57 height 24
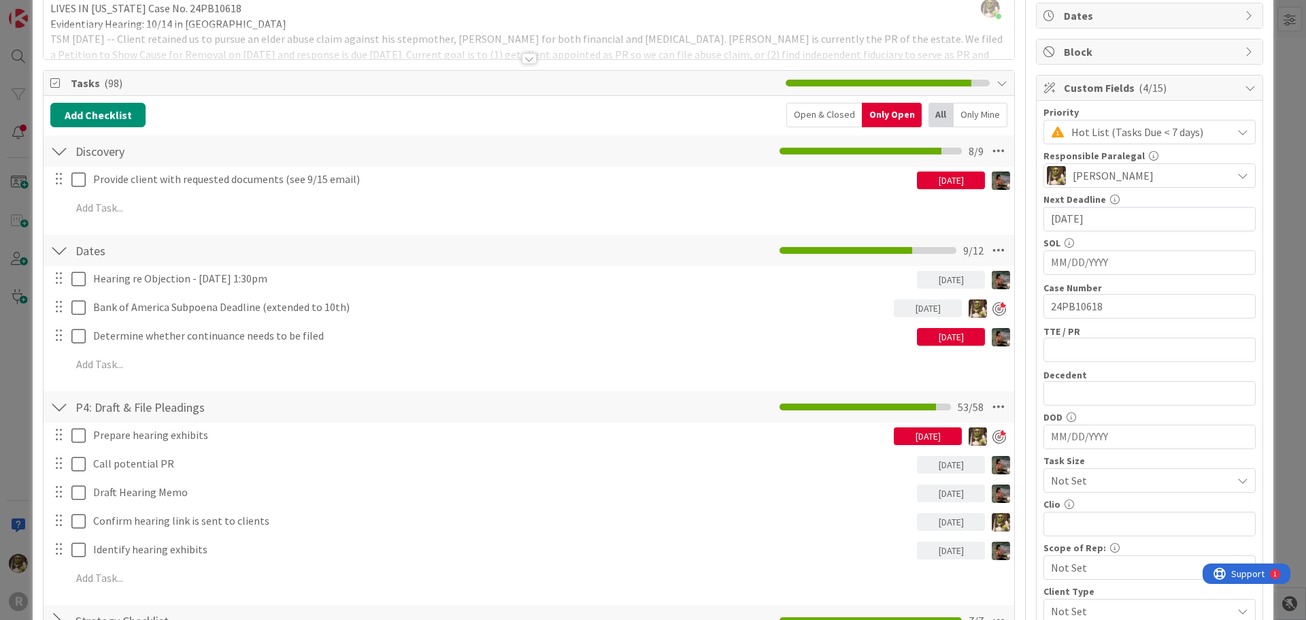
scroll to position [204, 0]
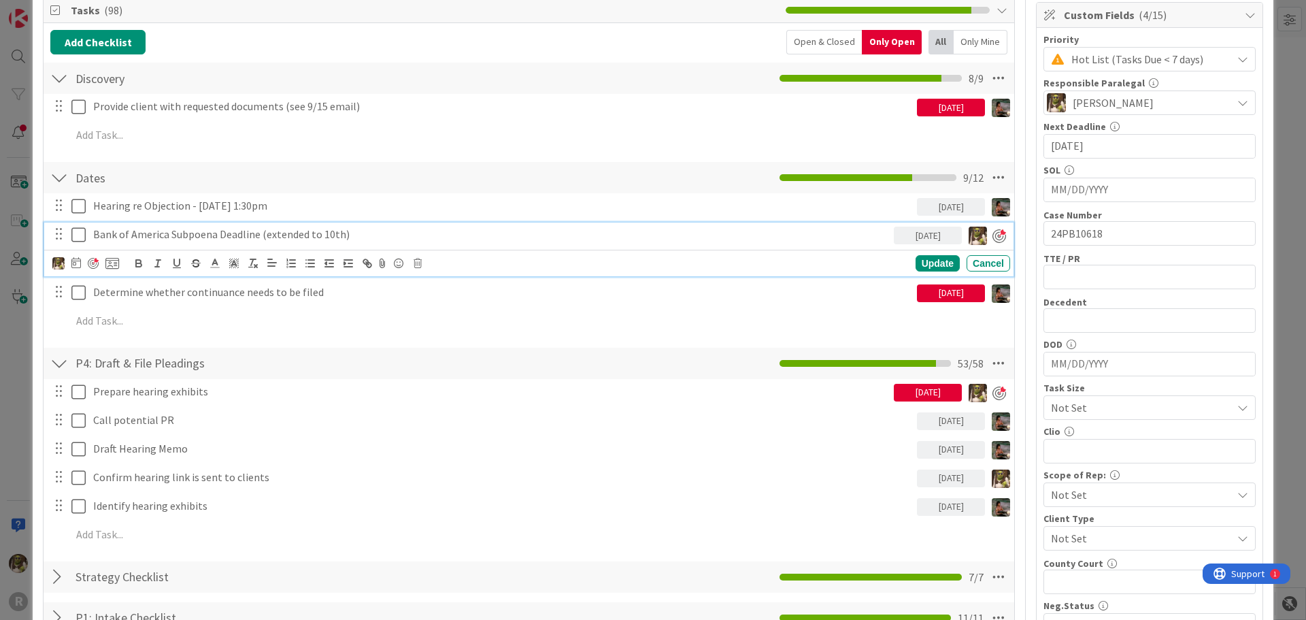
drag, startPoint x: 611, startPoint y: 222, endPoint x: 603, endPoint y: 230, distance: 11.1
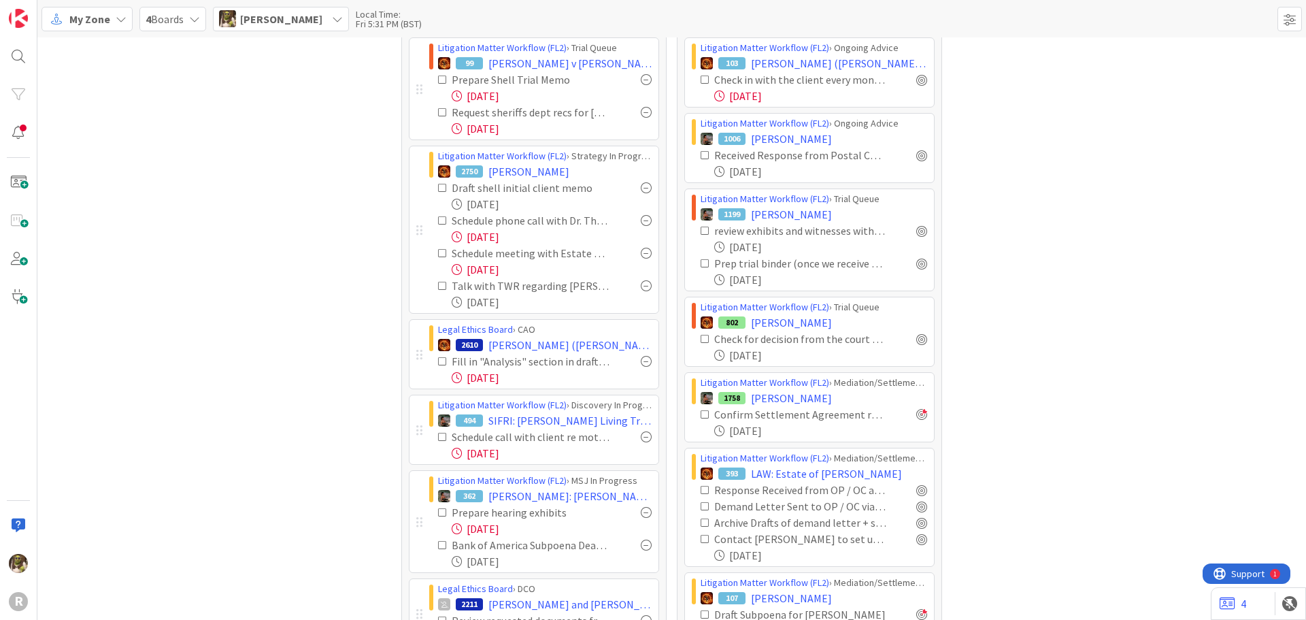
scroll to position [272, 0]
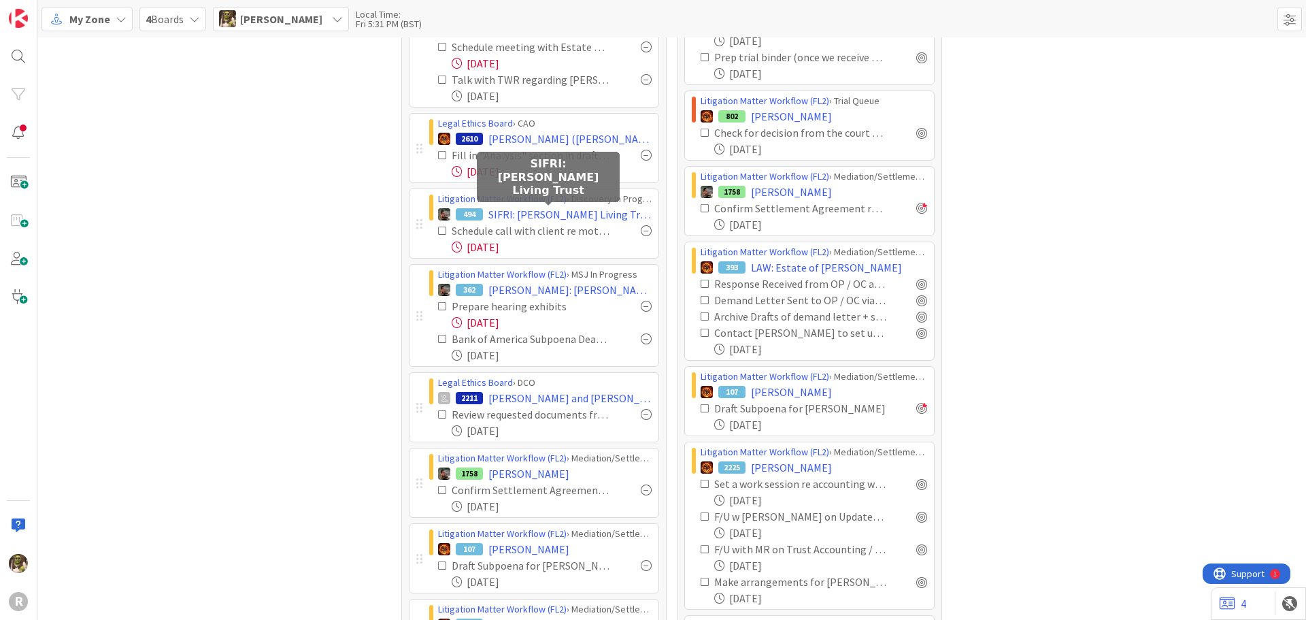
click at [501, 205] on div "Litigation Matter Workflow (FL2) › Discovery In Progress" at bounding box center [545, 199] width 214 height 14
click at [505, 210] on span "SIFRI: [PERSON_NAME] Living Trust" at bounding box center [569, 214] width 163 height 16
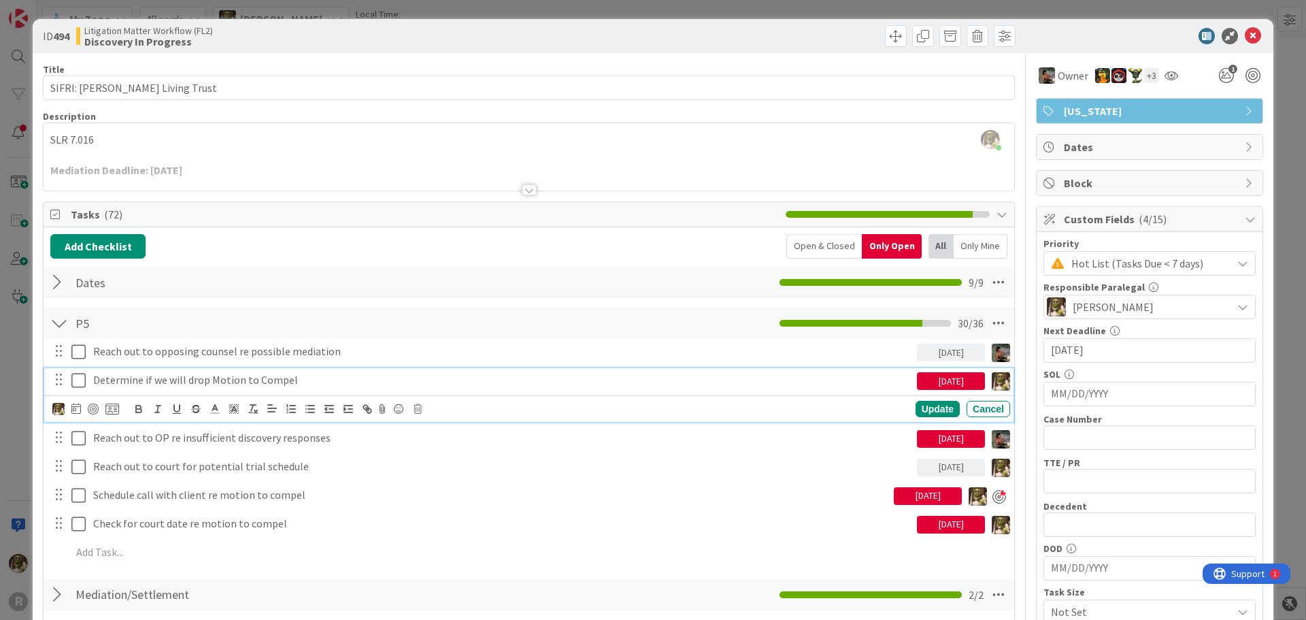
click at [84, 379] on icon at bounding box center [78, 380] width 14 height 16
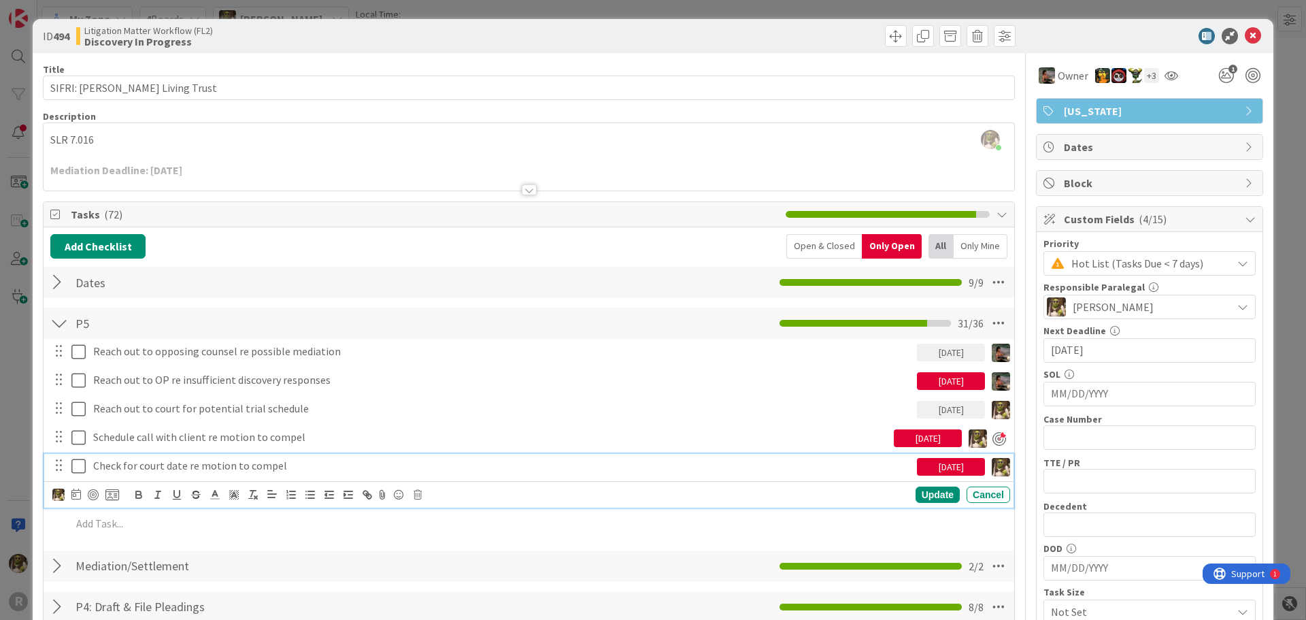
click at [76, 466] on icon at bounding box center [78, 466] width 14 height 16
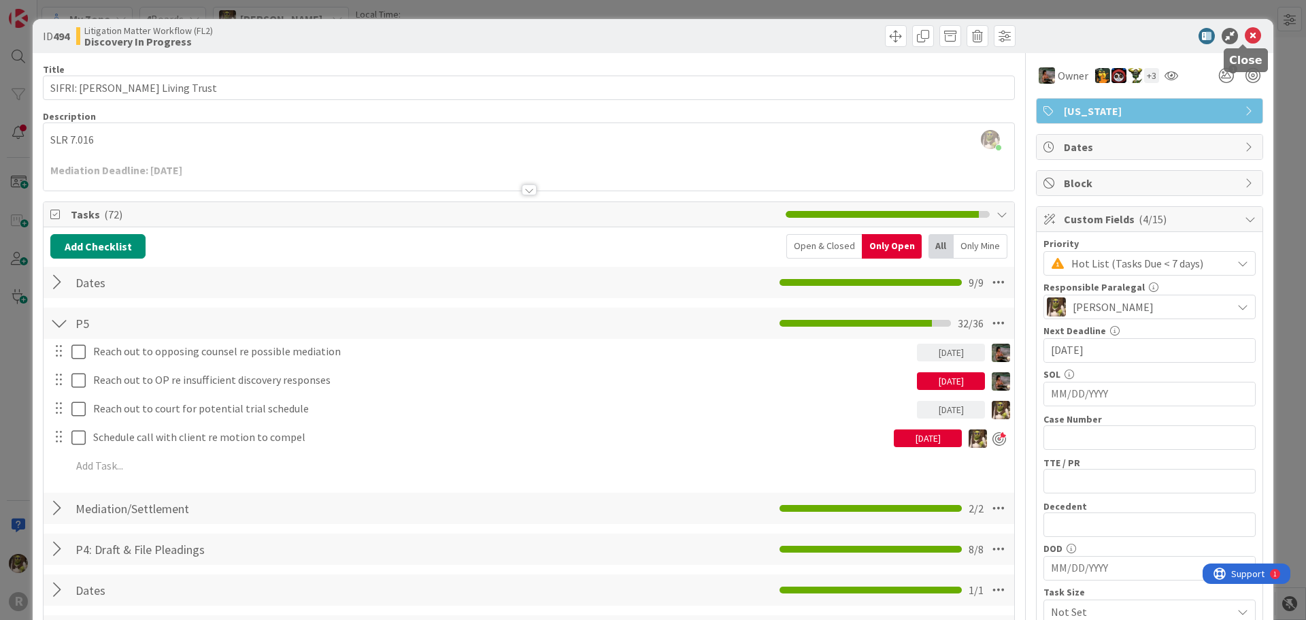
click at [1245, 41] on icon at bounding box center [1253, 36] width 16 height 16
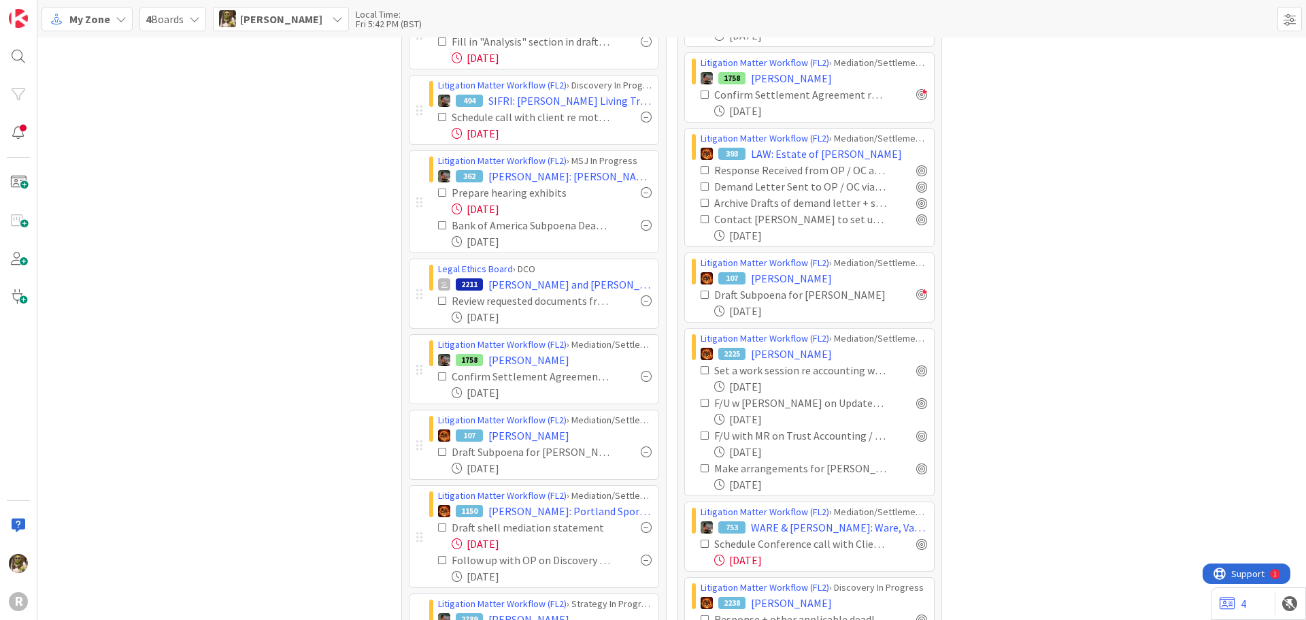
scroll to position [408, 0]
